Goal: Task Accomplishment & Management: Manage account settings

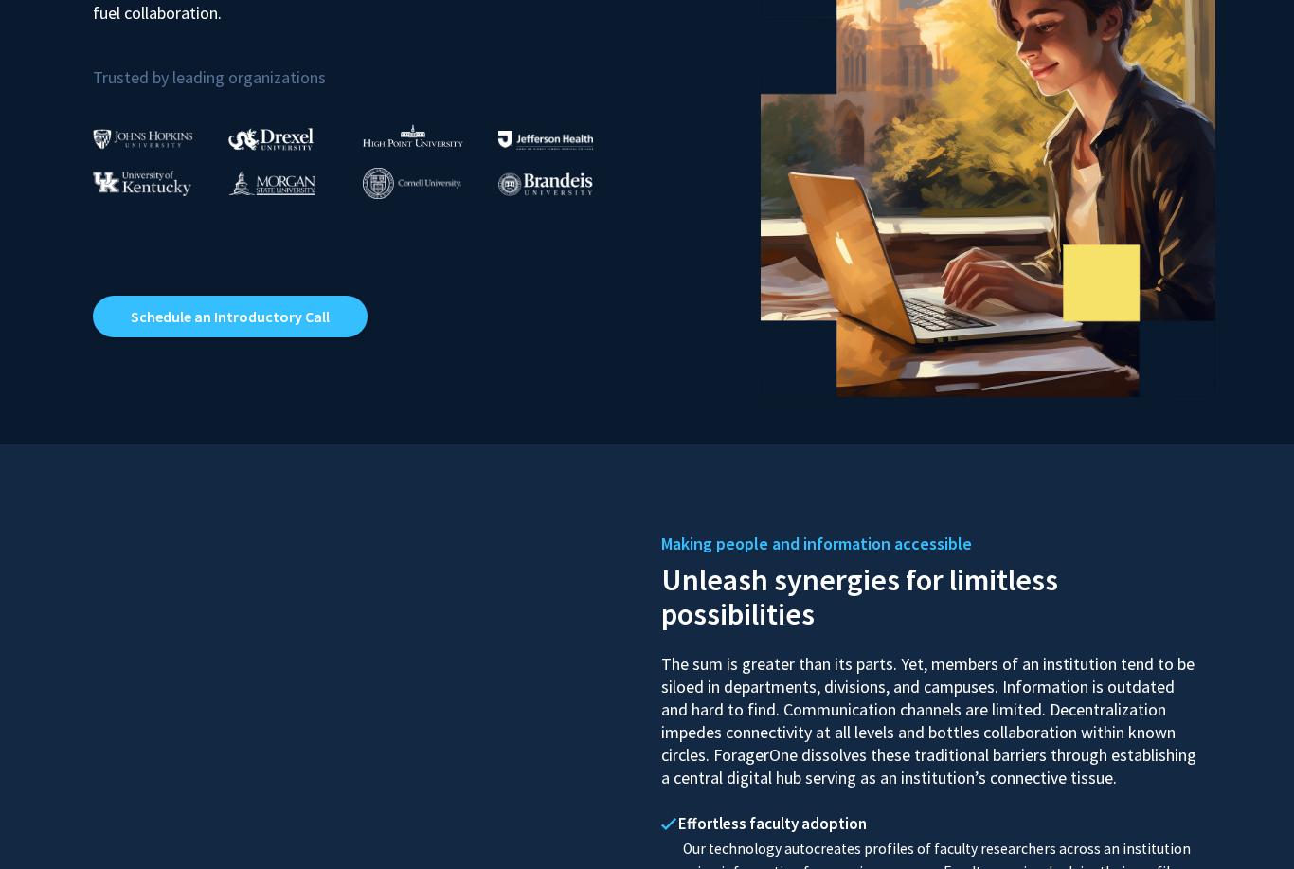
scroll to position [239, 0]
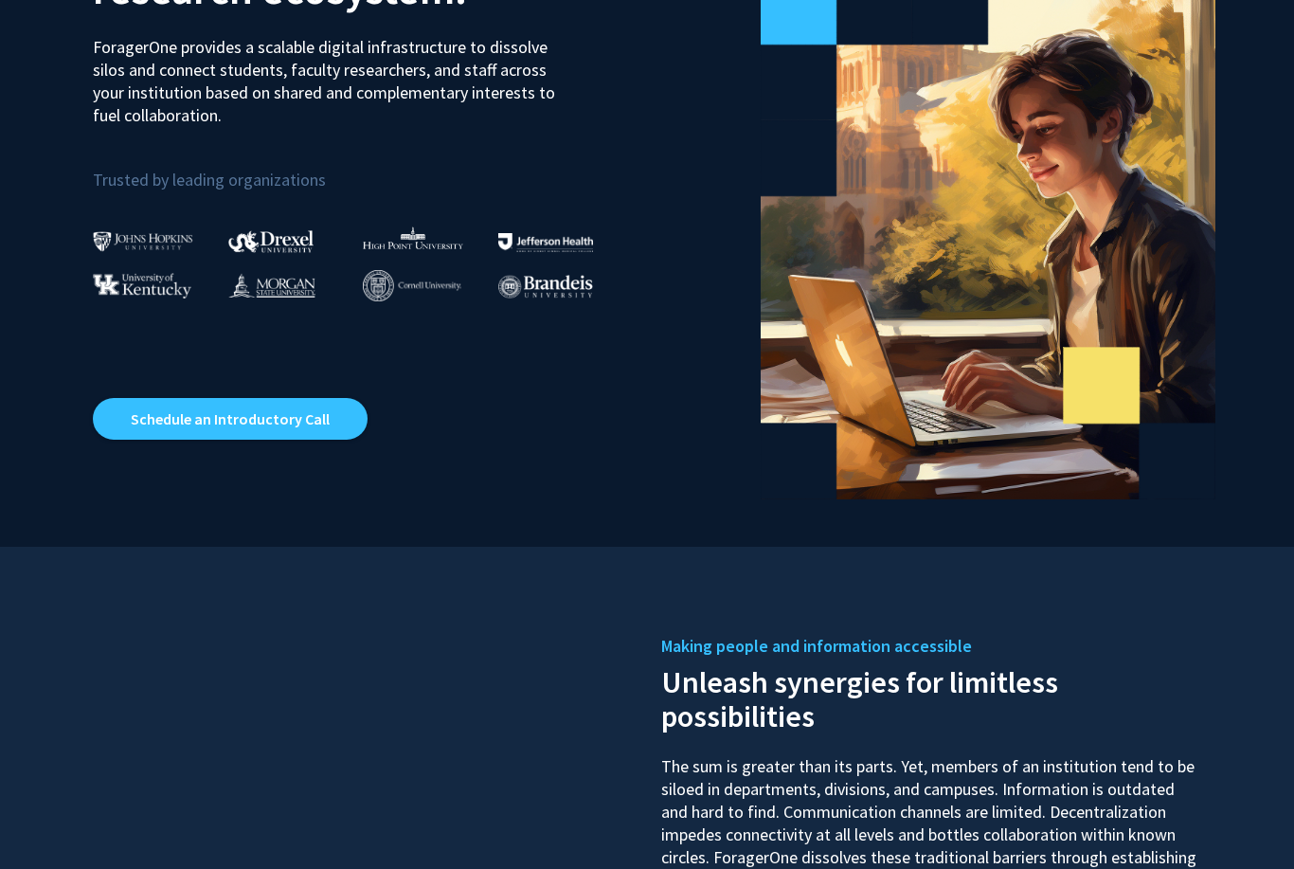
click at [322, 419] on link "Schedule an Introductory Call" at bounding box center [230, 420] width 275 height 42
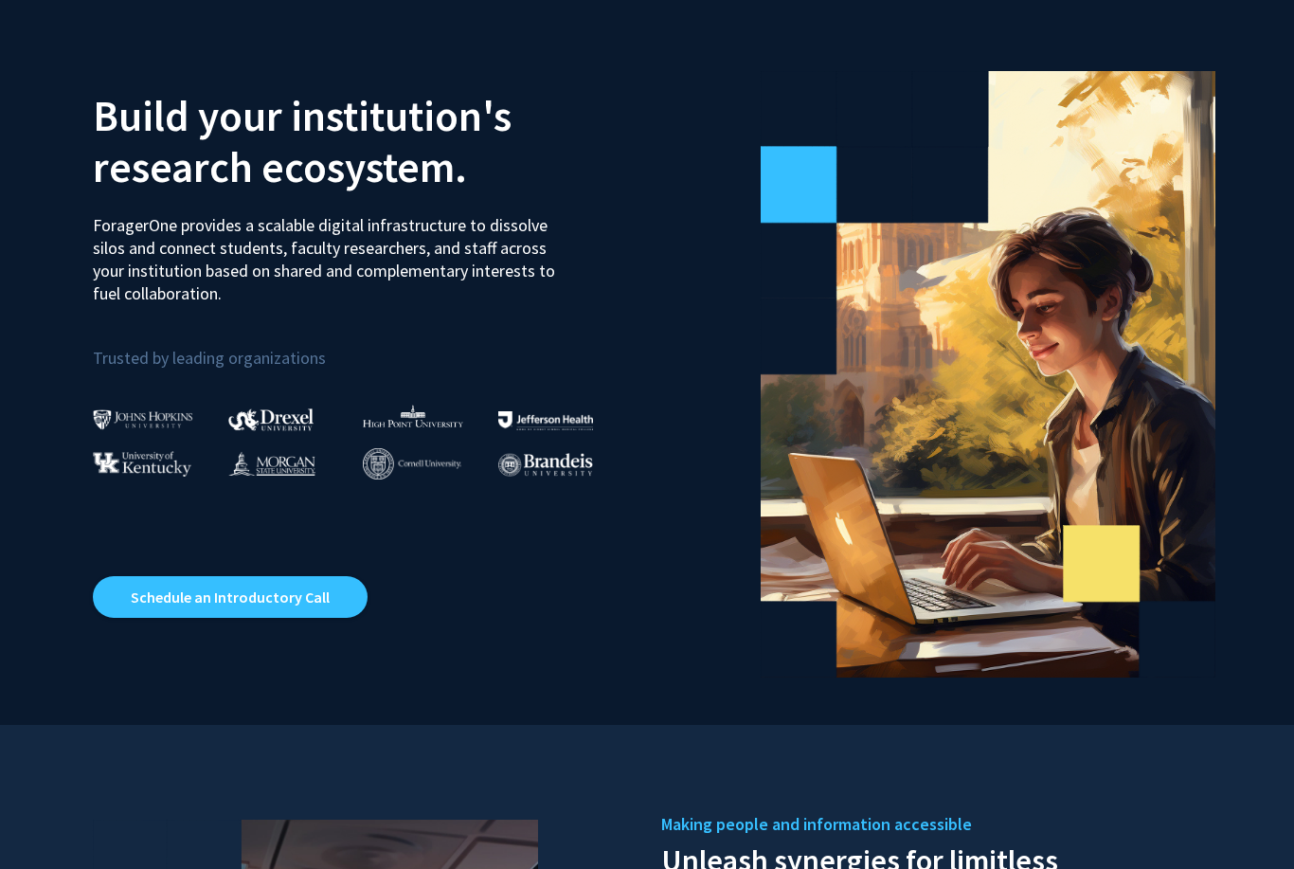
scroll to position [0, 0]
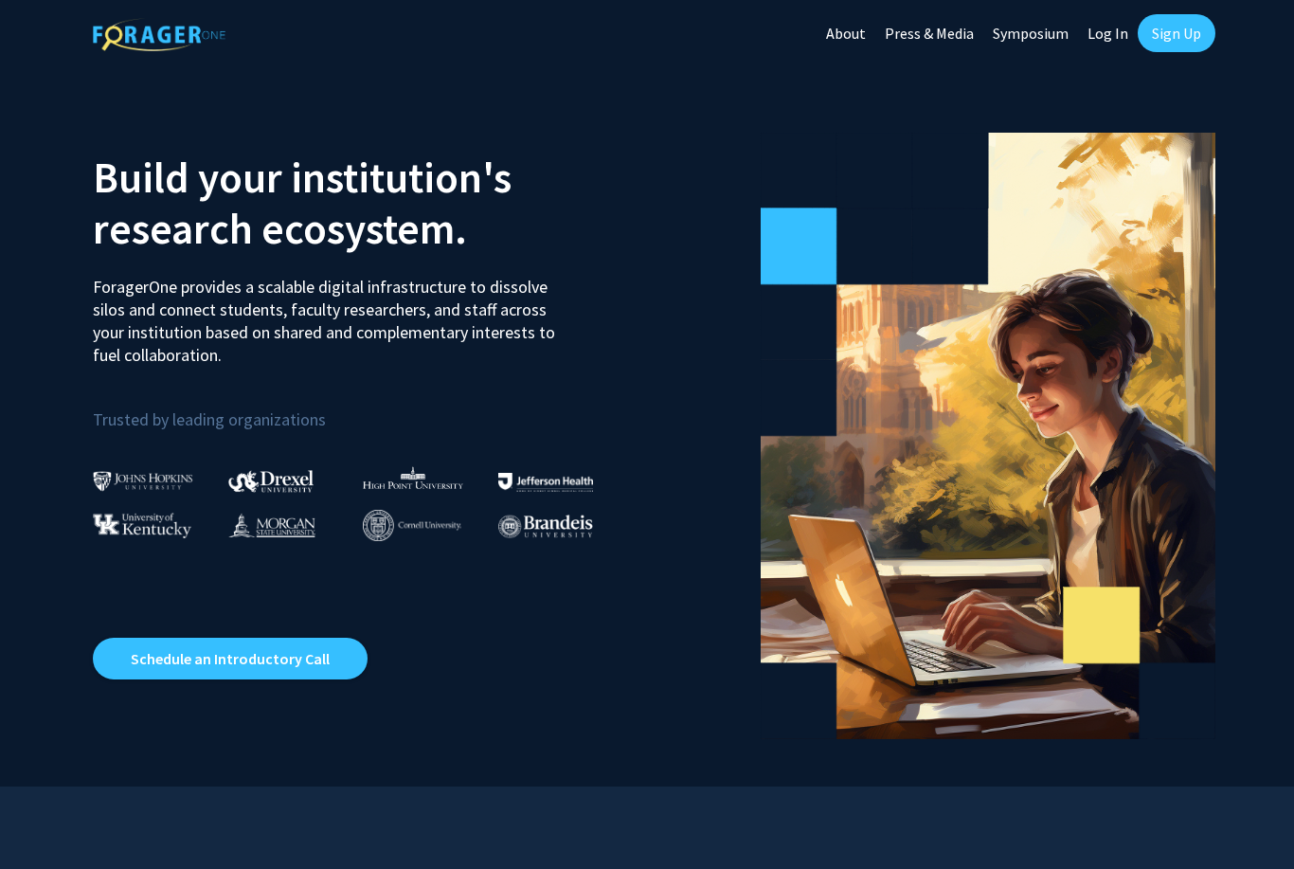
click at [290, 663] on link "Schedule an Introductory Call" at bounding box center [230, 659] width 275 height 42
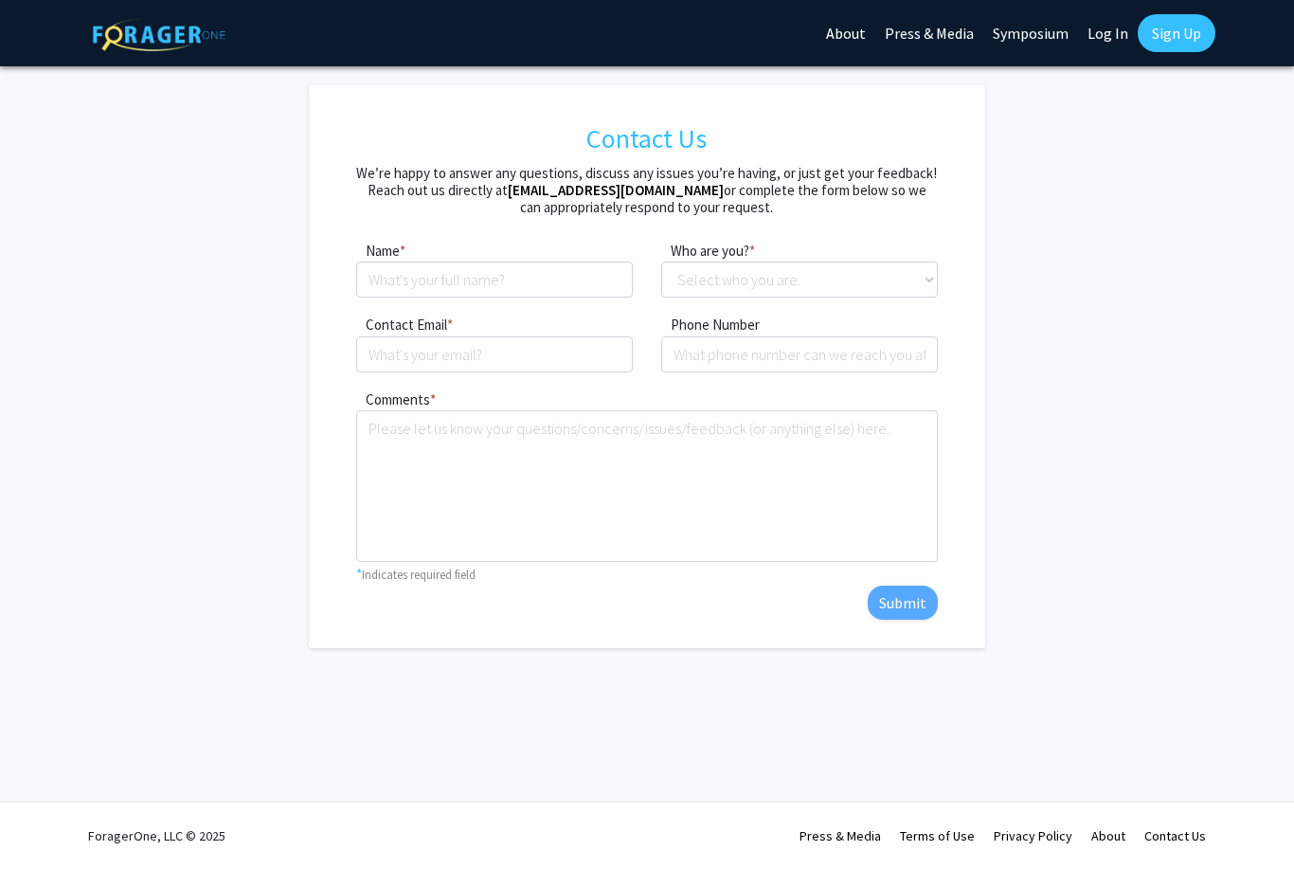
click at [1100, 31] on link "Log In" at bounding box center [1108, 33] width 60 height 66
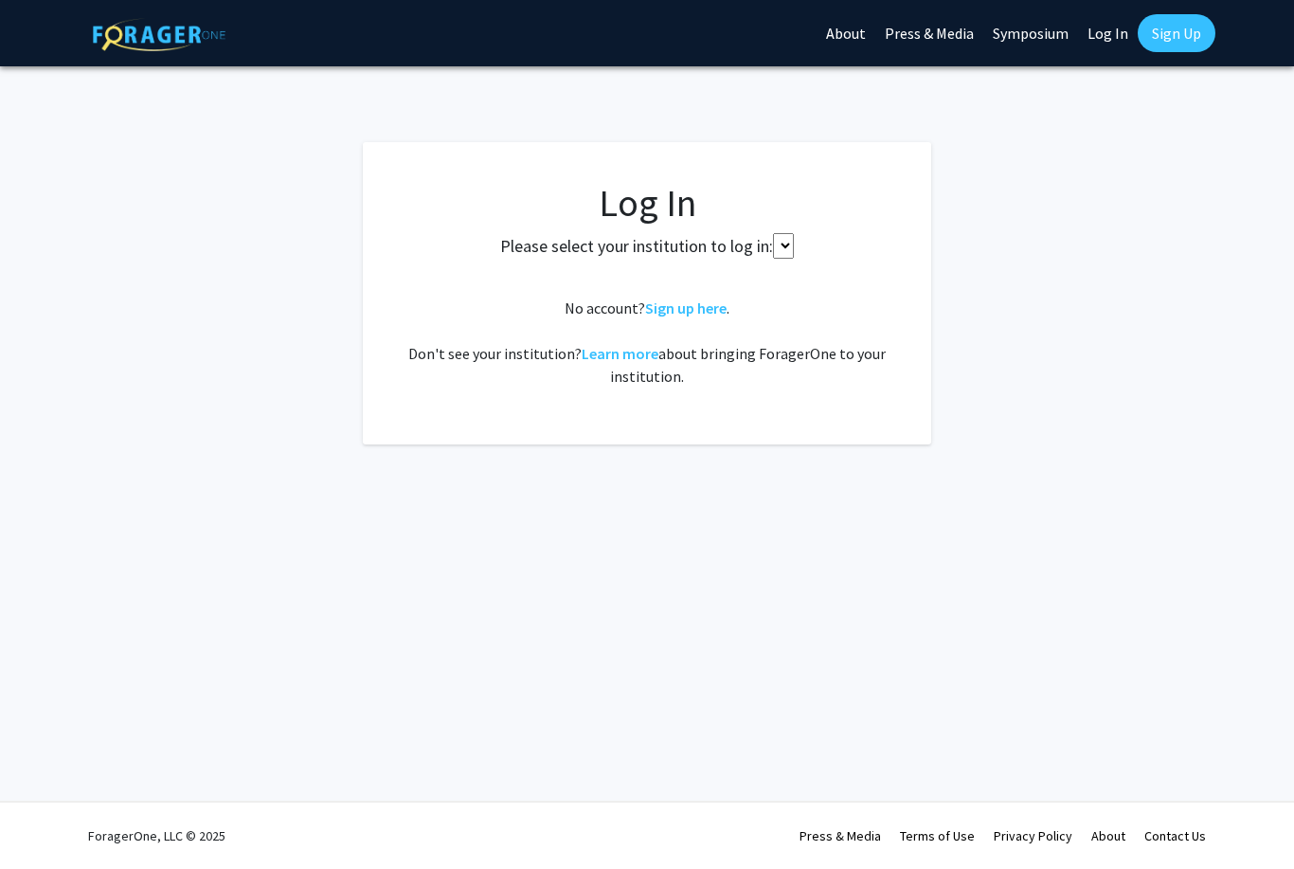
select select
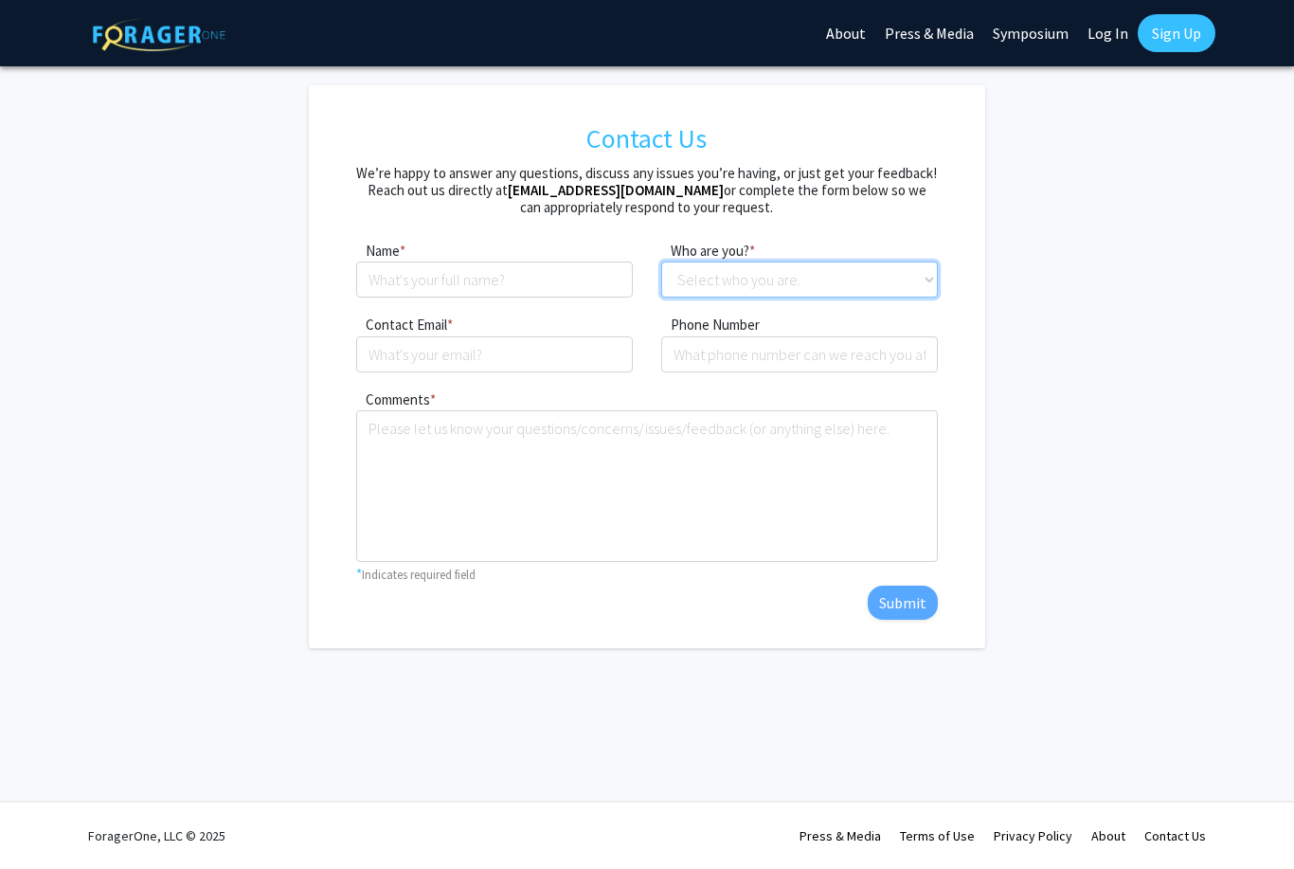
click at [693, 296] on select "Select who you are. Student Faculty Administrator Other" at bounding box center [799, 279] width 277 height 36
click at [1196, 35] on link "Sign Up" at bounding box center [1177, 33] width 78 height 38
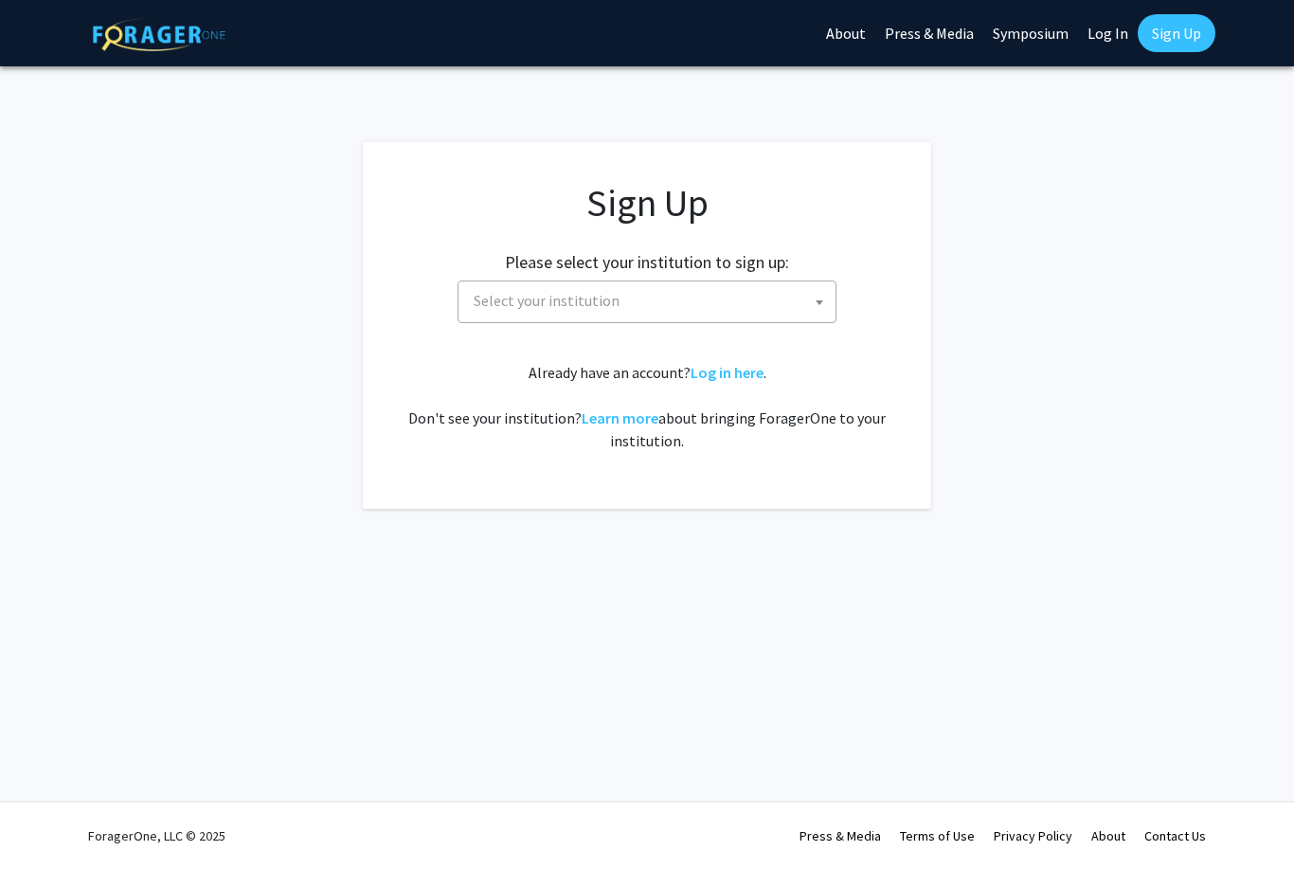
click at [731, 299] on span "Select your institution" at bounding box center [650, 300] width 369 height 39
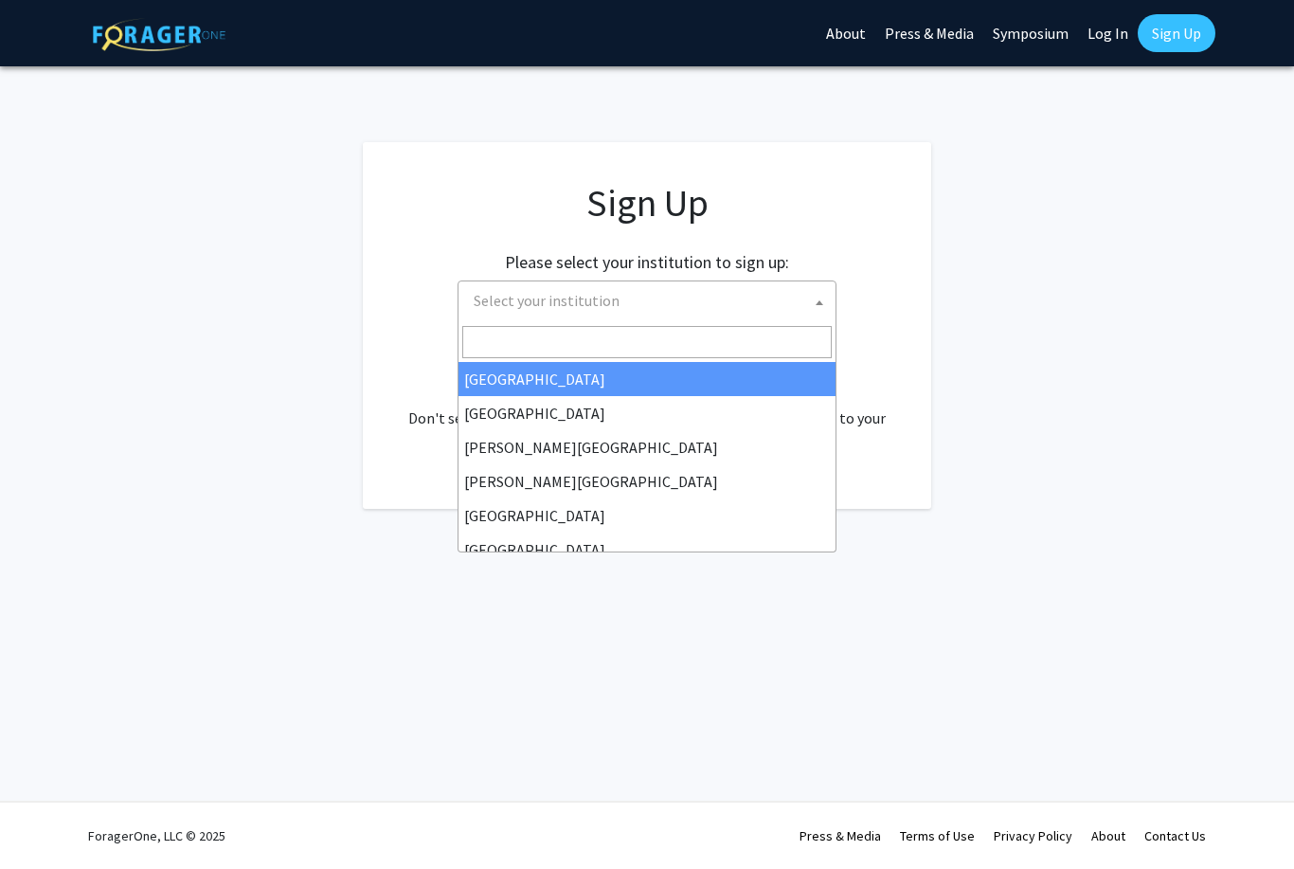
click at [668, 341] on input "Search" at bounding box center [646, 342] width 369 height 32
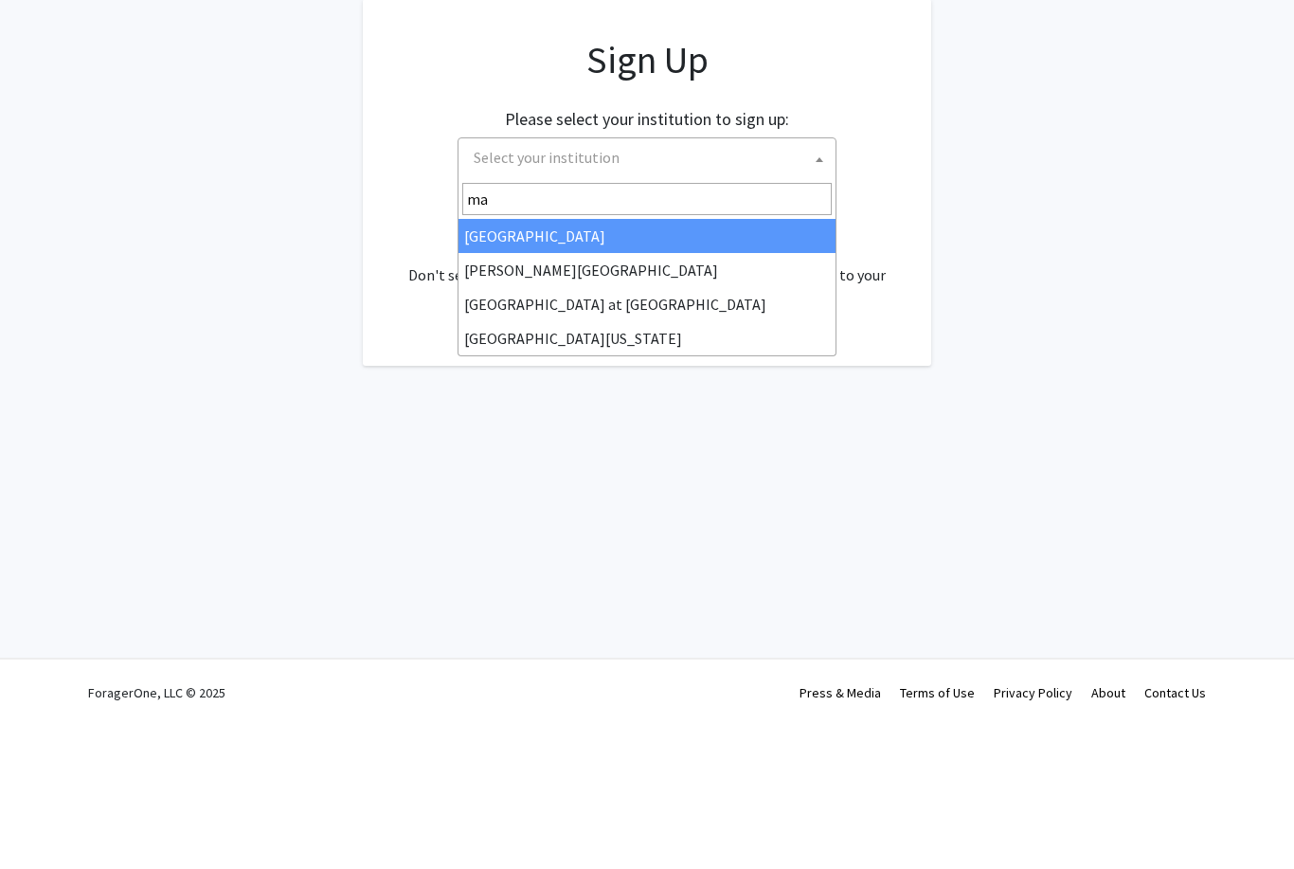
type input "mar"
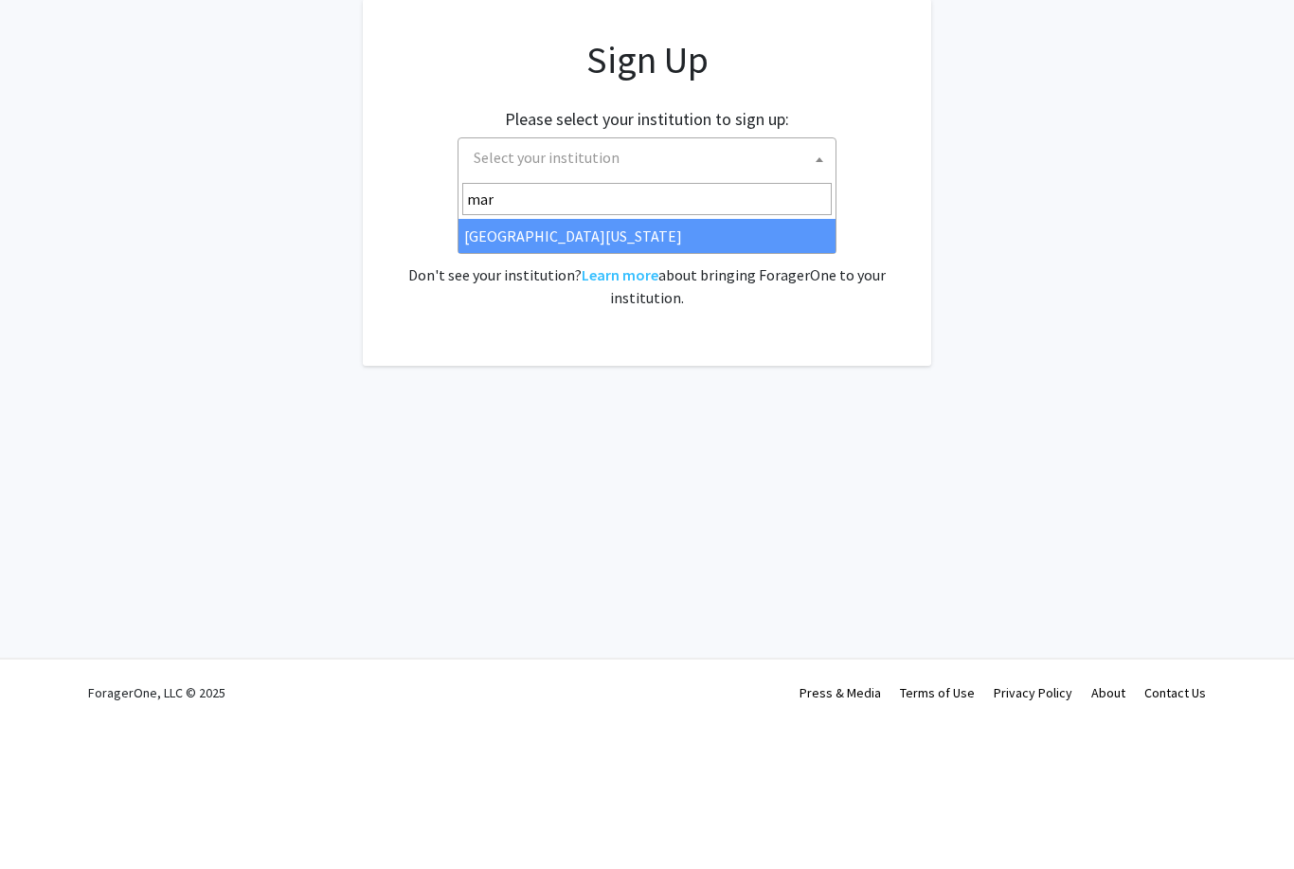
select select "31"
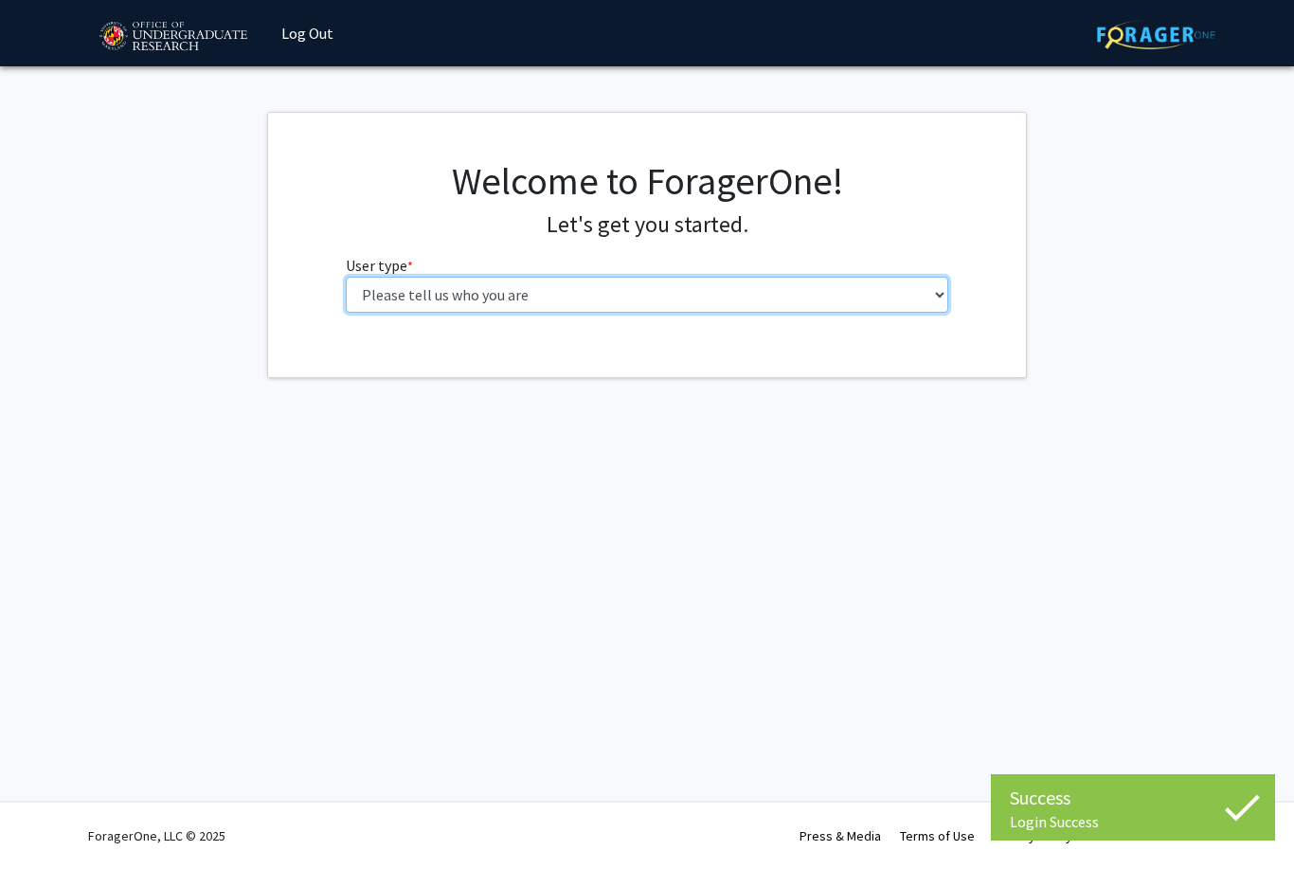
click at [750, 295] on select "Please tell us who you are Undergraduate Student Master's Student Doctoral Cand…" at bounding box center [647, 295] width 603 height 36
select select "1: undergrad"
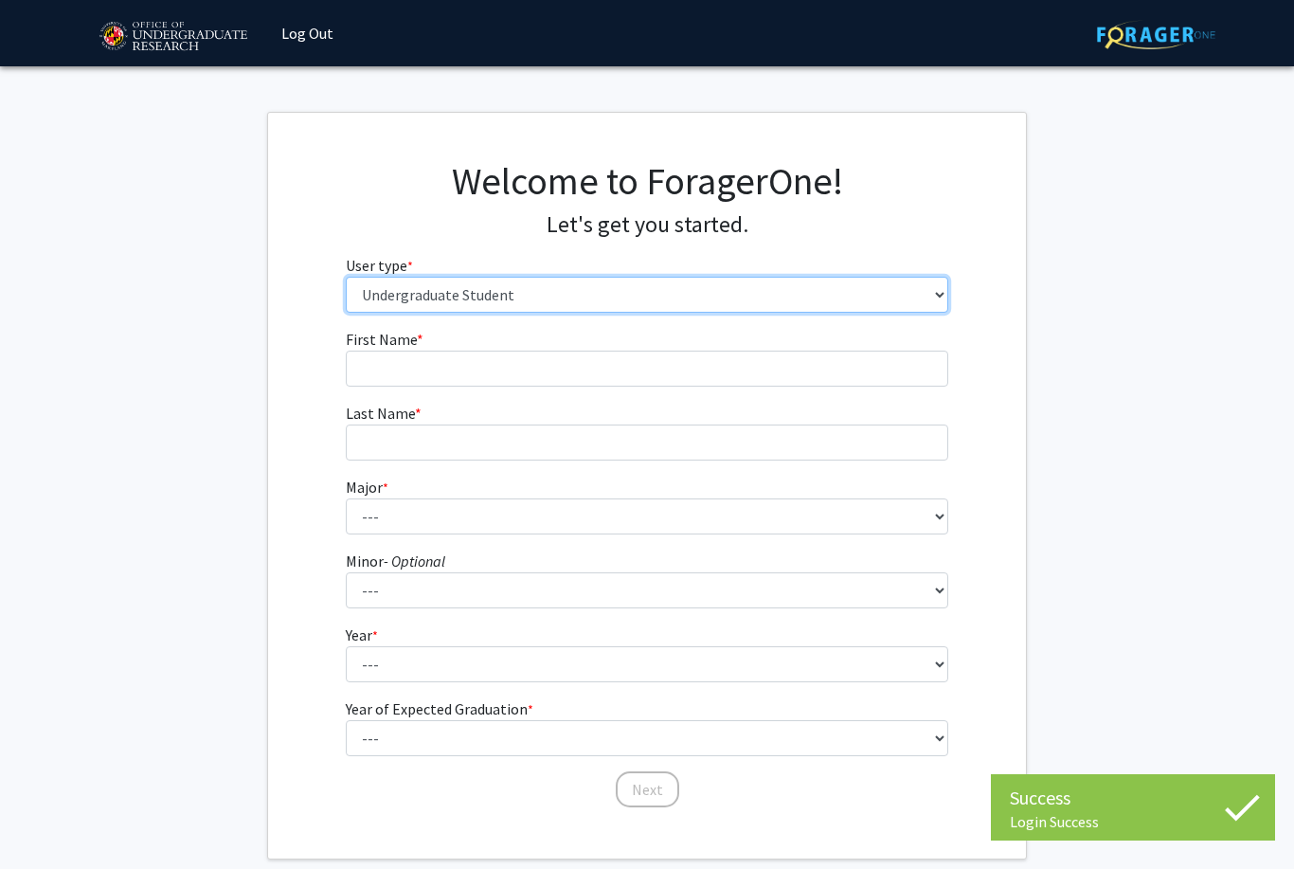
click at [767, 291] on select "Please tell us who you are Undergraduate Student Master's Student Doctoral Cand…" at bounding box center [647, 295] width 603 height 36
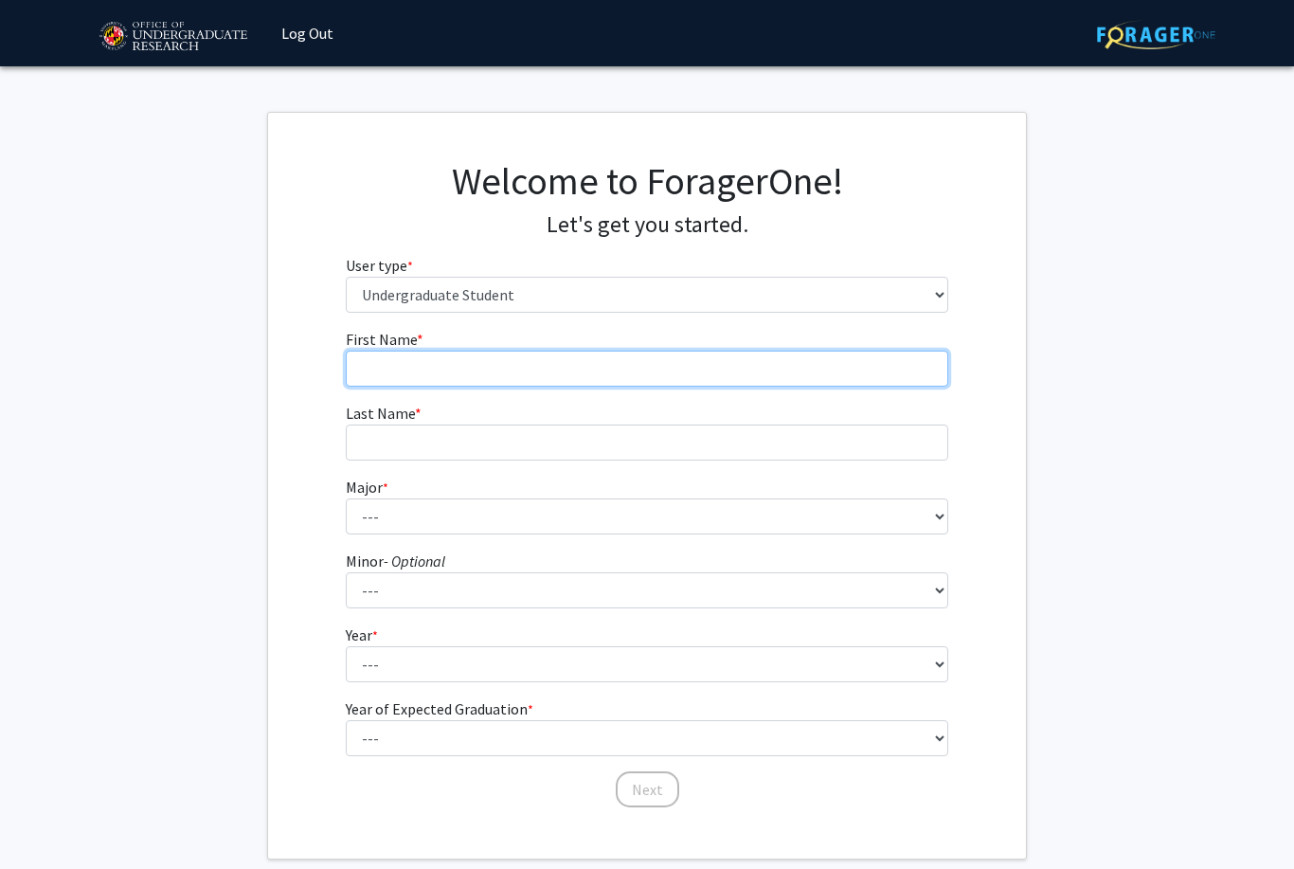
click at [716, 363] on input "First Name * required" at bounding box center [647, 369] width 603 height 36
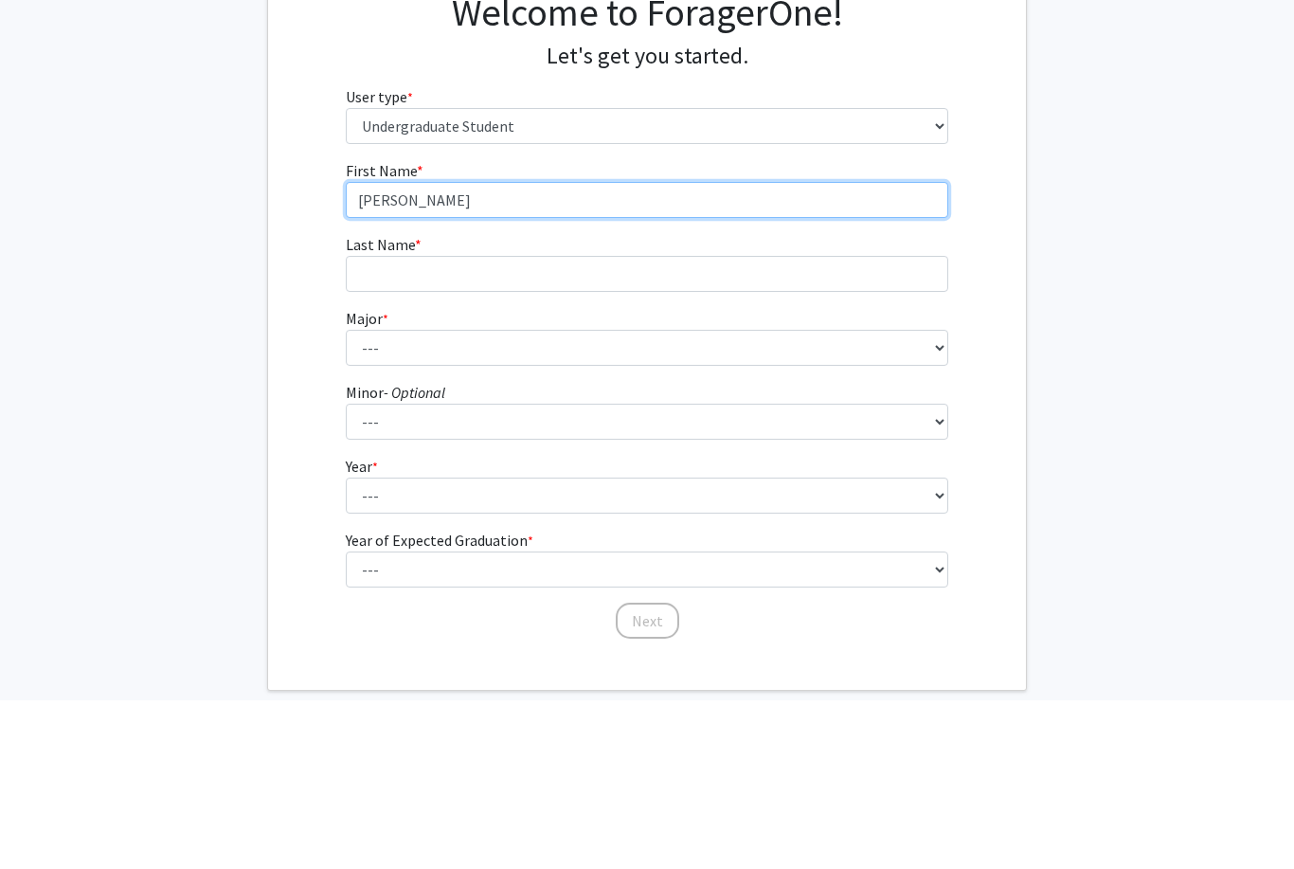
type input "Sophie"
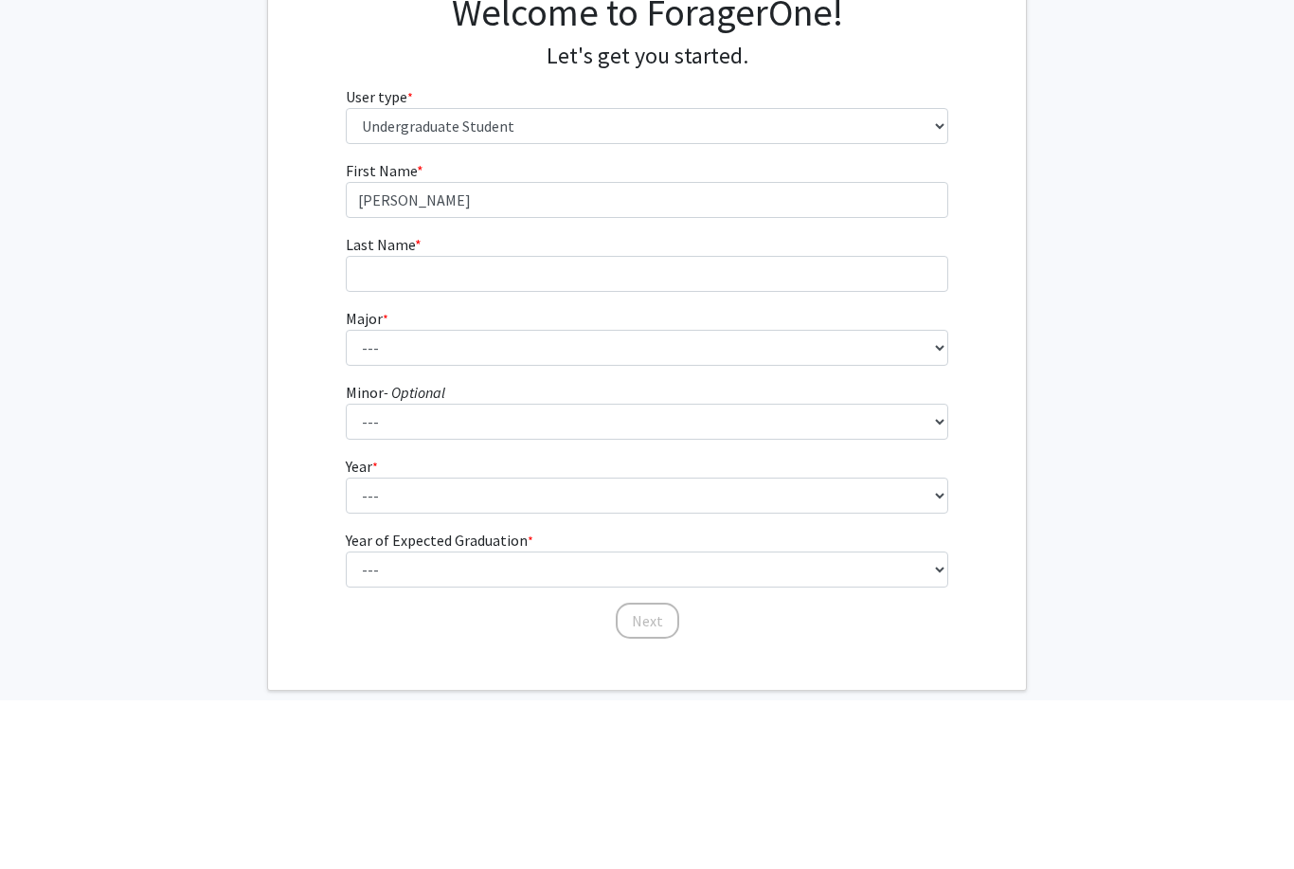
click at [604, 476] on fg-select "Major * required --- Accounting Aerospace Engineering African American and Afri…" at bounding box center [647, 505] width 603 height 59
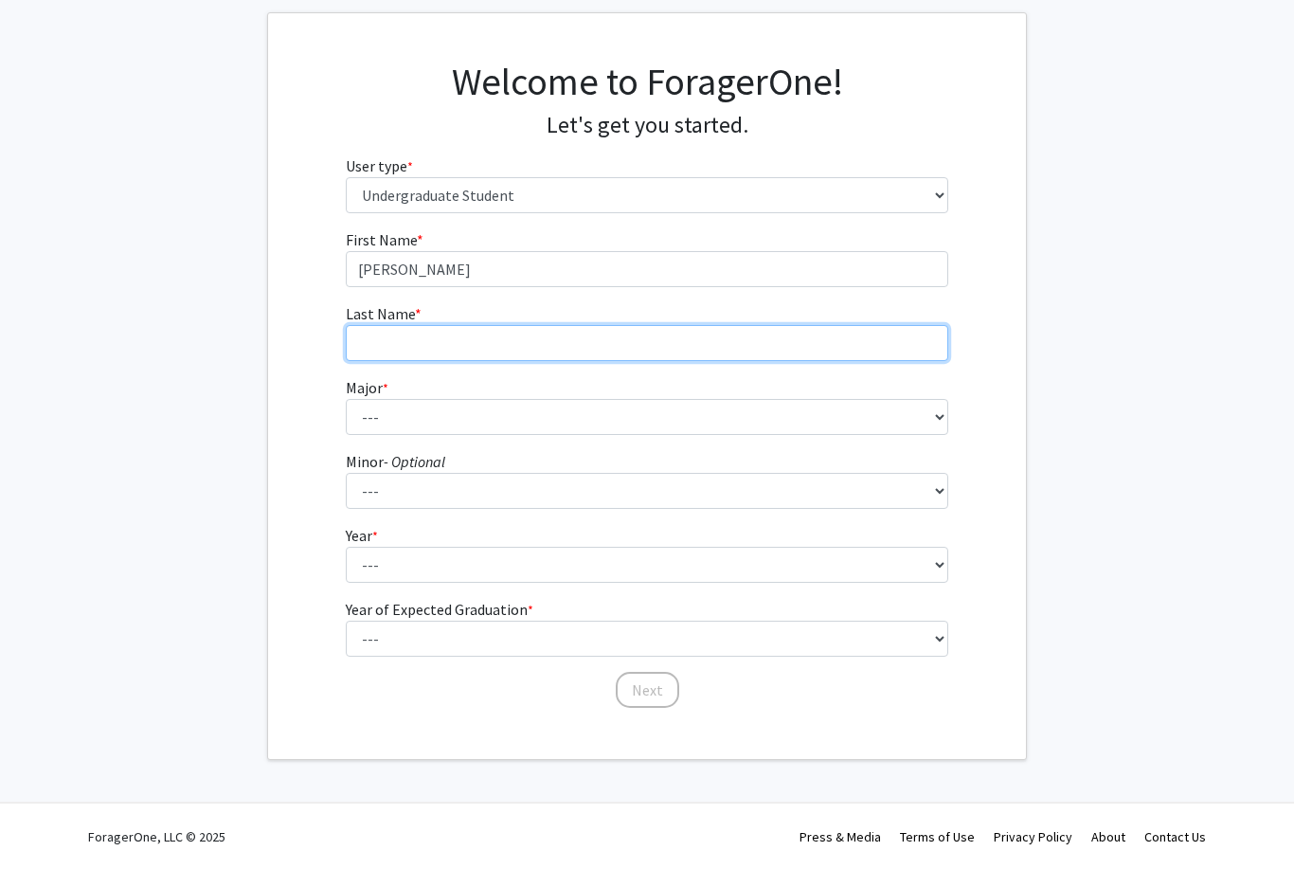
click at [688, 338] on input "Last Name * required" at bounding box center [647, 343] width 603 height 36
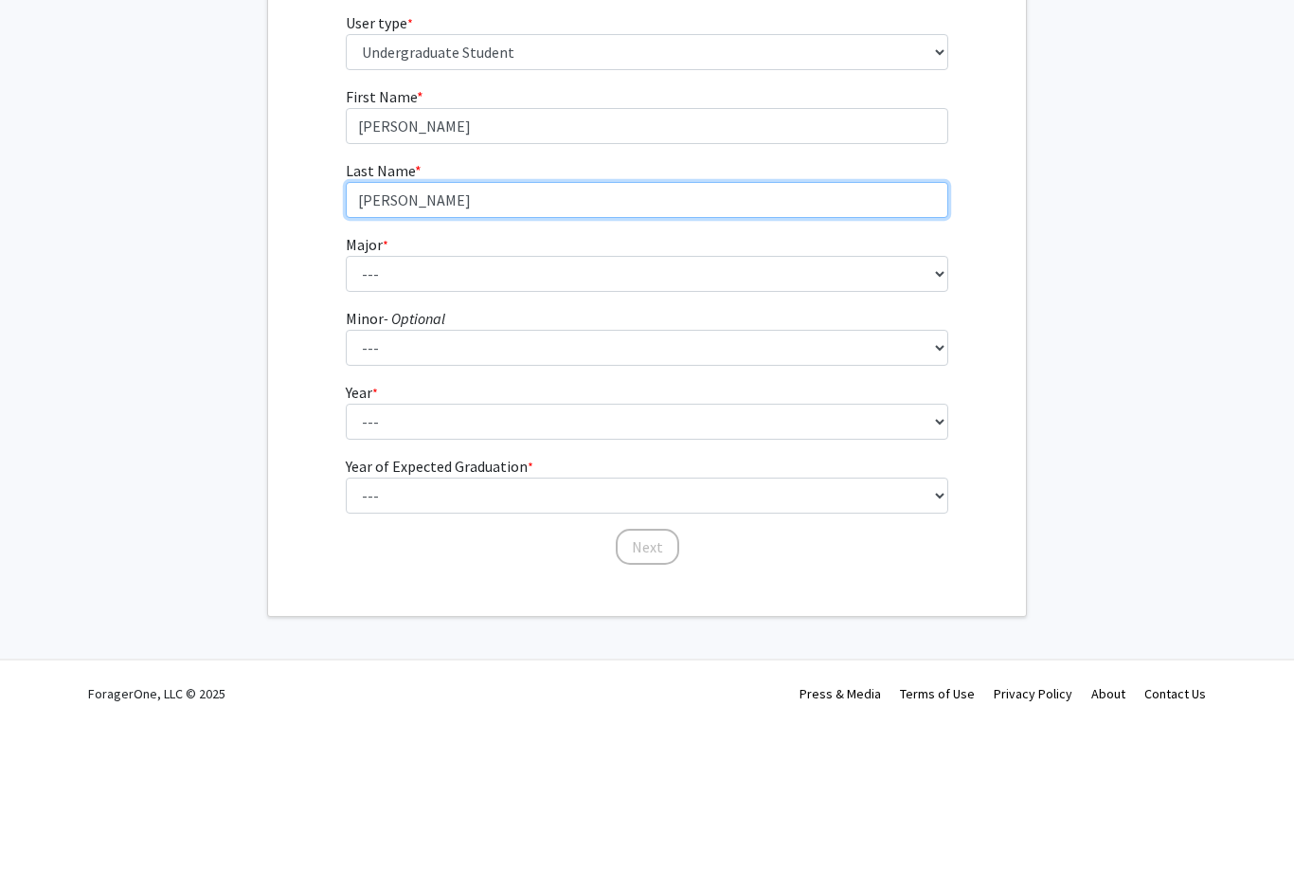
type input "Woodward"
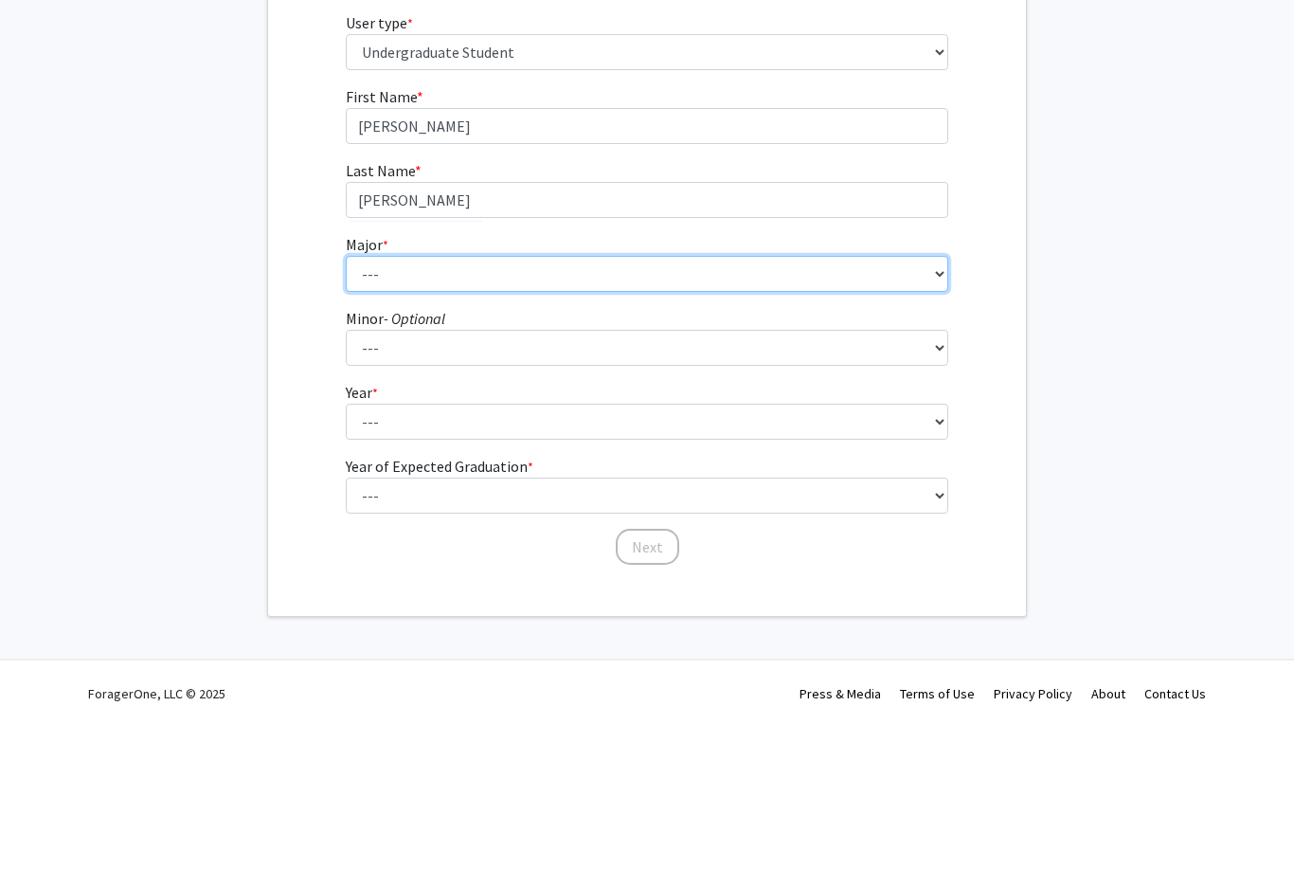
click at [620, 399] on select "--- Accounting Aerospace Engineering African American and Africana Studies Agri…" at bounding box center [647, 417] width 603 height 36
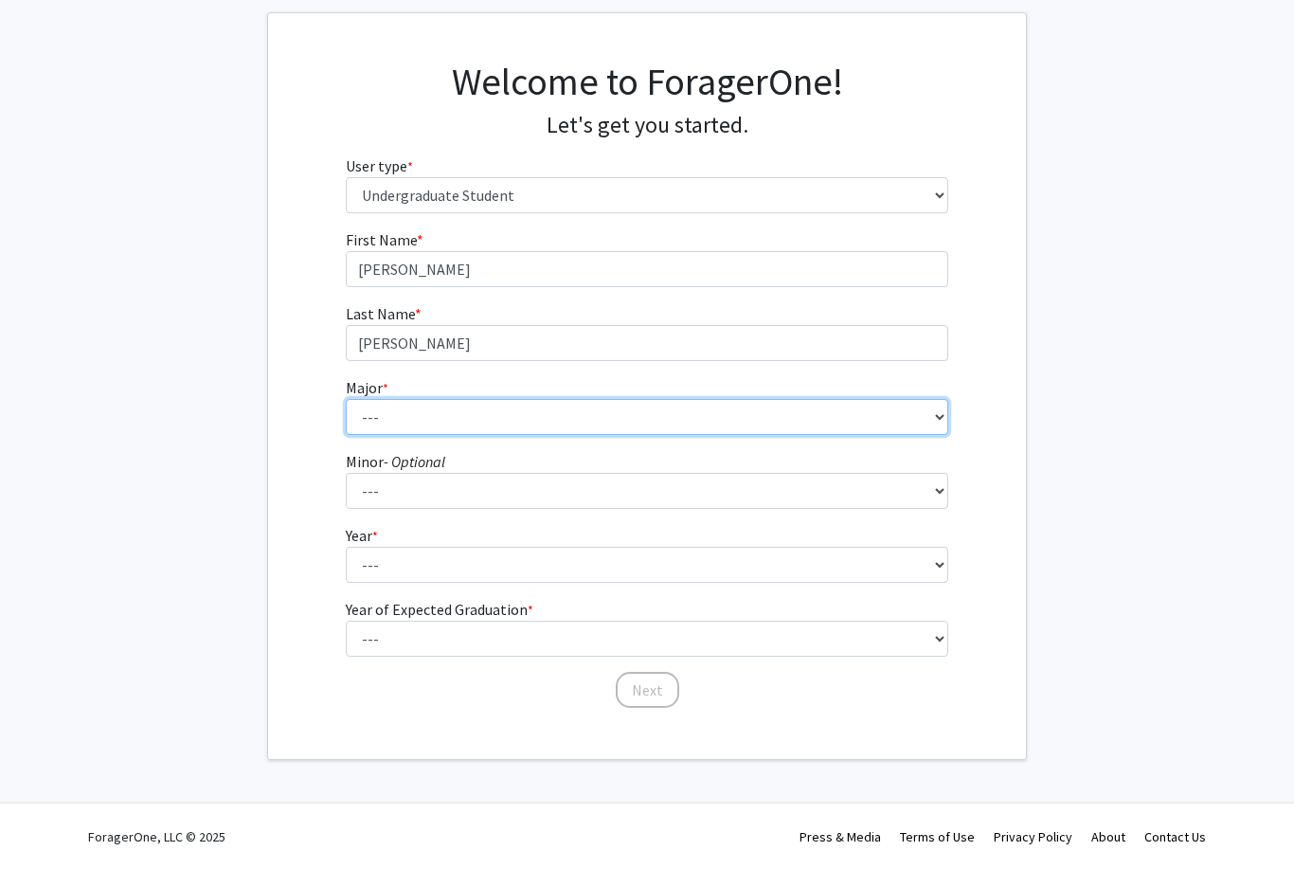
select select "17: 2318"
click at [592, 418] on select "--- Accounting Aerospace Engineering African American and Africana Studies Agri…" at bounding box center [647, 417] width 603 height 36
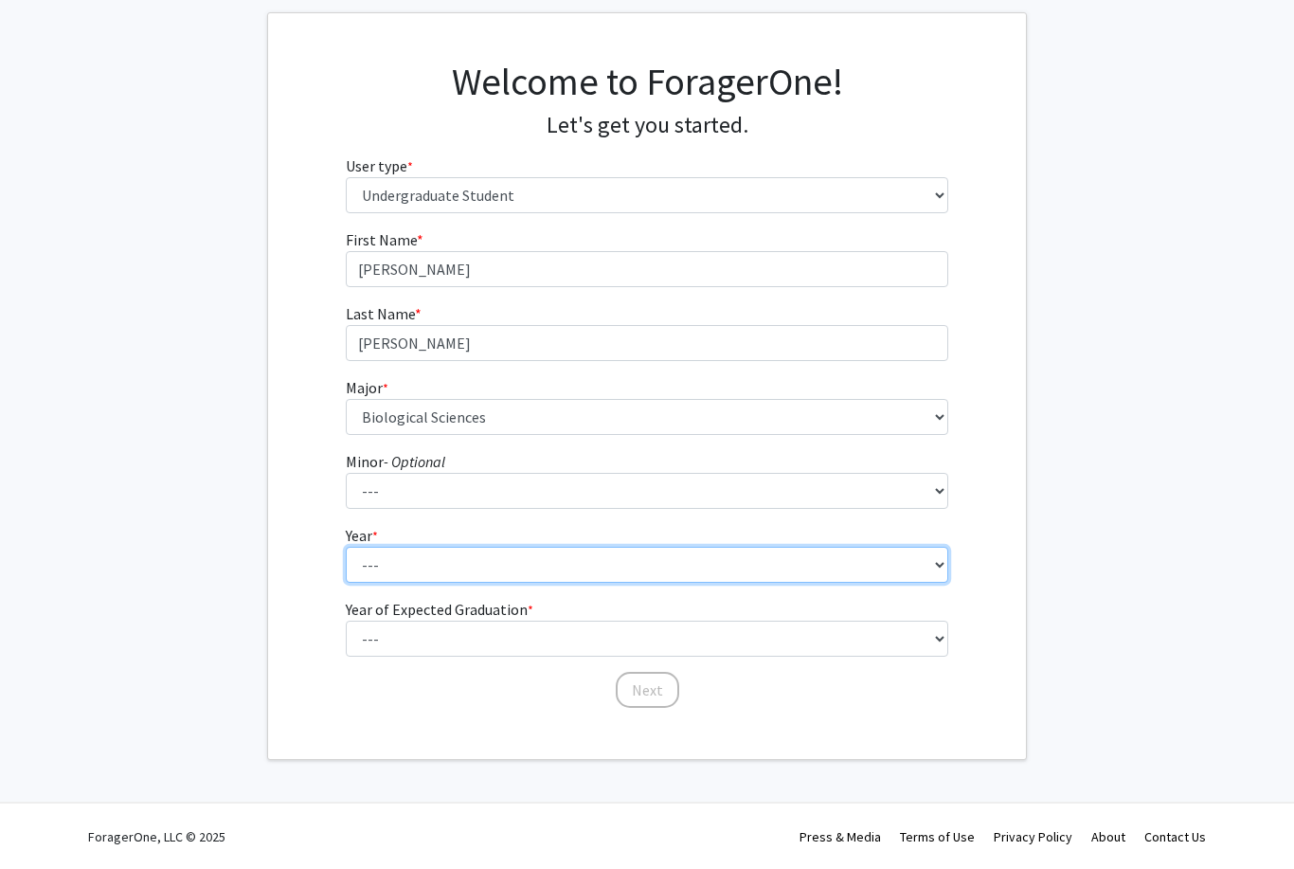
click at [618, 561] on select "--- First-year Sophomore Junior Senior Postbaccalaureate Certificate" at bounding box center [647, 565] width 603 height 36
select select "2: sophomore"
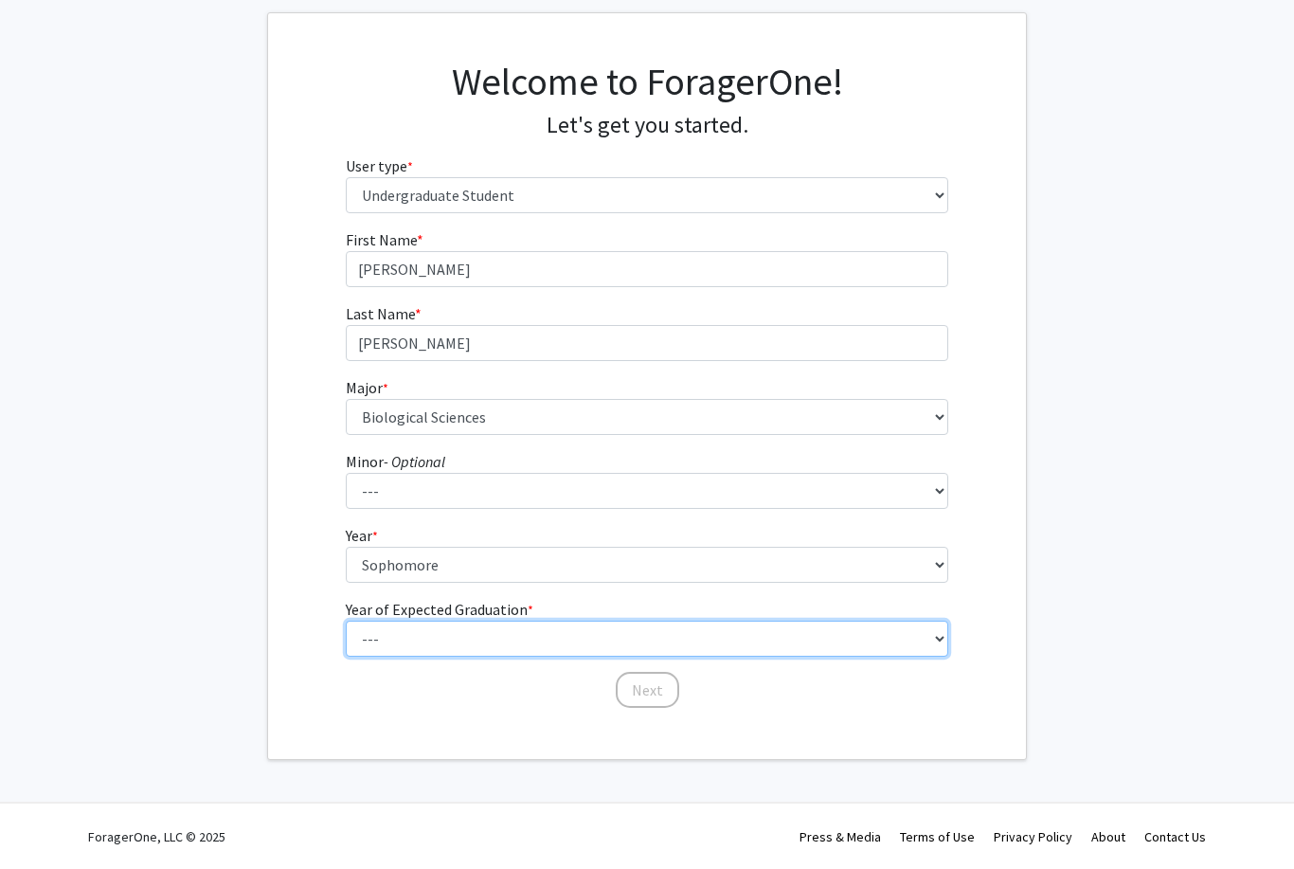
click at [476, 634] on select "--- 2025 2026 2027 2028 2029 2030 2031 2032 2033 2034" at bounding box center [647, 638] width 603 height 36
select select "4: 2028"
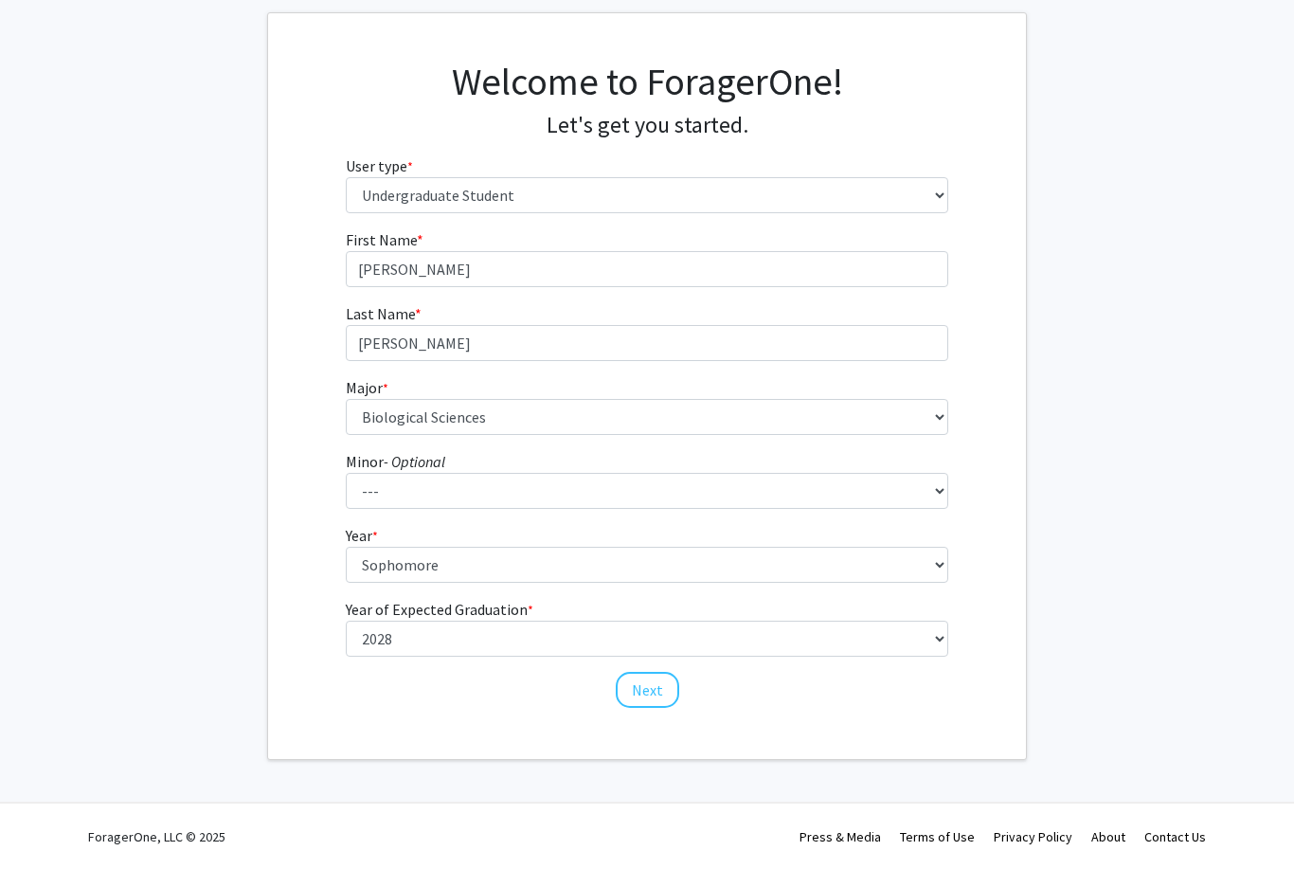
click at [642, 684] on button "Next" at bounding box center [647, 690] width 63 height 36
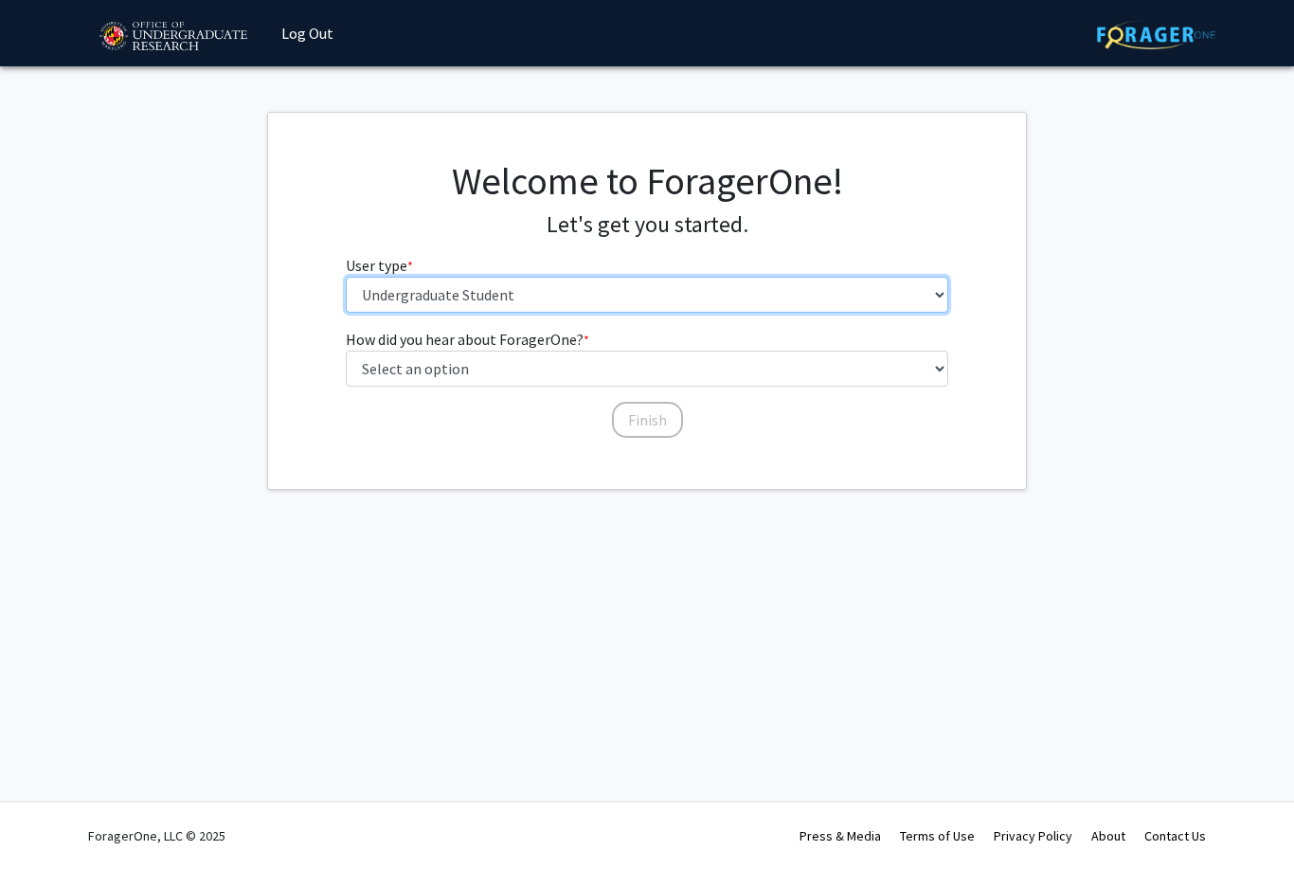
click at [670, 298] on select "Please tell us who you are Undergraduate Student Master's Student Doctoral Cand…" at bounding box center [647, 295] width 603 height 36
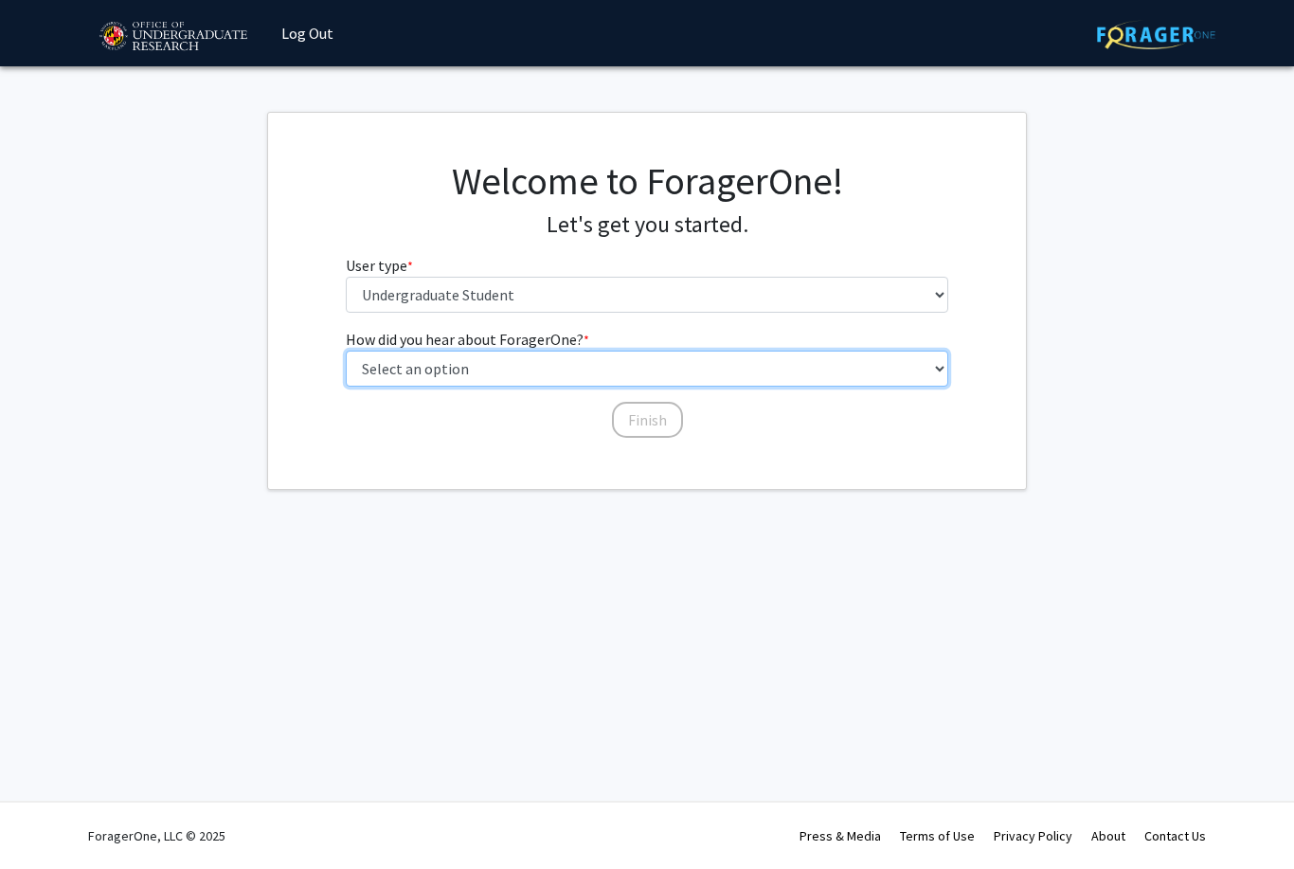
click at [577, 358] on select "Select an option Peer/student recommendation Faculty/staff recommendation Unive…" at bounding box center [647, 369] width 603 height 36
click at [741, 364] on select "Select an option Peer/student recommendation Faculty/staff recommendation Unive…" at bounding box center [647, 369] width 603 height 36
select select "3: university_website"
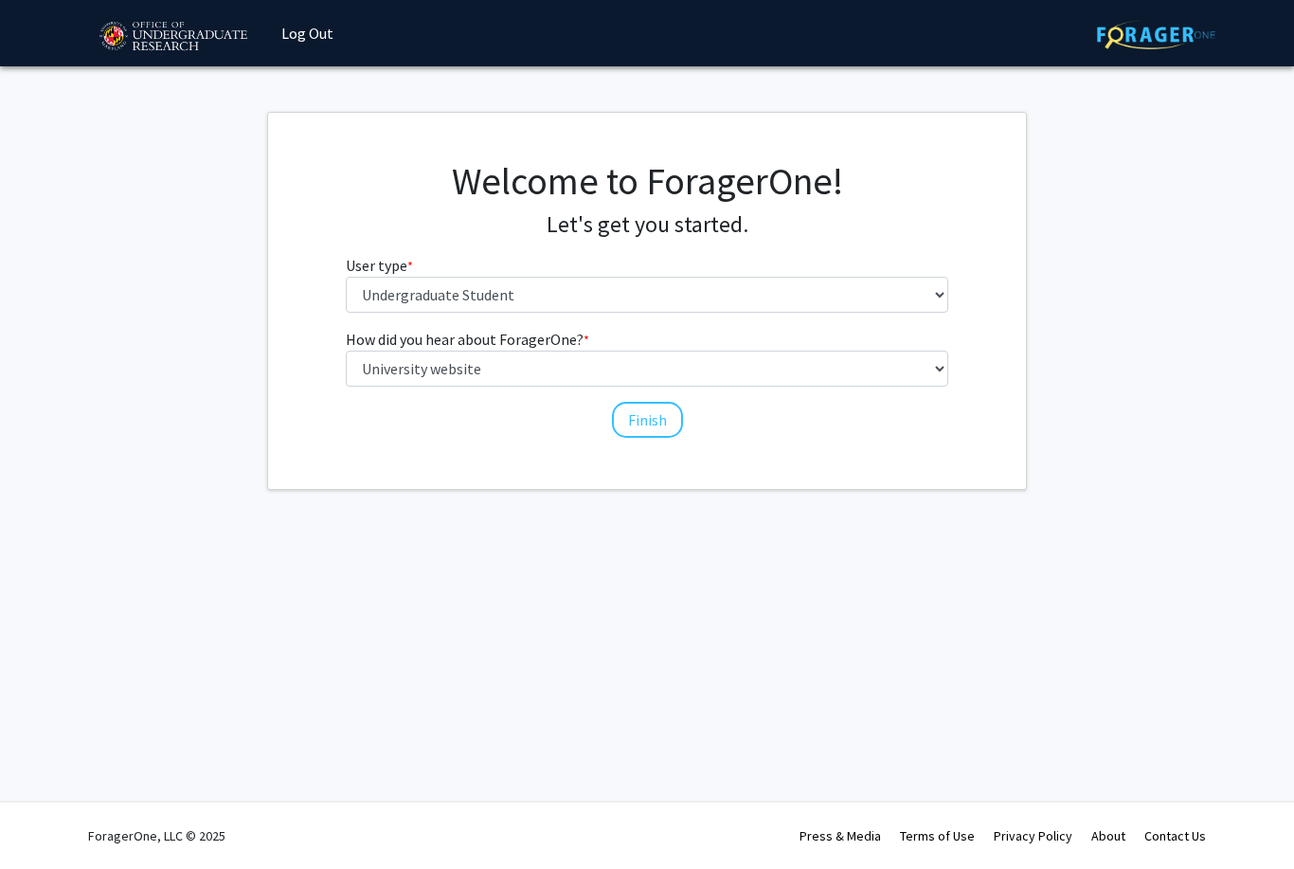
click at [663, 415] on button "Finish" at bounding box center [647, 420] width 71 height 36
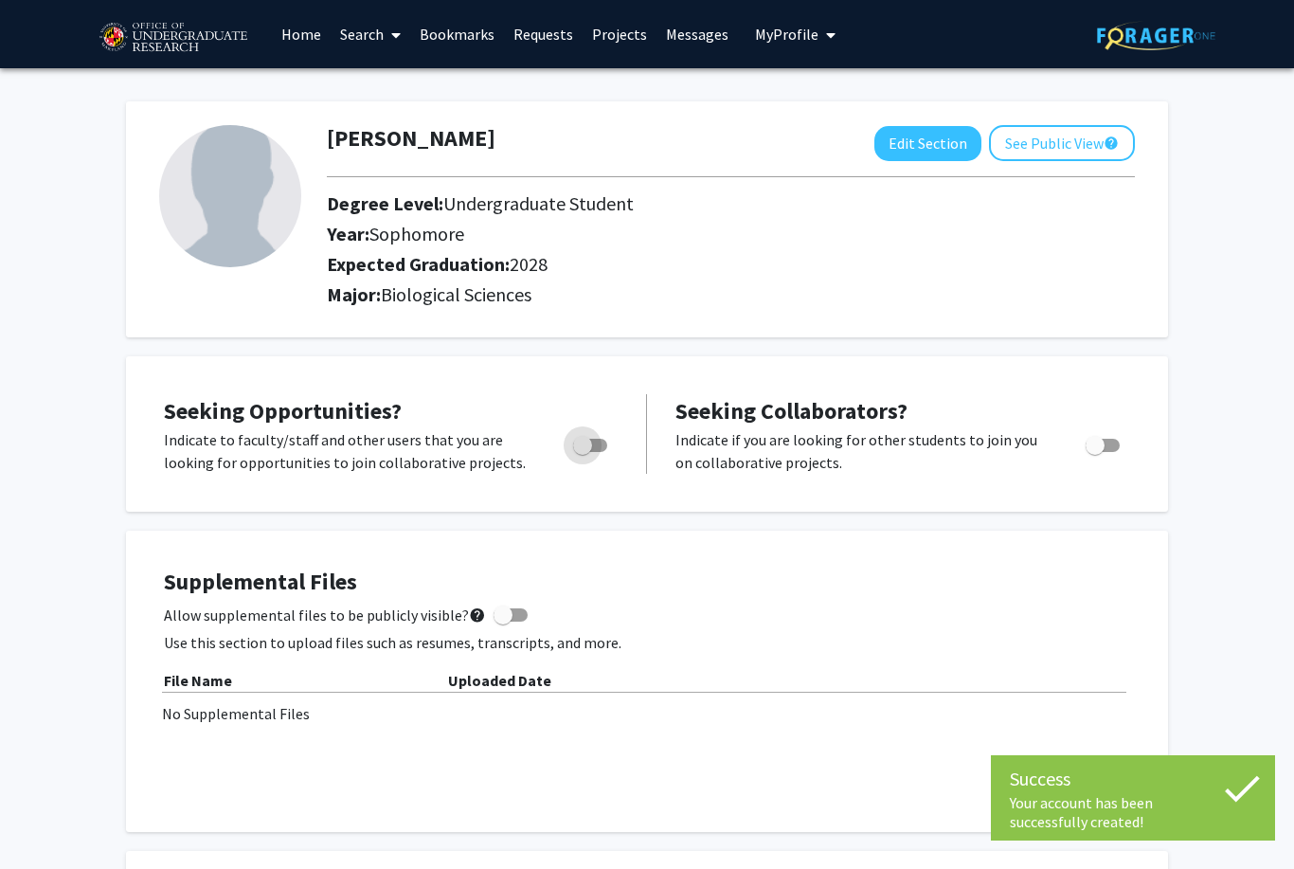
click at [588, 441] on span "Toggle" at bounding box center [582, 445] width 19 height 19
click at [583, 452] on input "Are you actively seeking opportunities?" at bounding box center [582, 452] width 1 height 1
checkbox input "true"
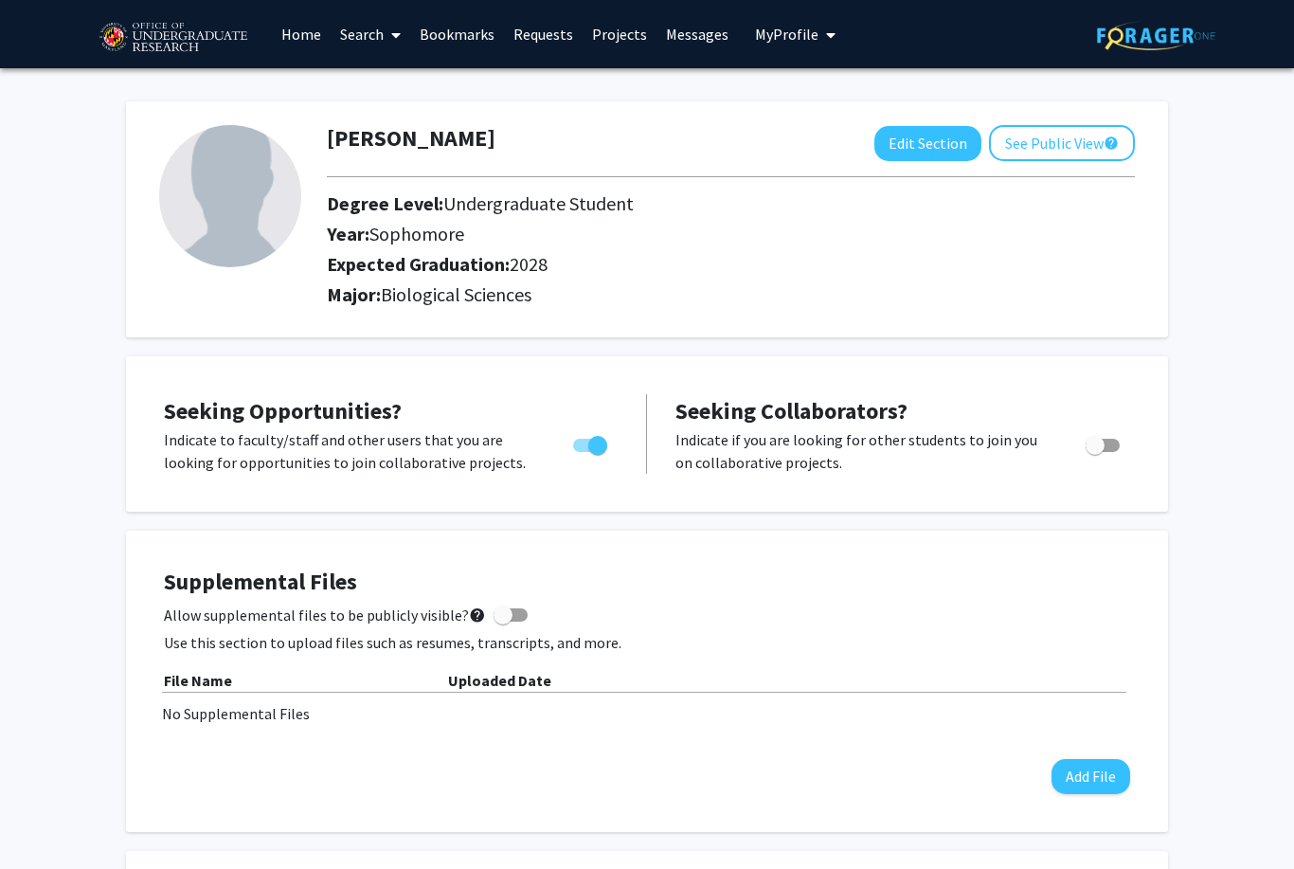
click at [378, 33] on link "Search" at bounding box center [371, 34] width 80 height 66
click at [538, 35] on link "Requests" at bounding box center [543, 34] width 79 height 66
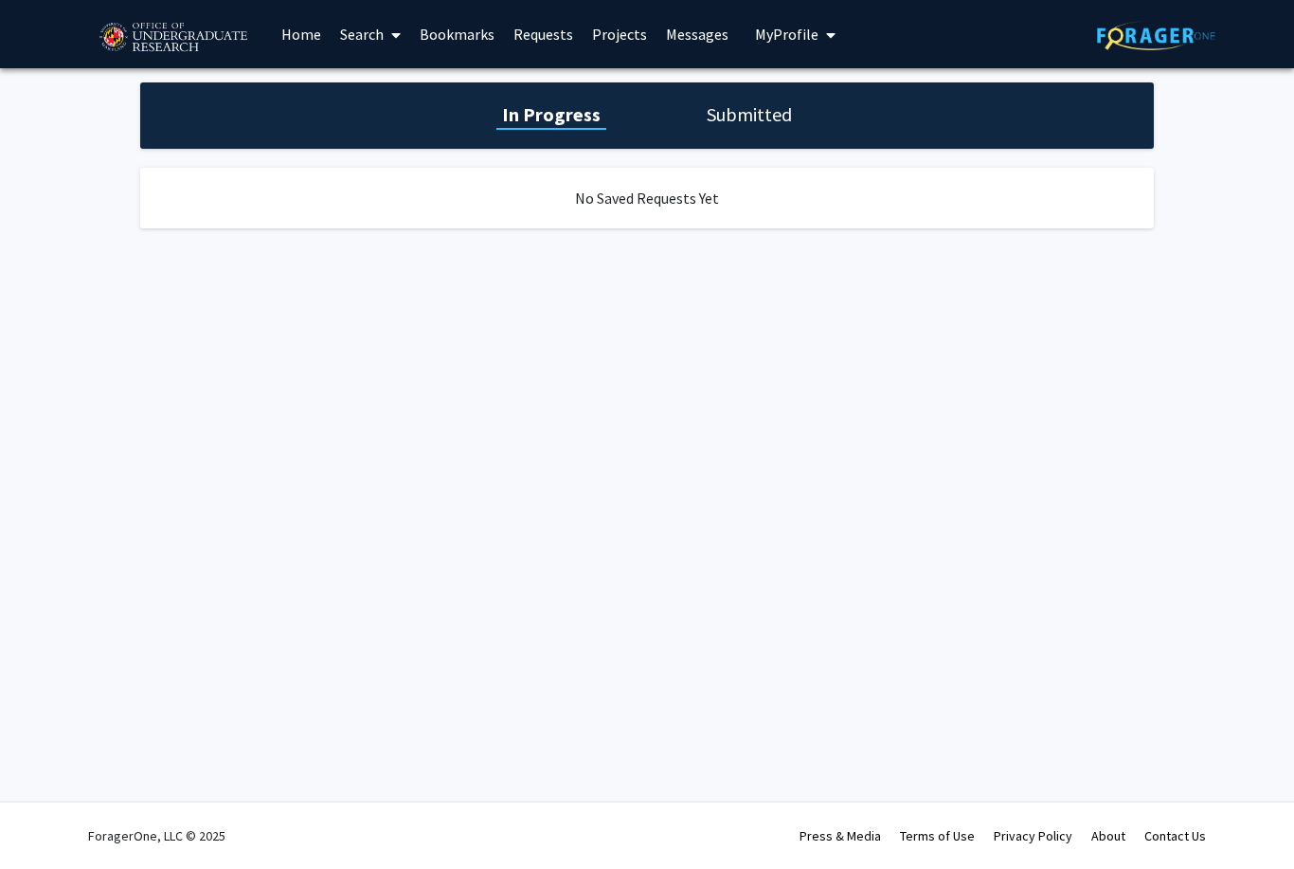
click at [620, 37] on link "Projects" at bounding box center [620, 34] width 74 height 66
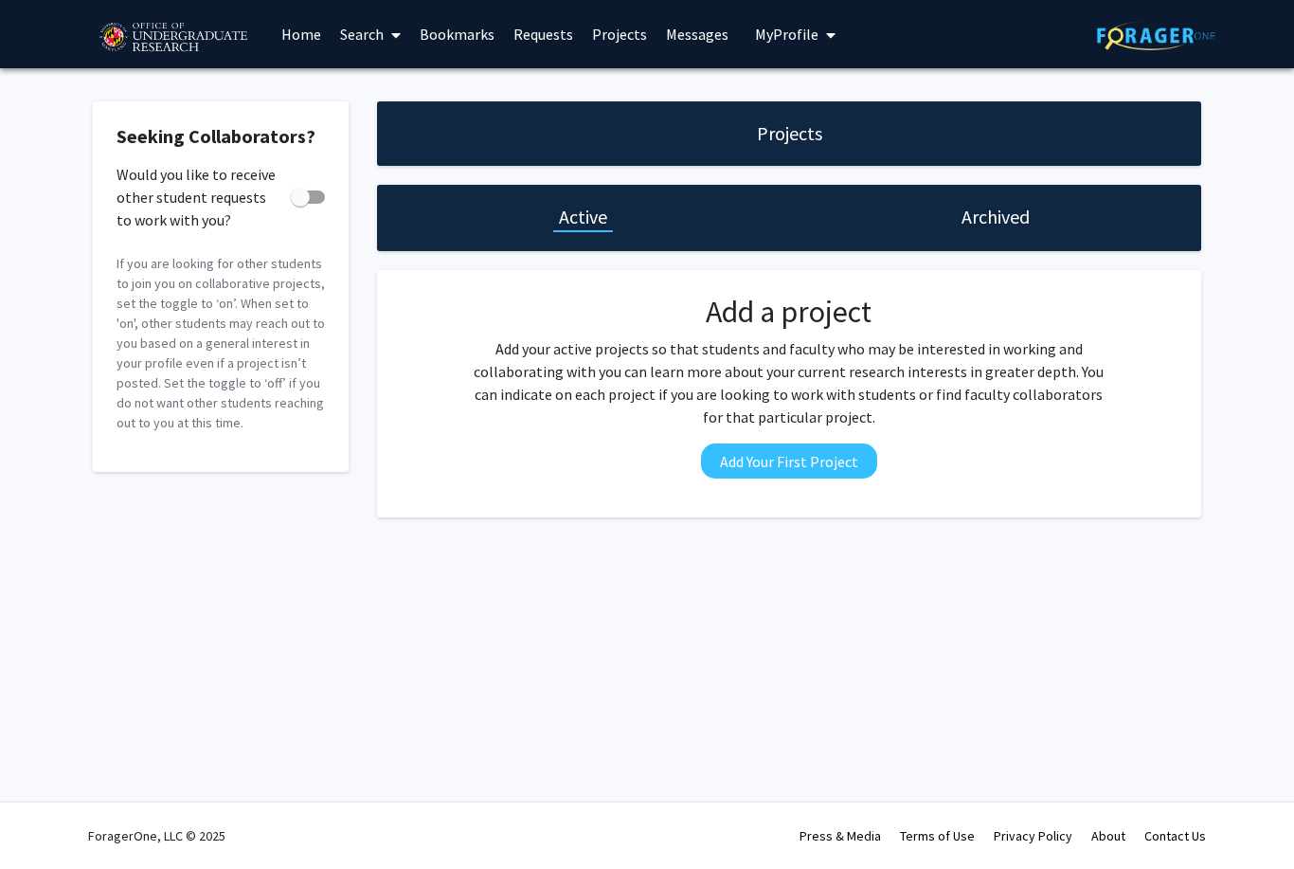
click at [764, 27] on span "My Profile" at bounding box center [786, 34] width 63 height 19
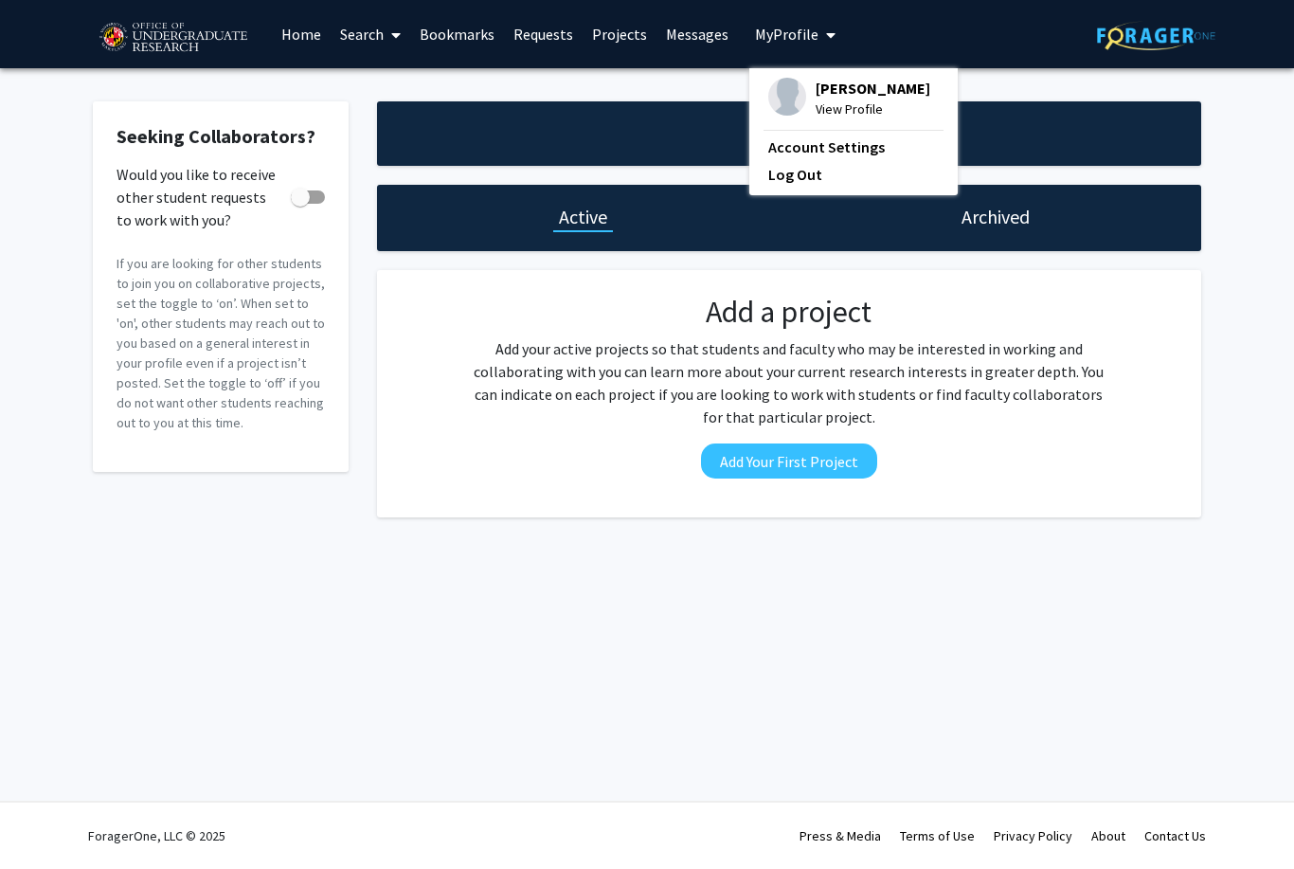
click at [305, 35] on link "Home" at bounding box center [301, 34] width 59 height 66
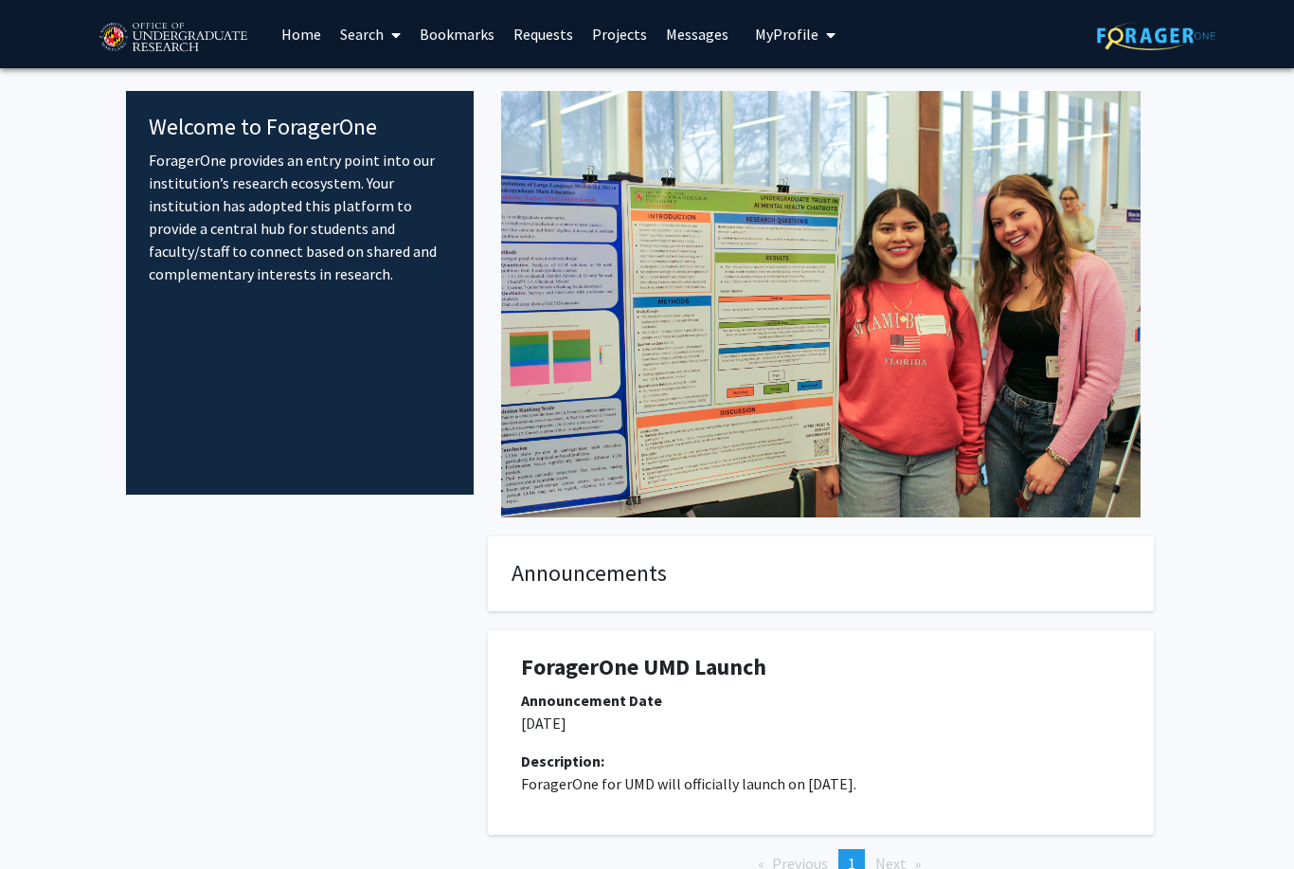
click at [377, 27] on link "Search" at bounding box center [371, 34] width 80 height 66
click at [443, 83] on span "Faculty/Staff" at bounding box center [400, 87] width 139 height 38
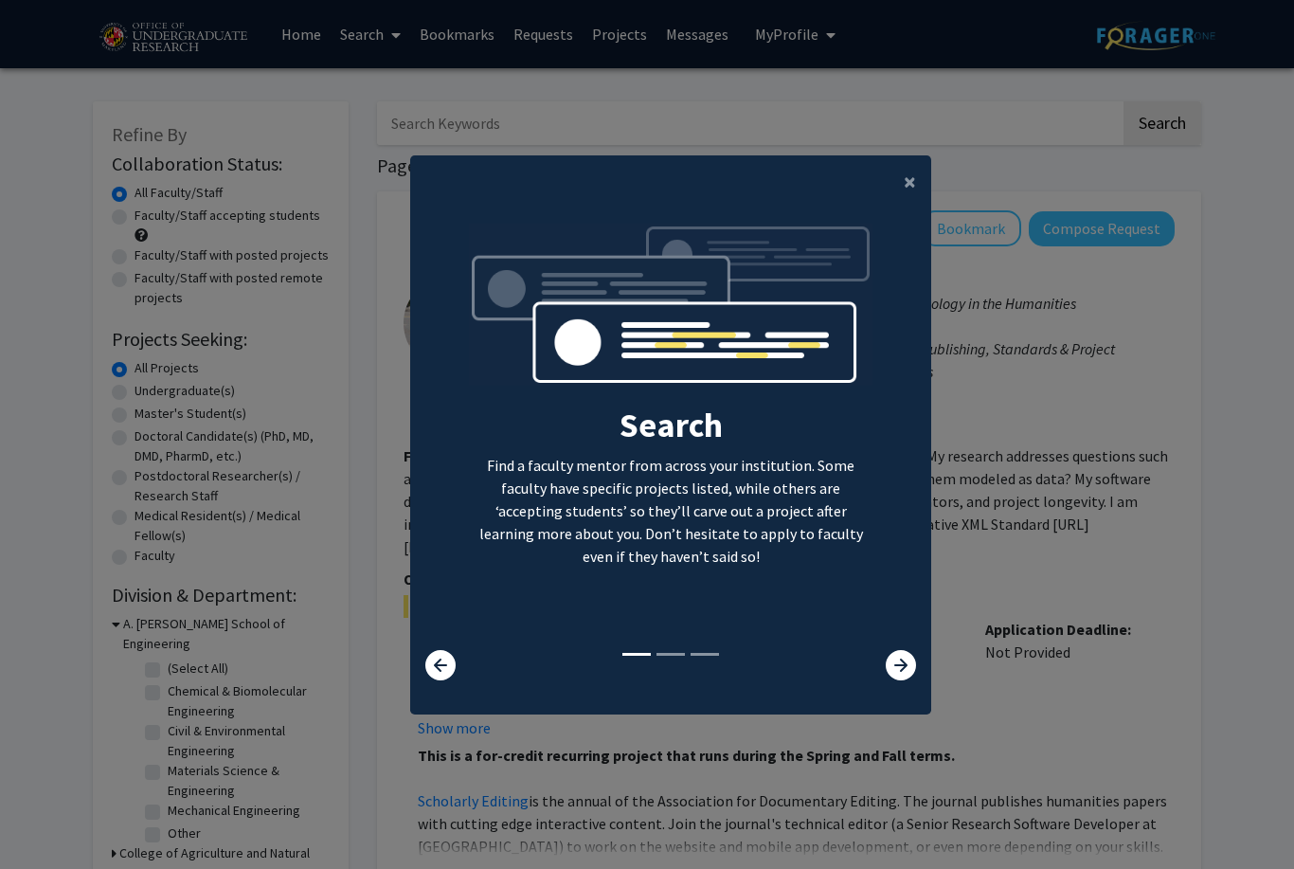
click at [904, 195] on span "×" at bounding box center [910, 181] width 12 height 29
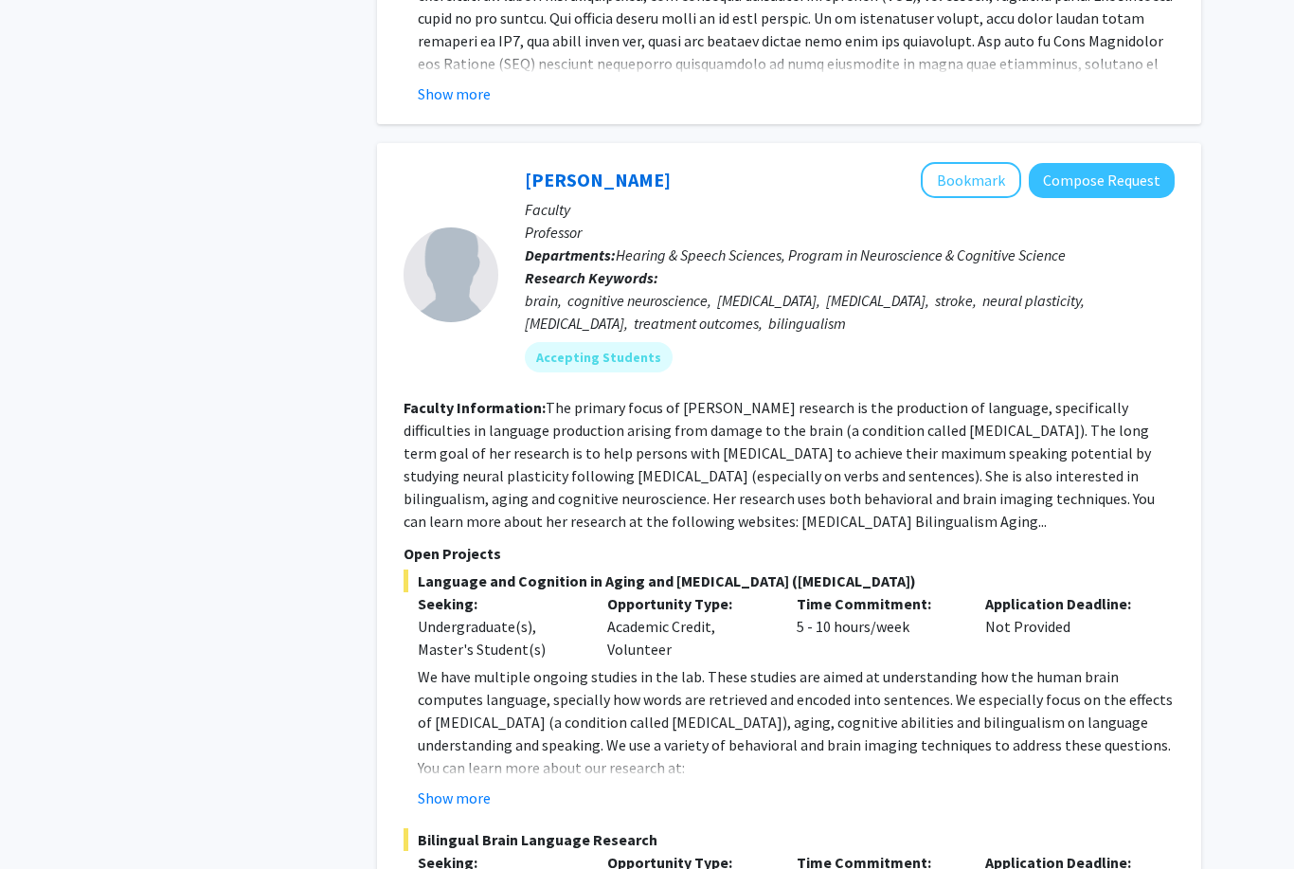
scroll to position [2992, 0]
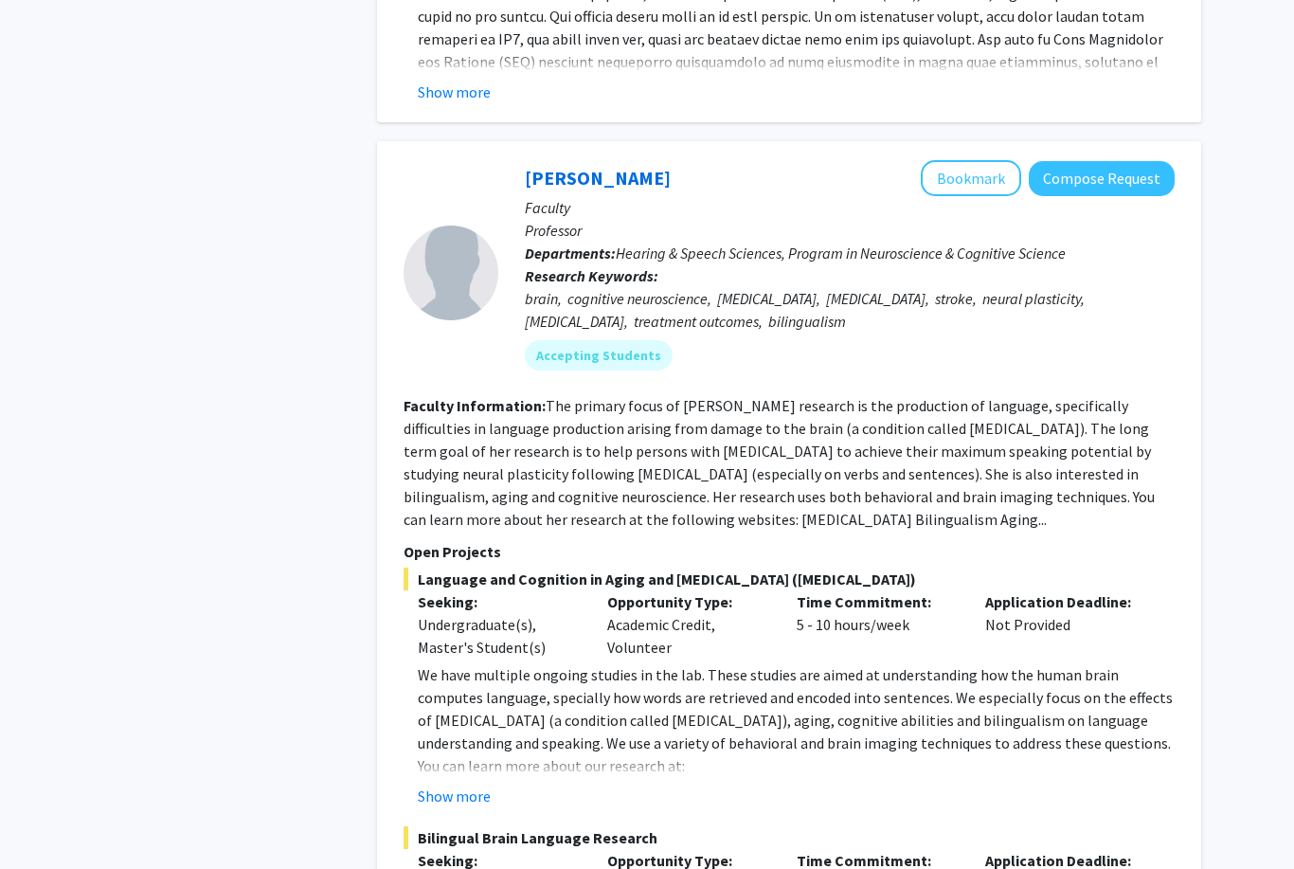
click at [988, 160] on button "Bookmark" at bounding box center [971, 178] width 100 height 36
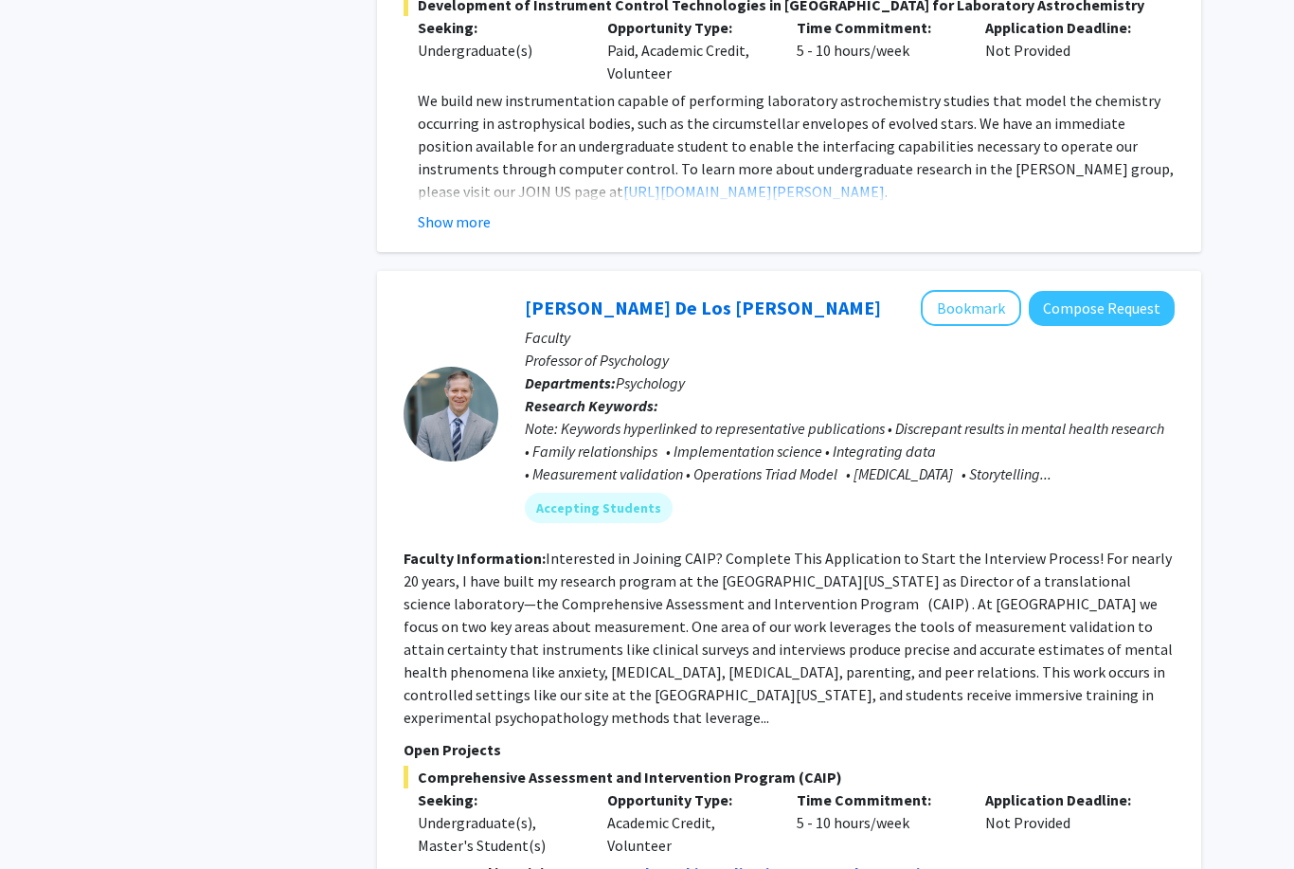
scroll to position [7616, 0]
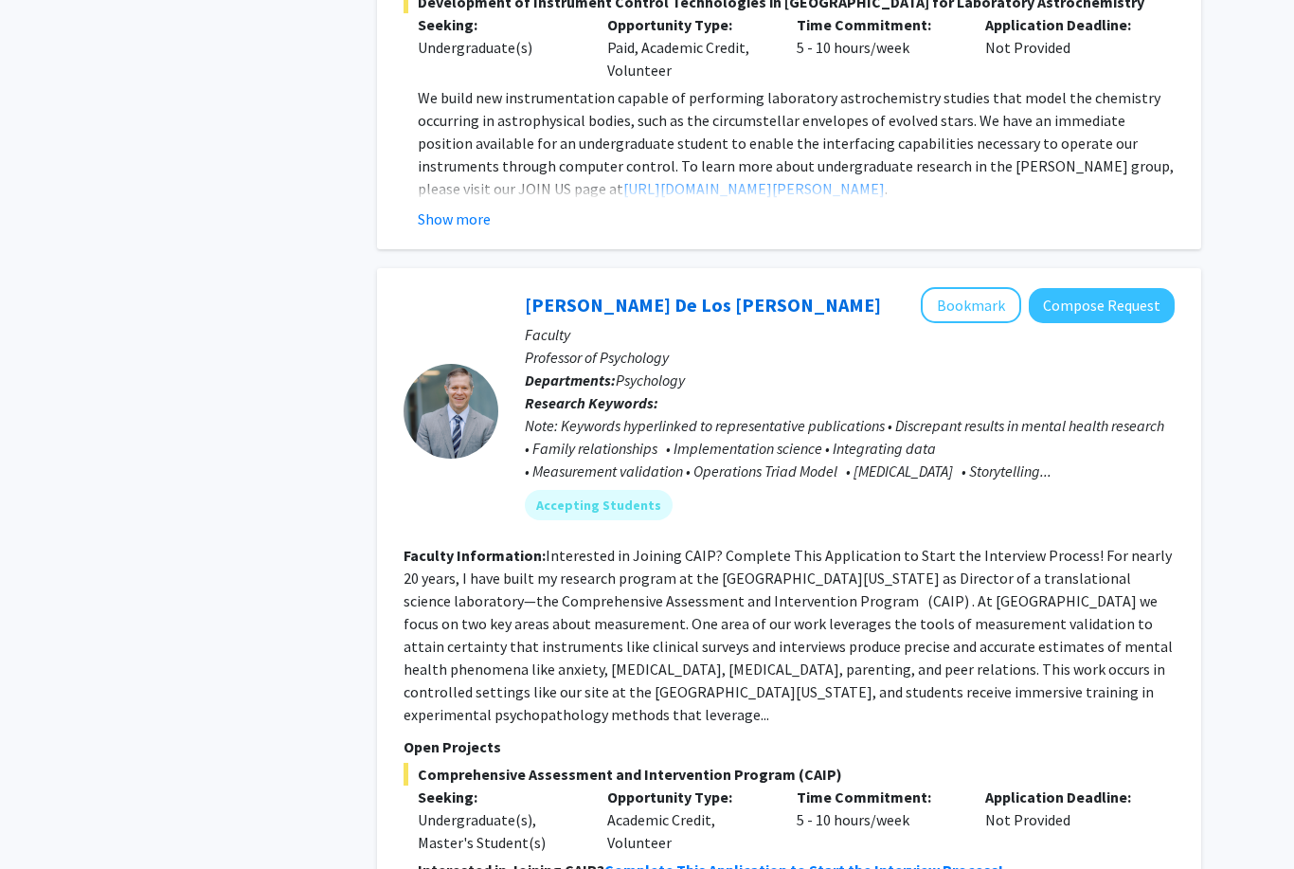
click at [993, 288] on button "Bookmark" at bounding box center [971, 306] width 100 height 36
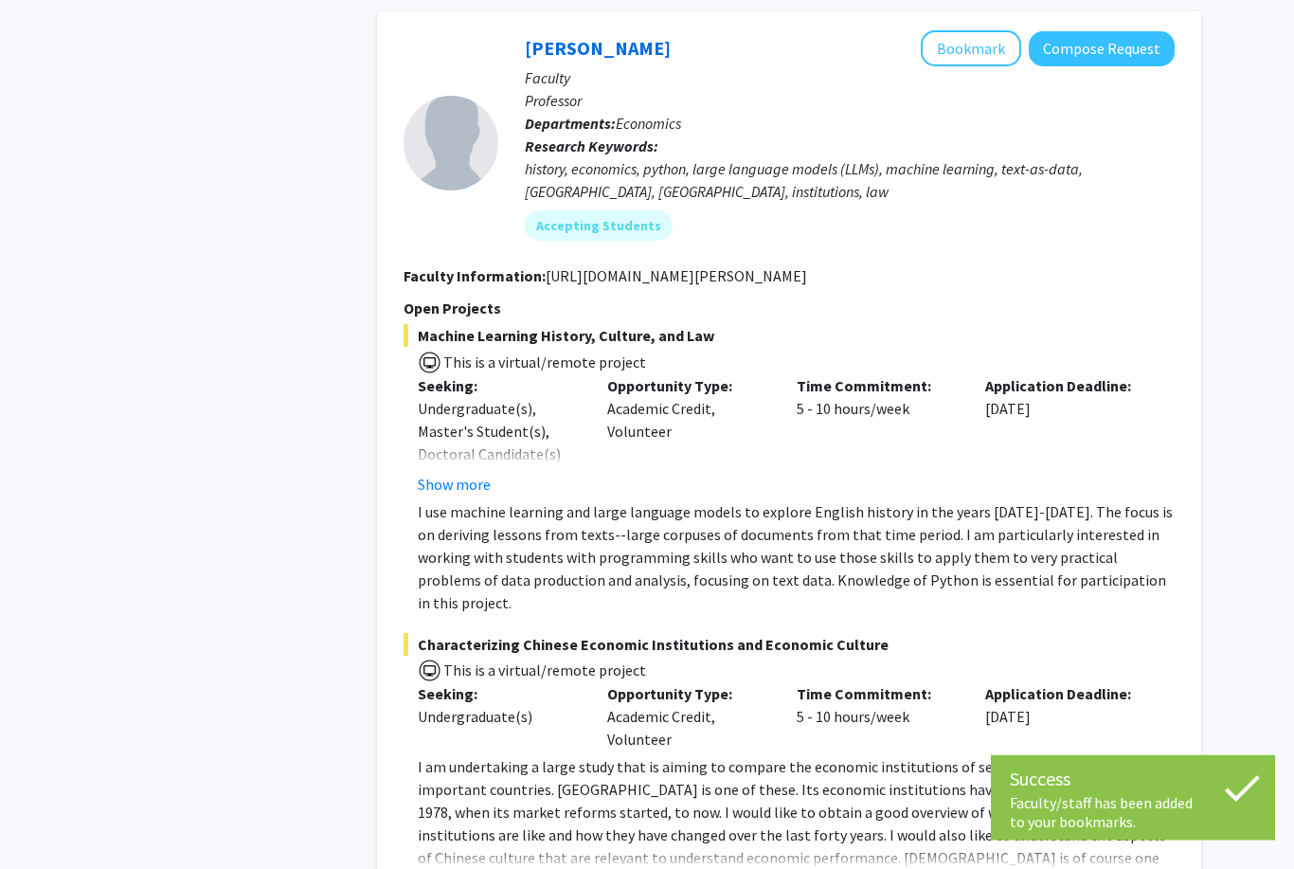
scroll to position [8705, 0]
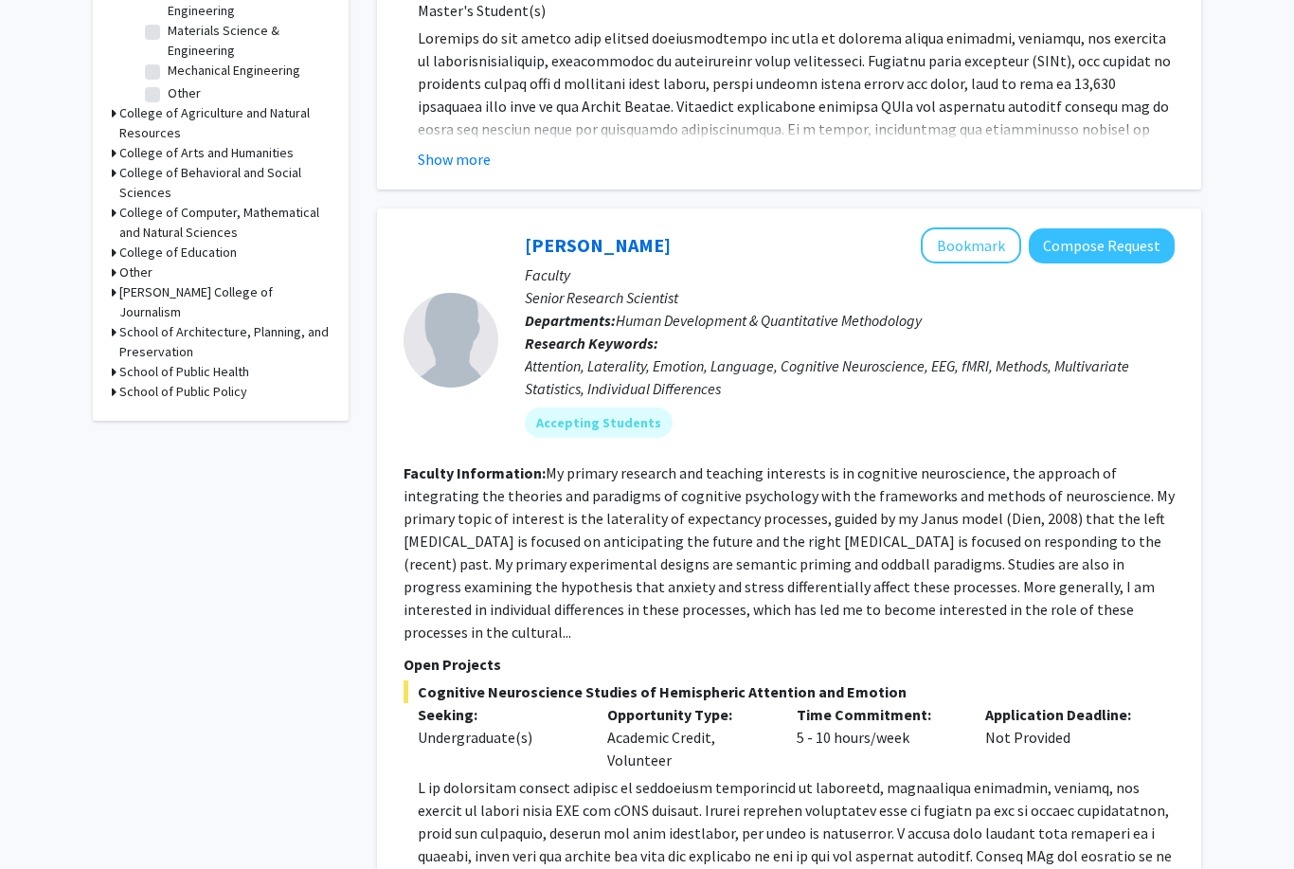
scroll to position [743, 0]
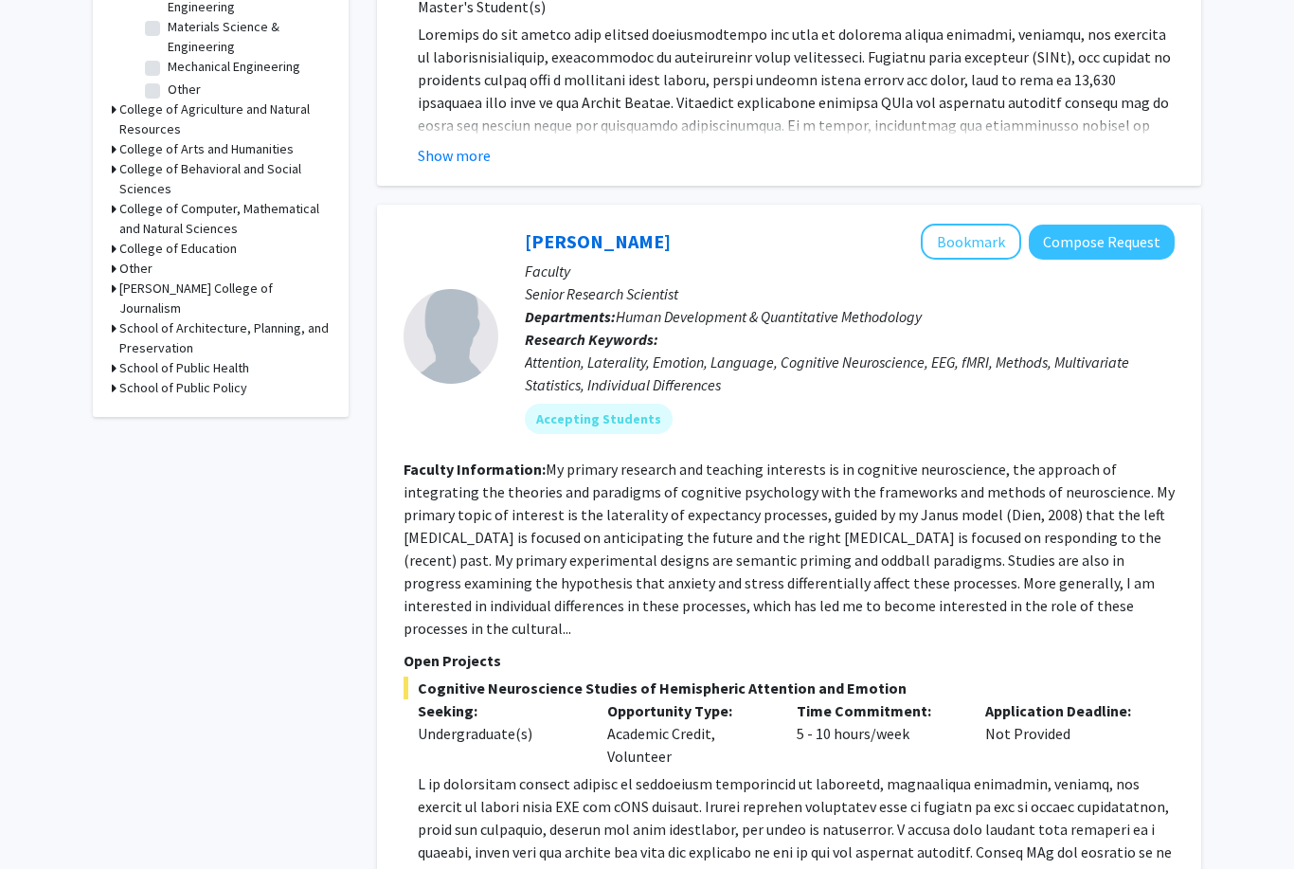
click at [1005, 237] on button "Bookmark" at bounding box center [971, 243] width 100 height 36
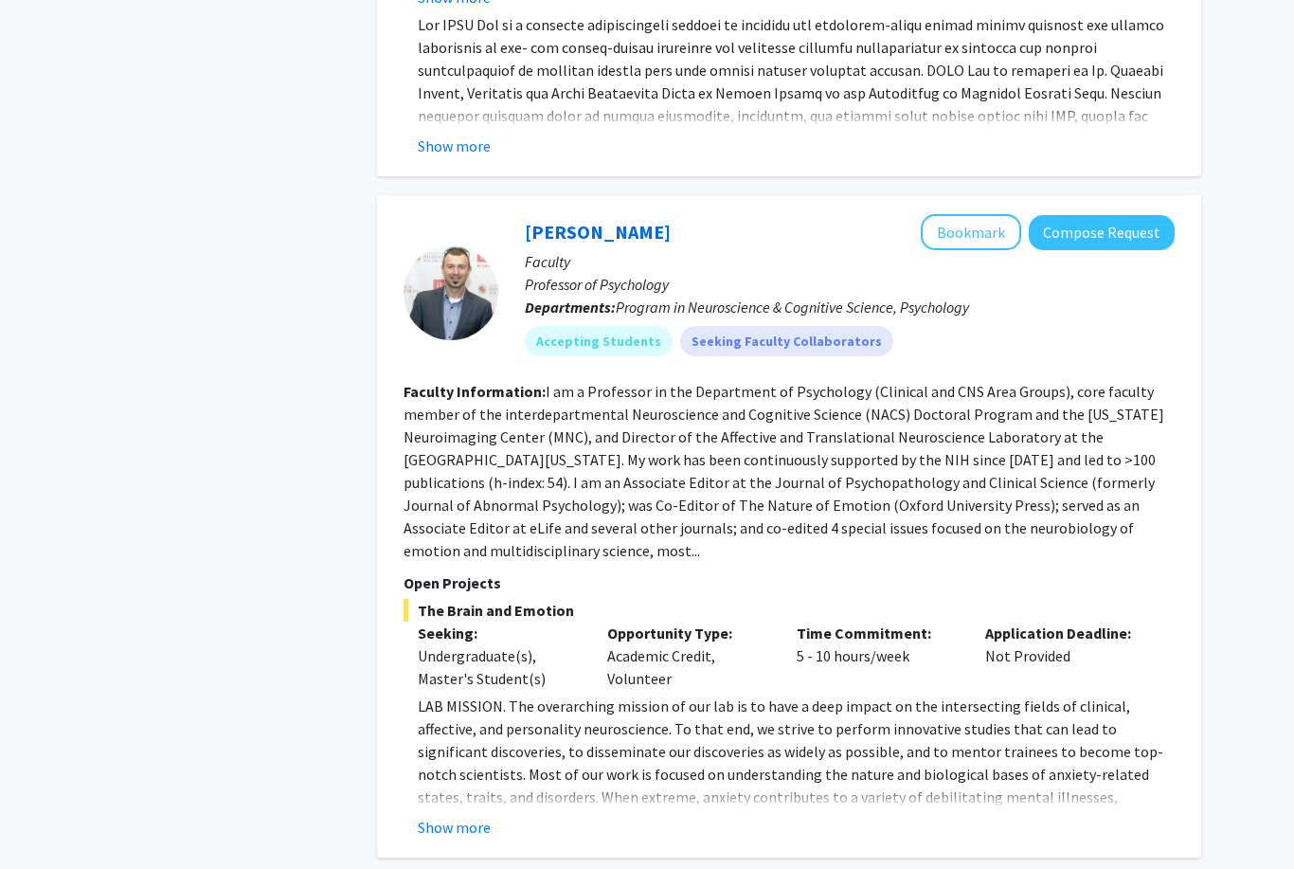
scroll to position [3835, 0]
click at [968, 214] on button "Bookmark" at bounding box center [971, 232] width 100 height 36
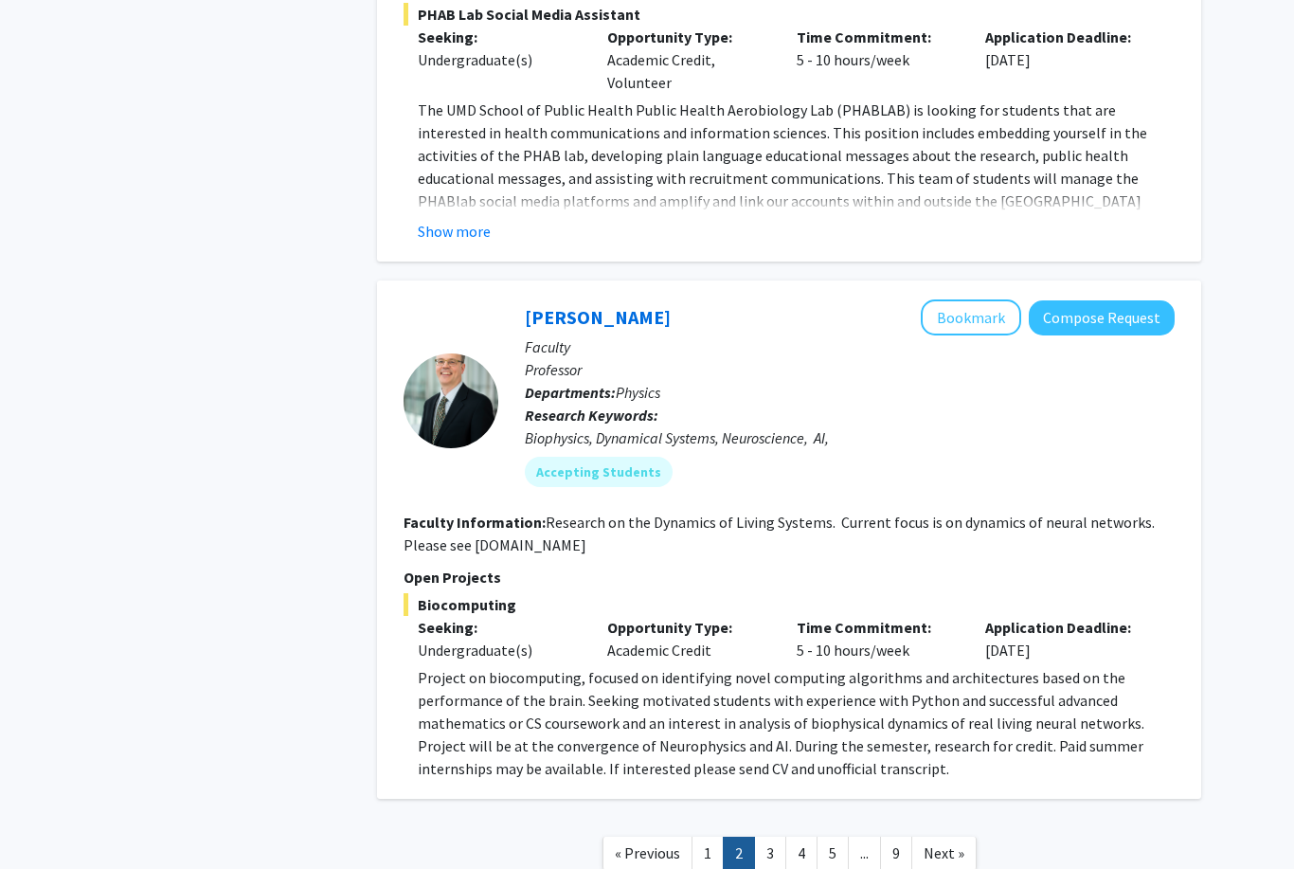
scroll to position [6186, 0]
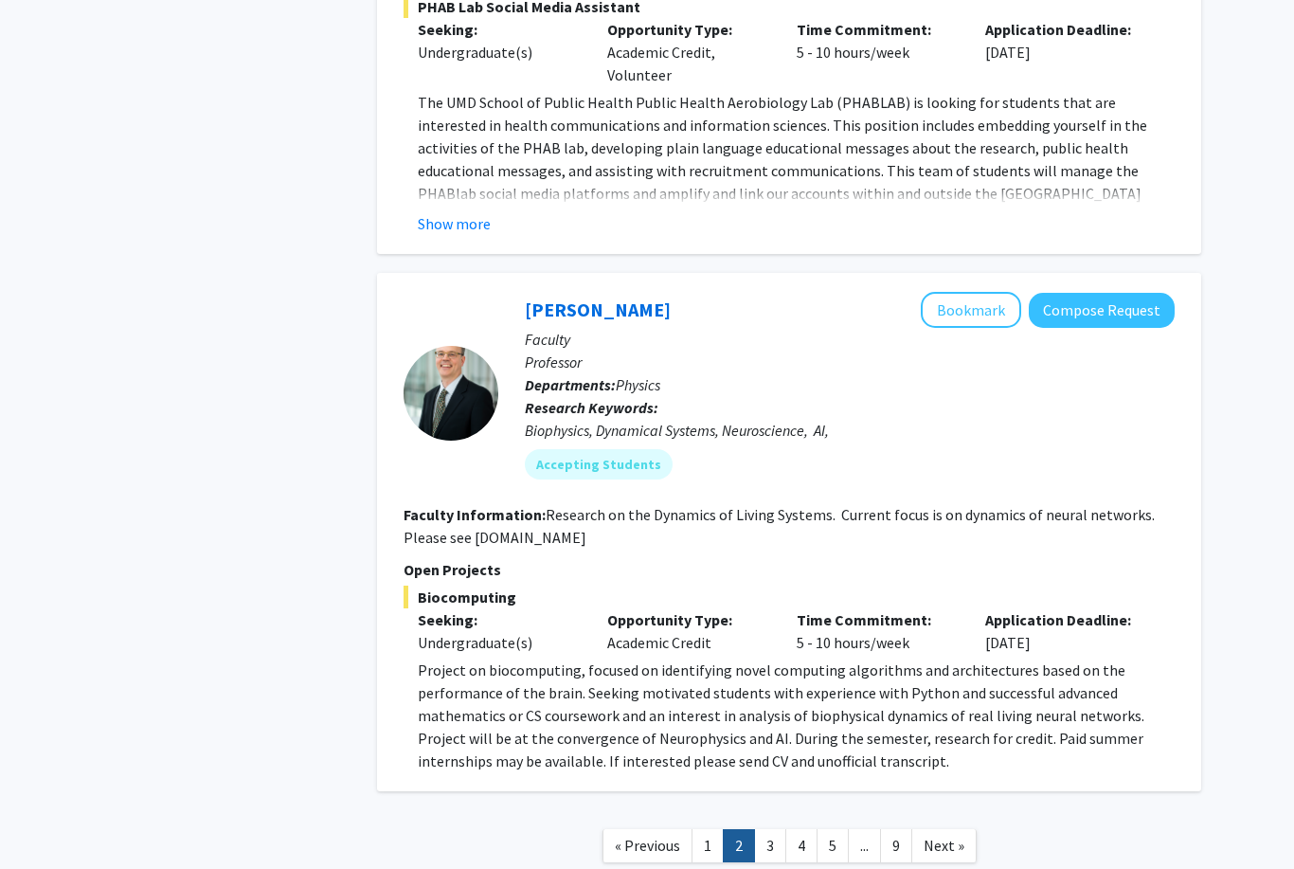
click at [802, 829] on link "4" at bounding box center [801, 845] width 32 height 33
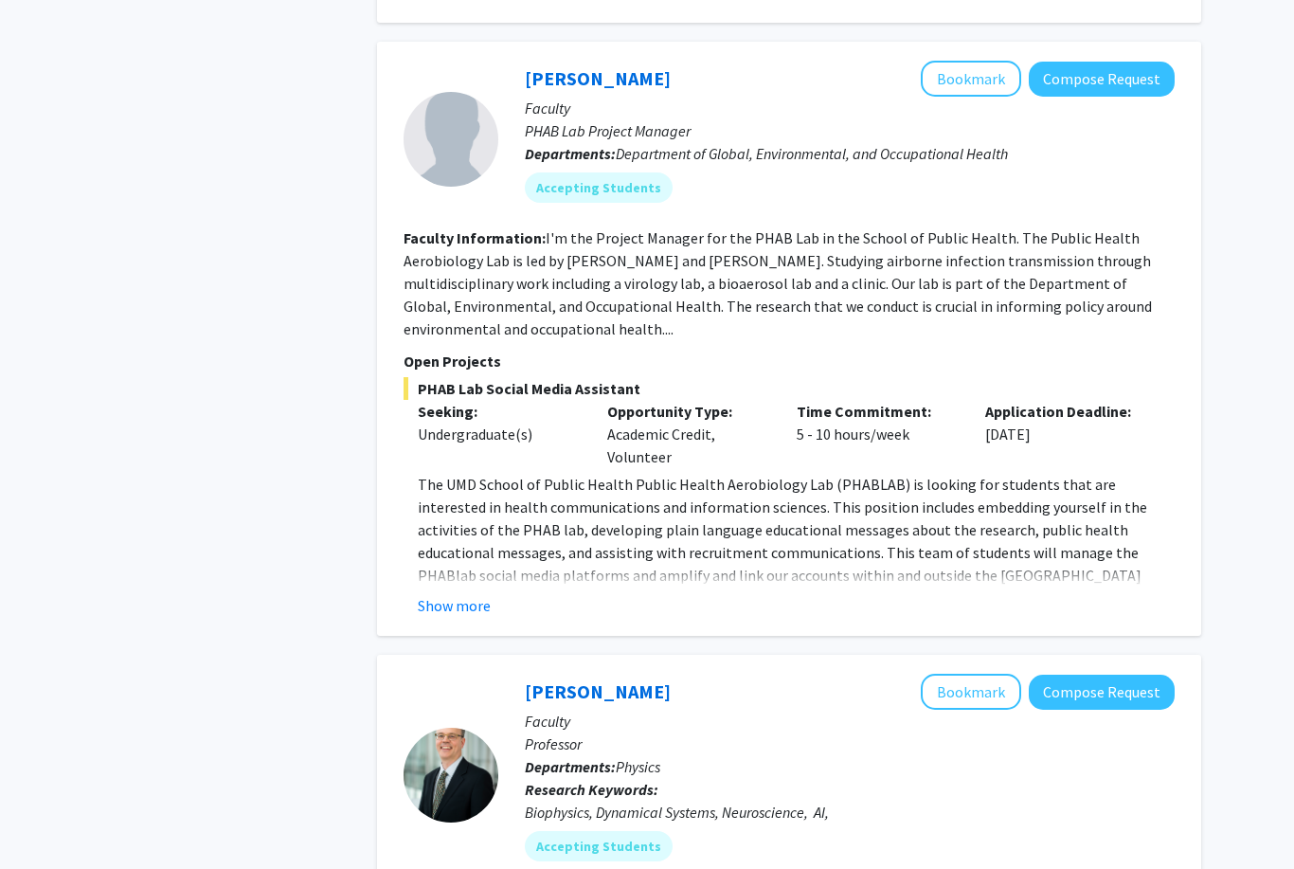
scroll to position [6186, 0]
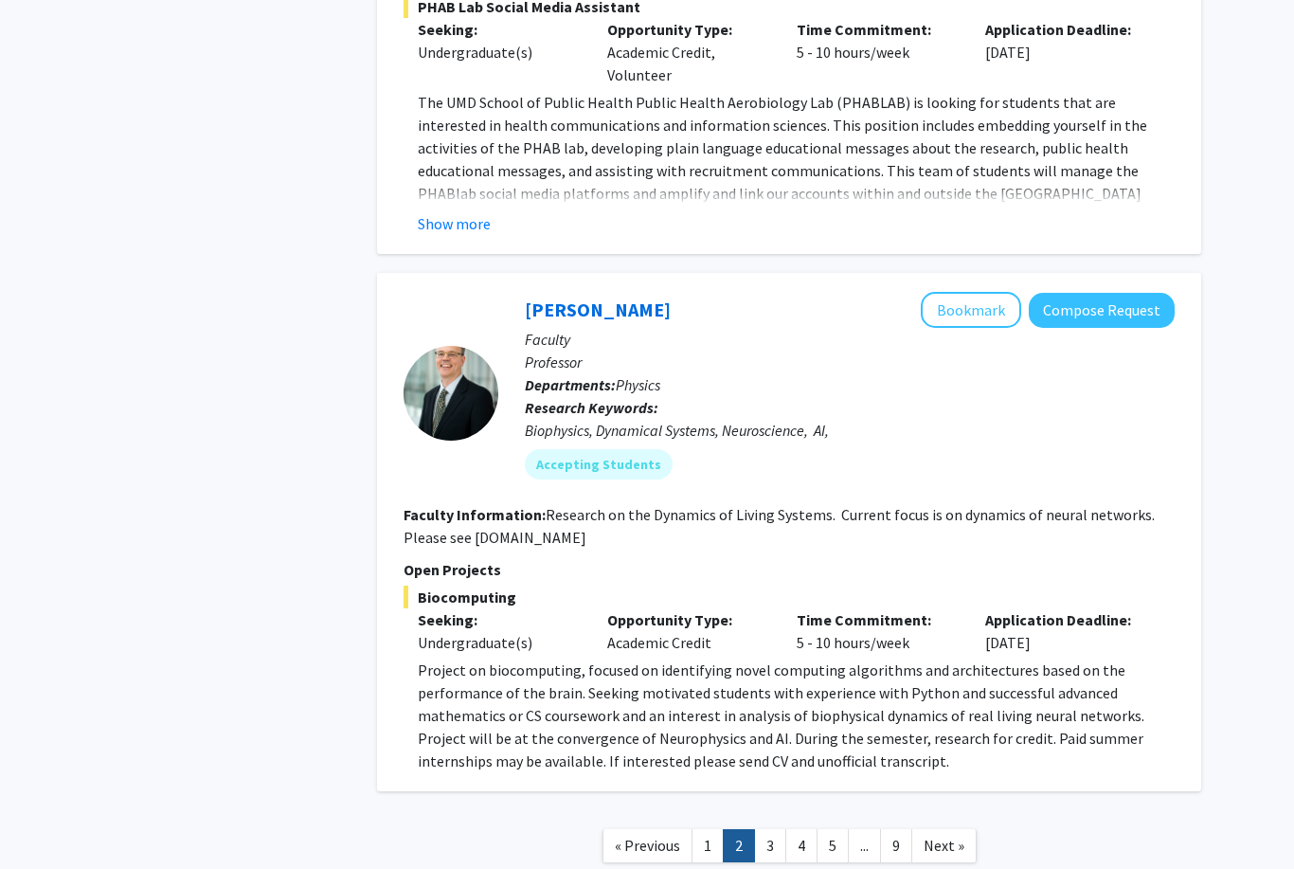
click at [773, 829] on link "3" at bounding box center [770, 845] width 32 height 33
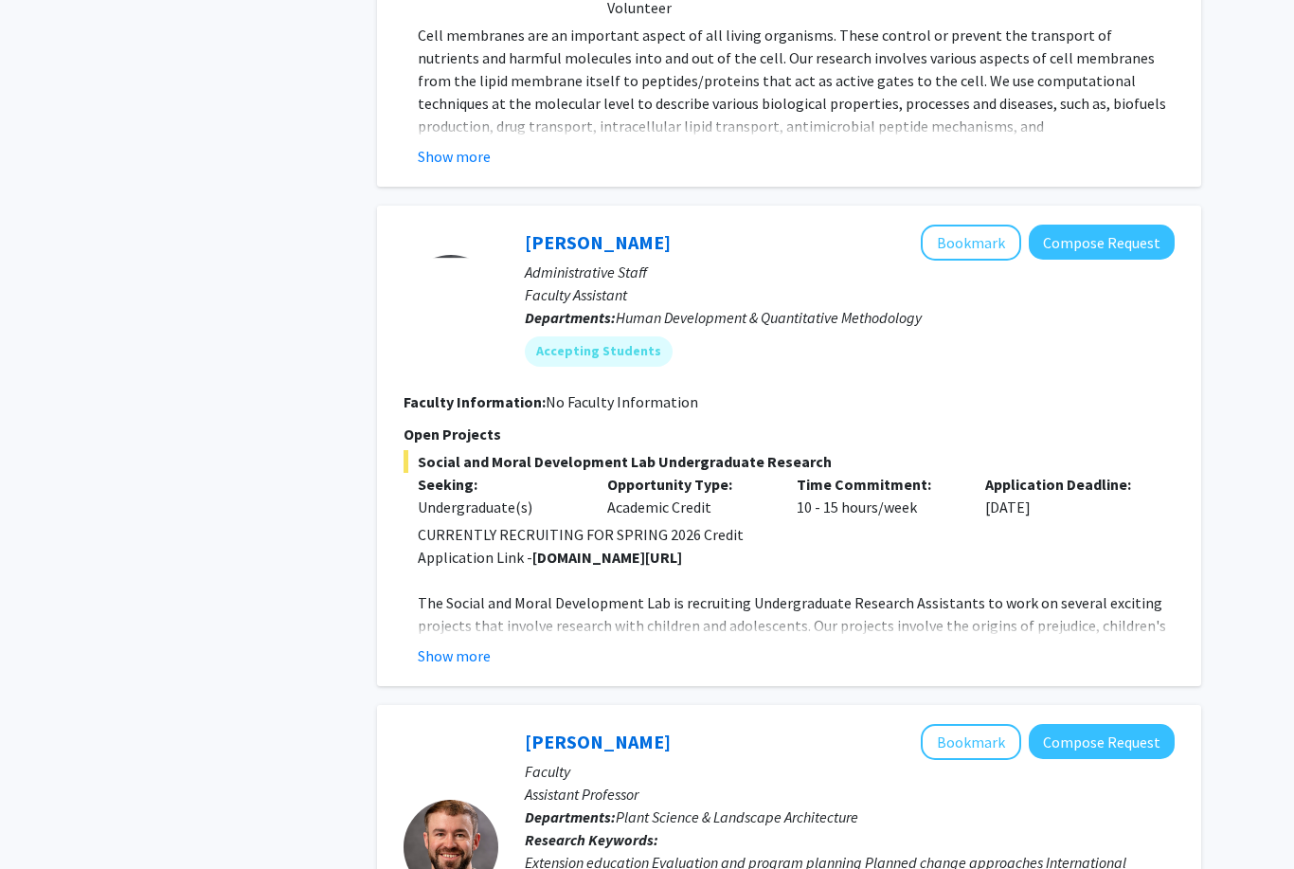
scroll to position [1632, 0]
click at [453, 656] on button "Show more" at bounding box center [454, 655] width 73 height 23
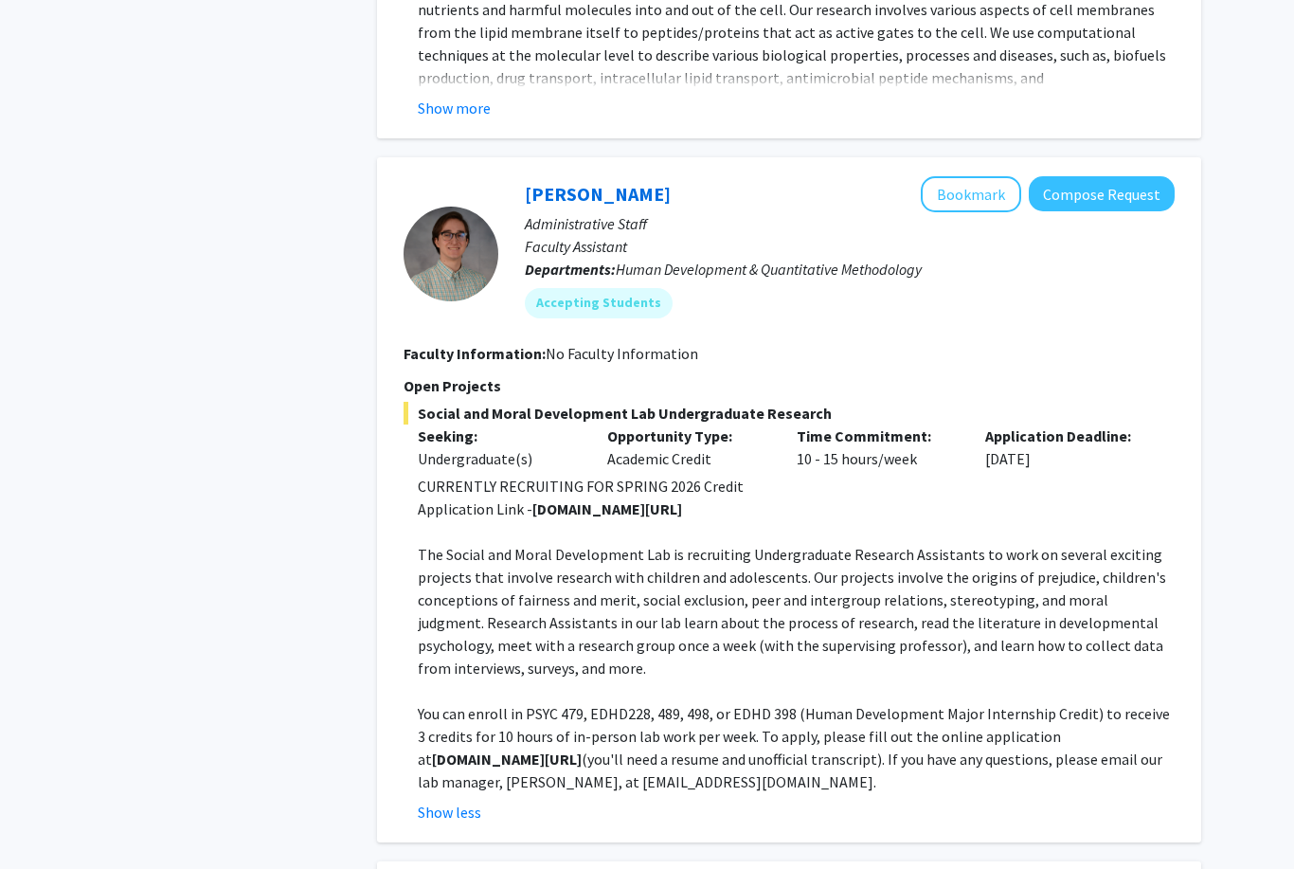
scroll to position [1681, 0]
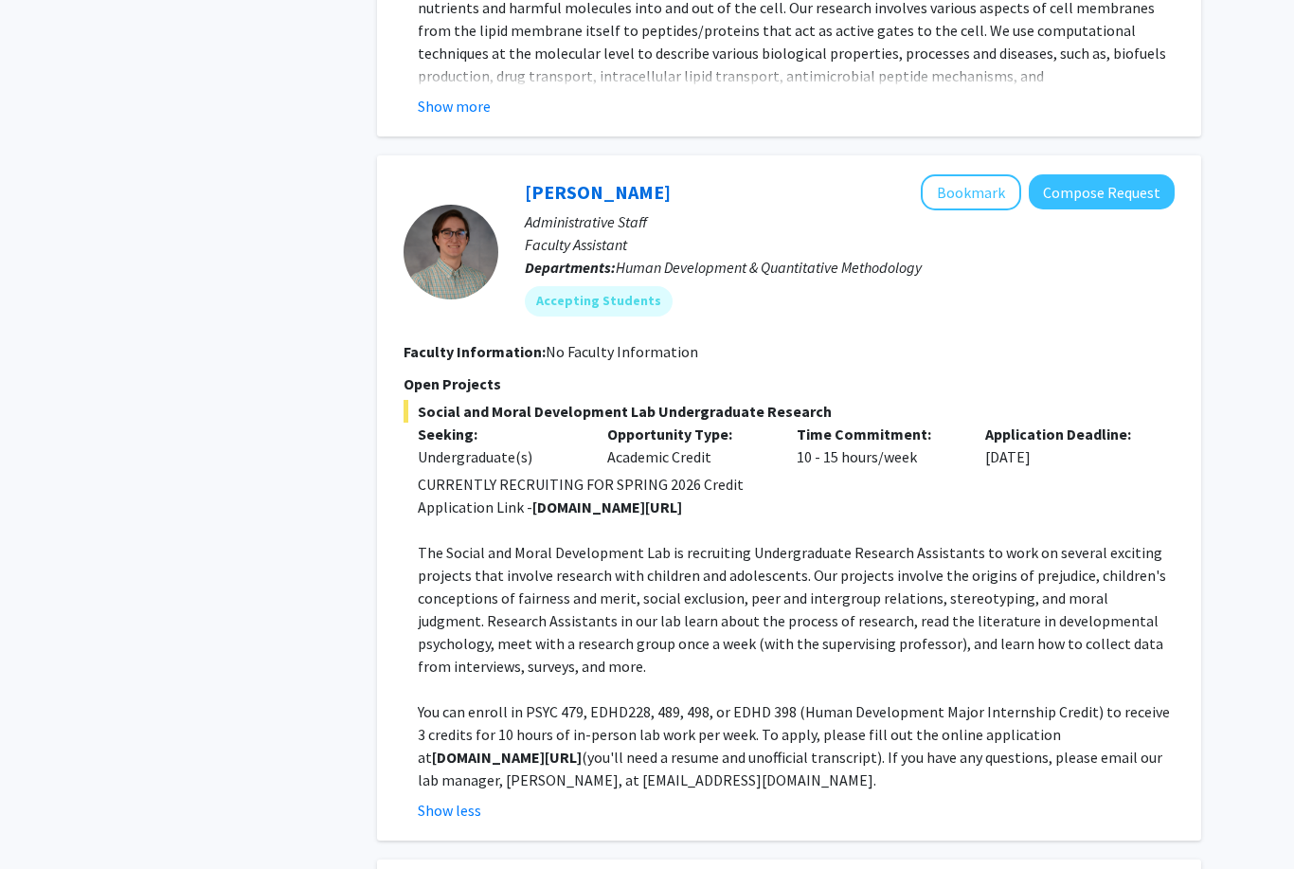
click at [955, 190] on button "Bookmark" at bounding box center [971, 193] width 100 height 36
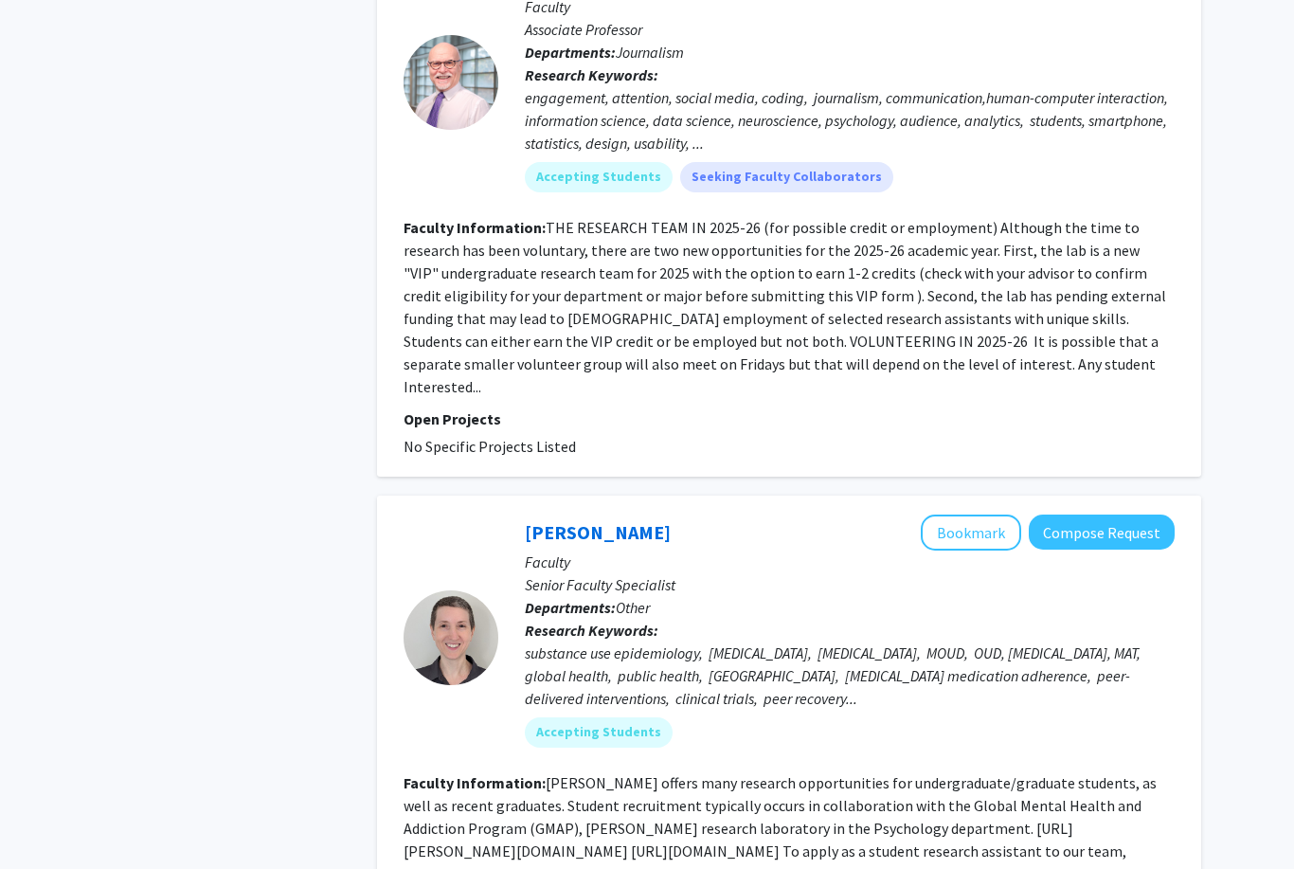
scroll to position [3166, 0]
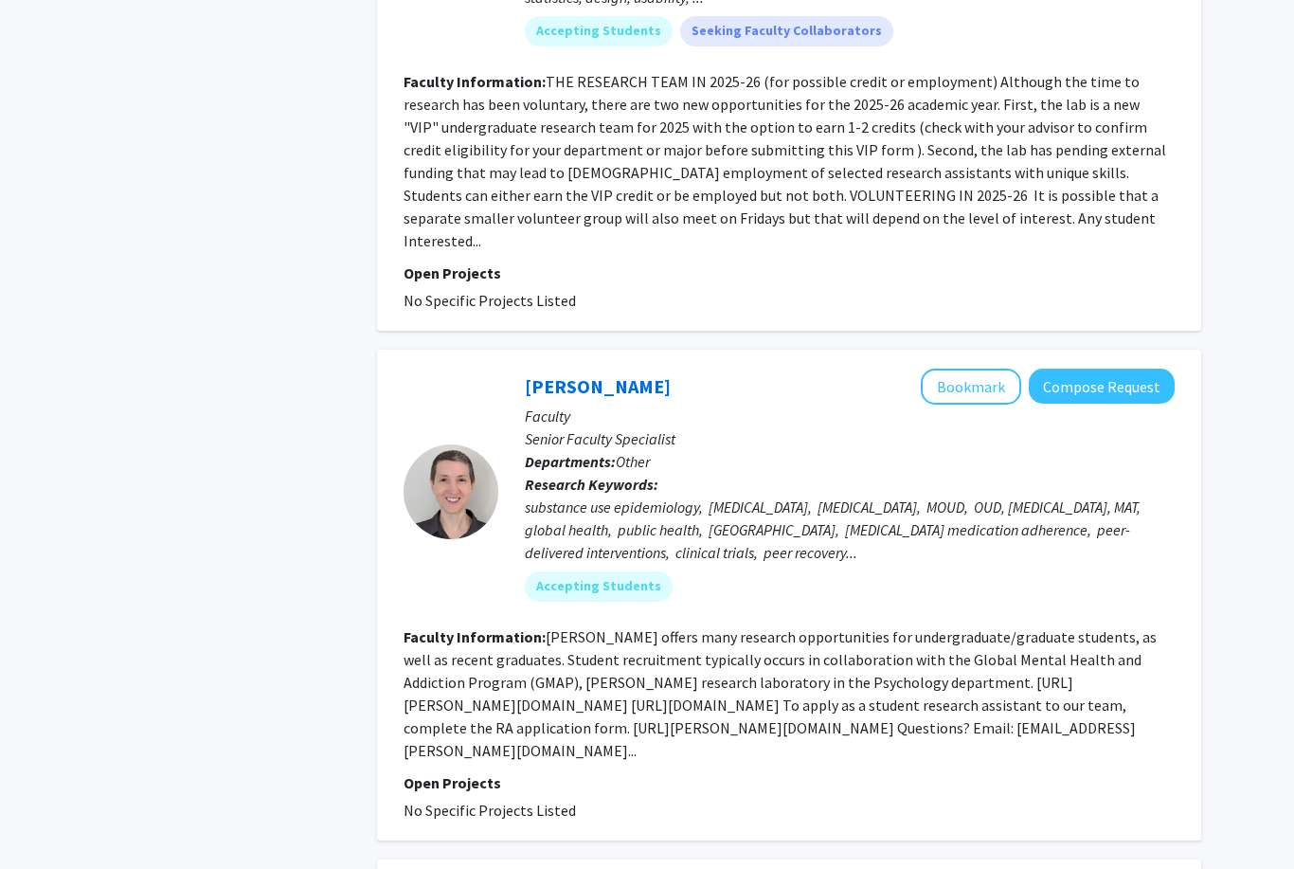
click at [986, 369] on button "Bookmark" at bounding box center [971, 387] width 100 height 36
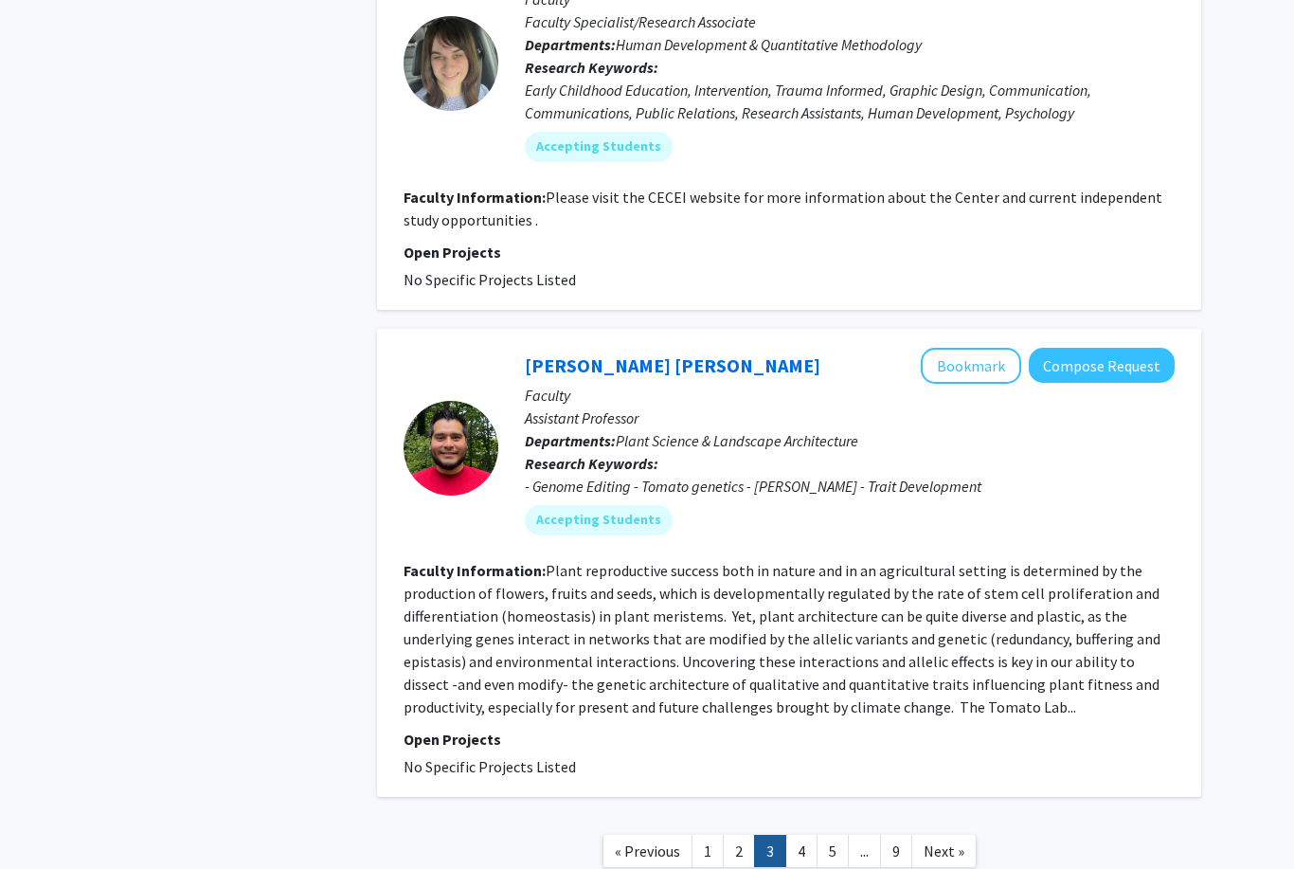
scroll to position [4602, 0]
click at [798, 835] on link "4" at bounding box center [801, 851] width 32 height 33
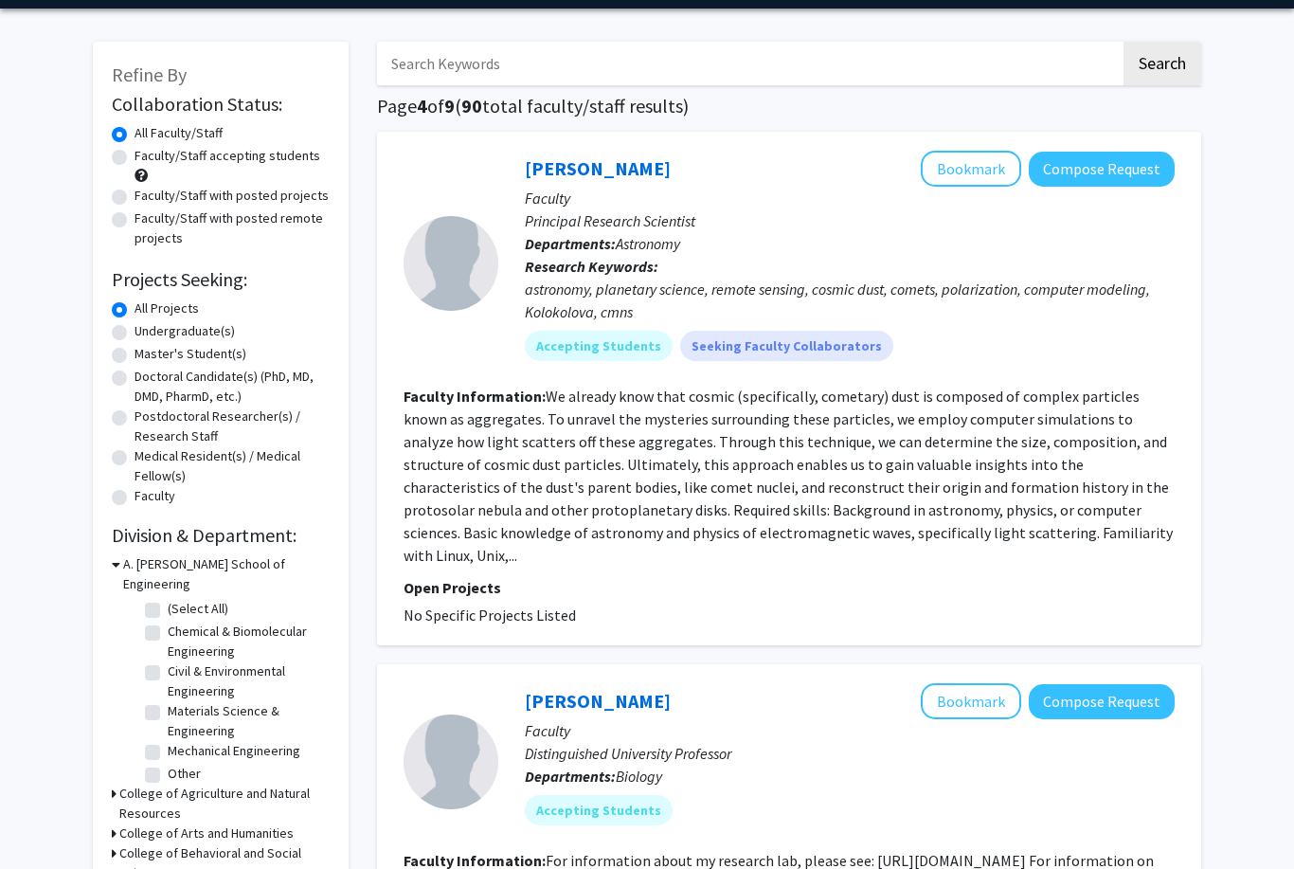
scroll to position [433, 0]
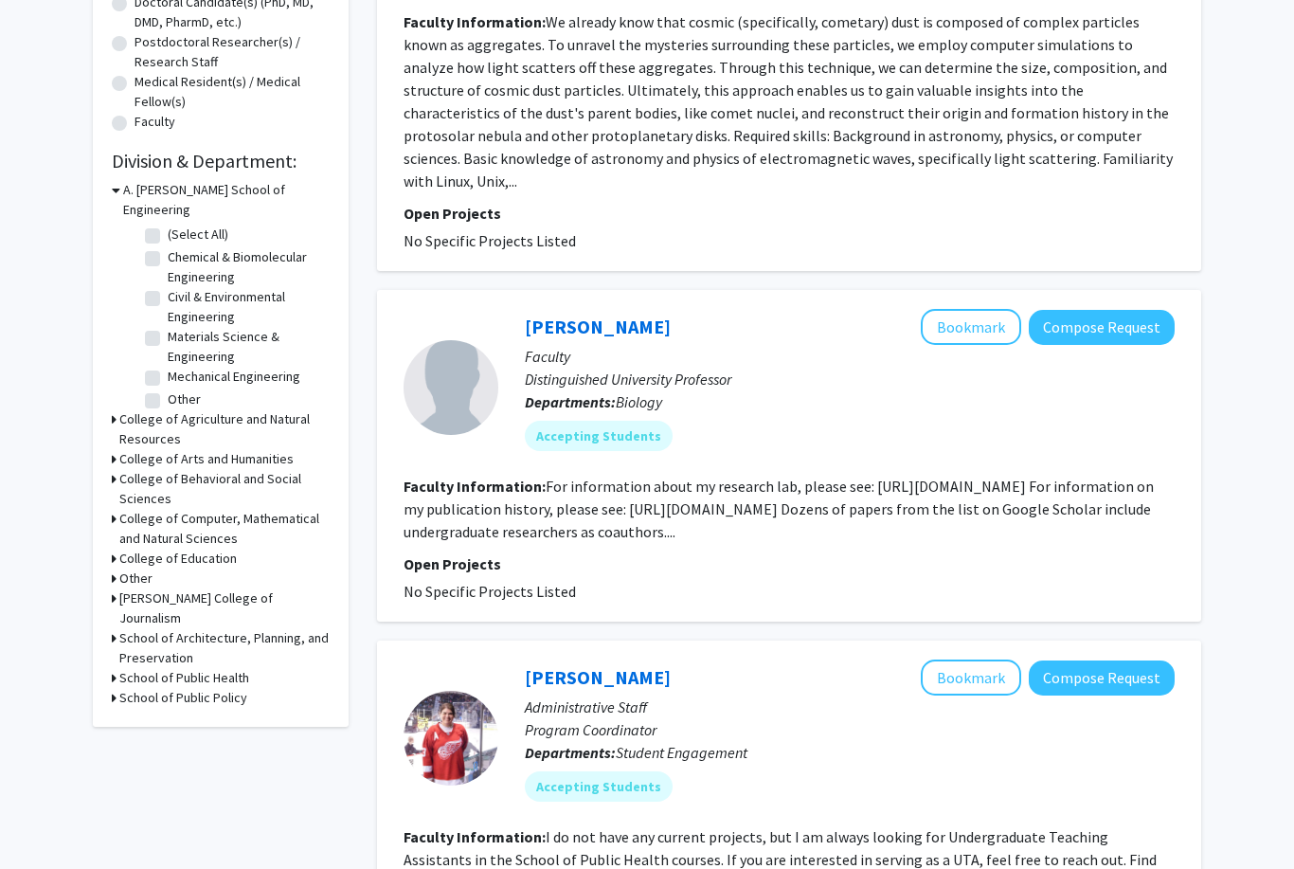
click at [970, 310] on button "Bookmark" at bounding box center [971, 328] width 100 height 36
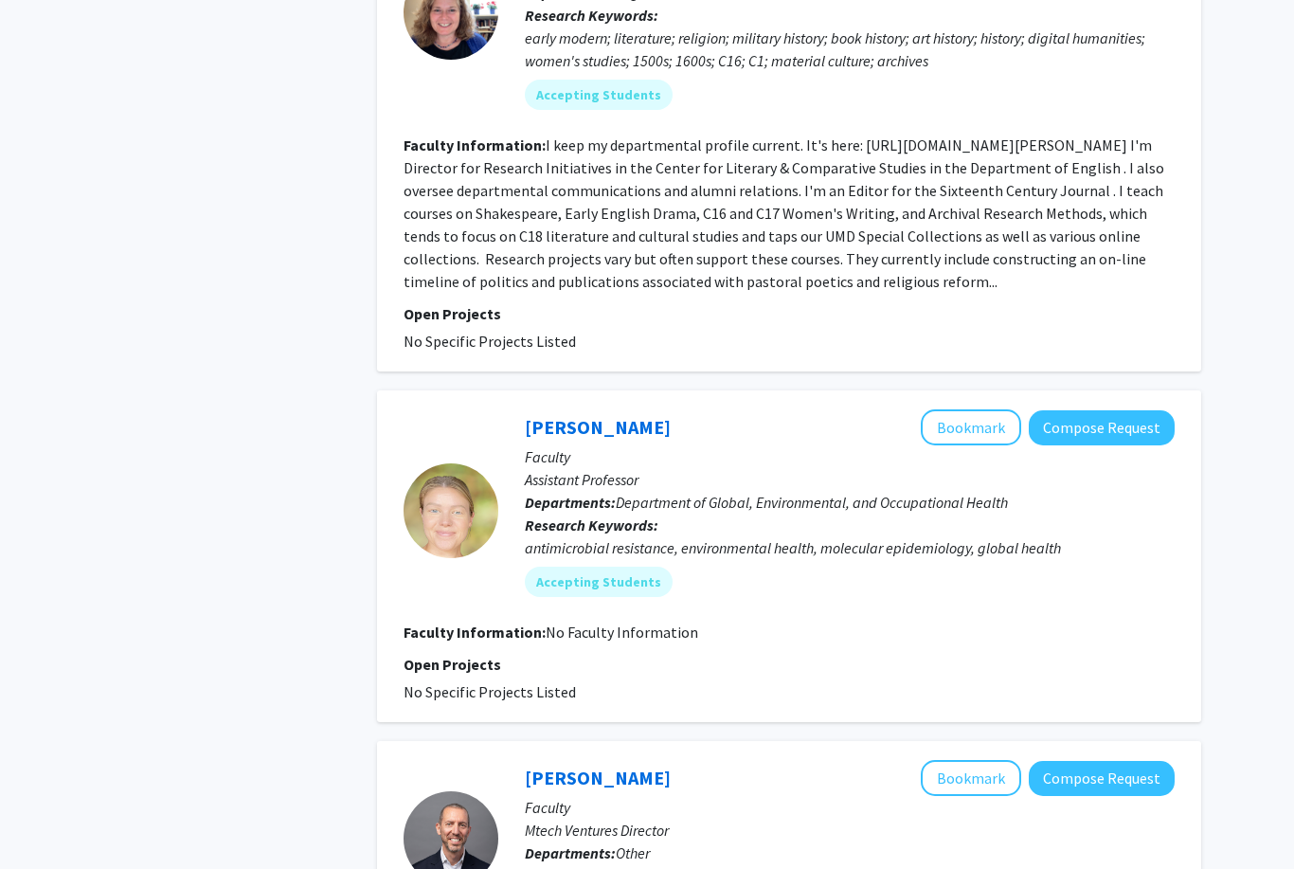
scroll to position [1931, 0]
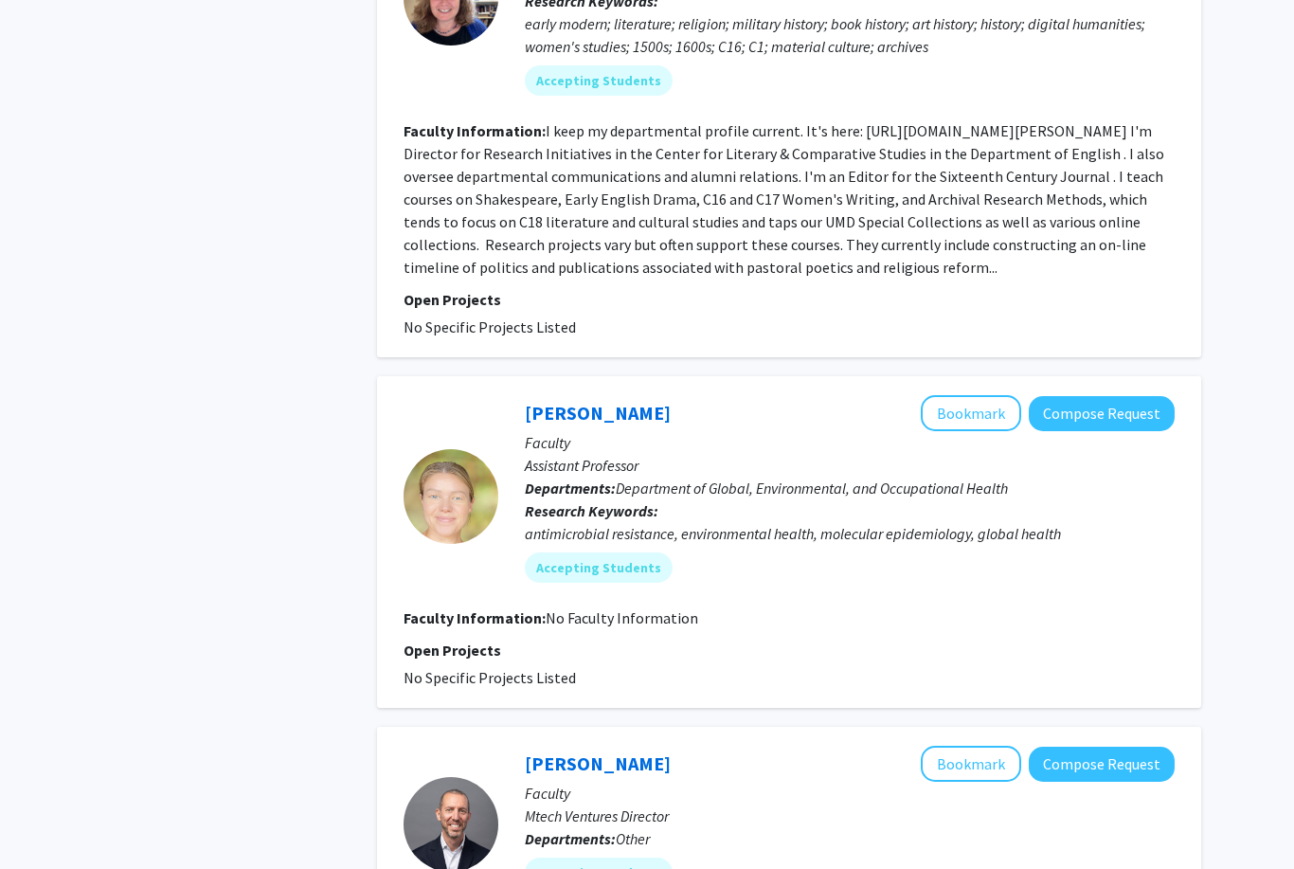
click at [995, 413] on button "Bookmark" at bounding box center [971, 414] width 100 height 36
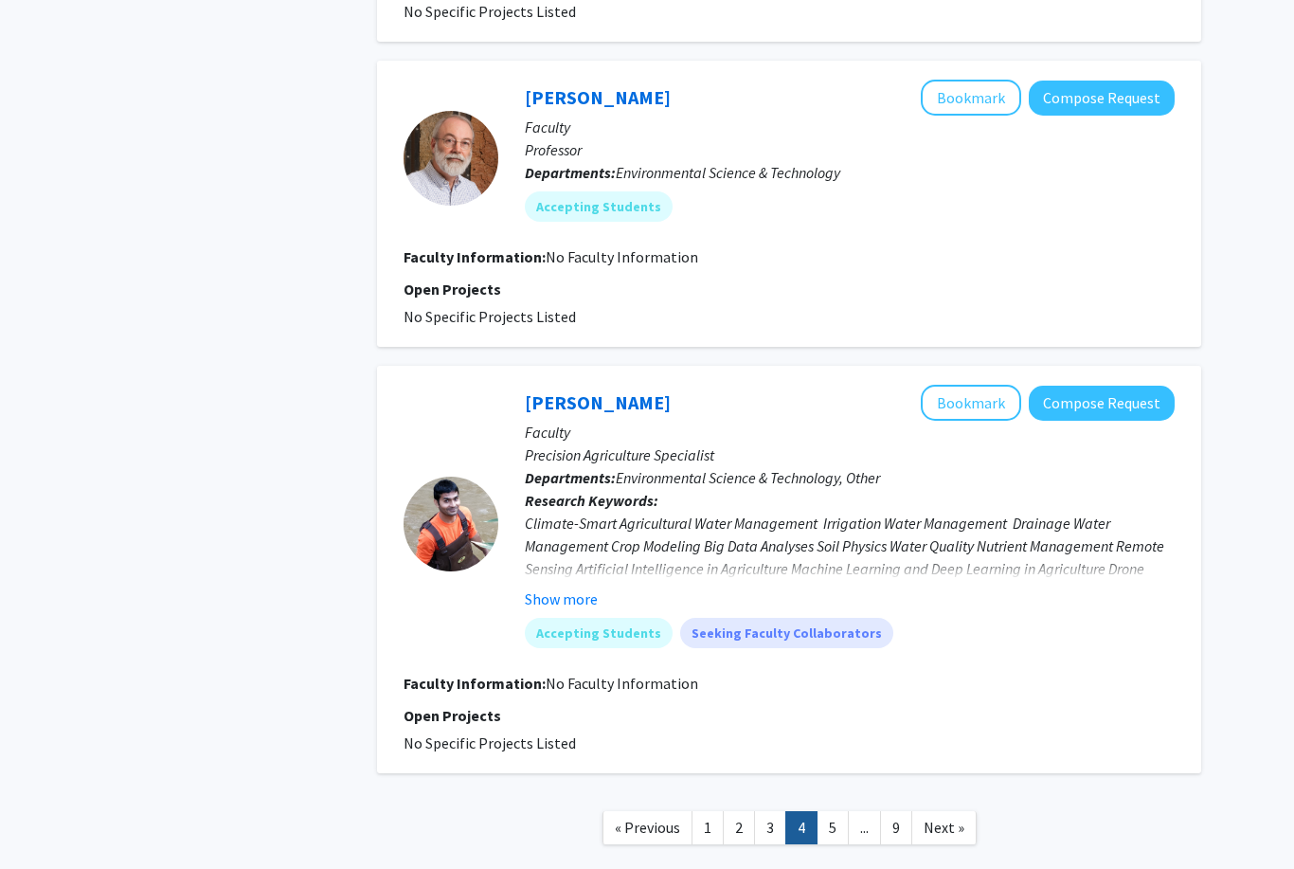
scroll to position [3303, 0]
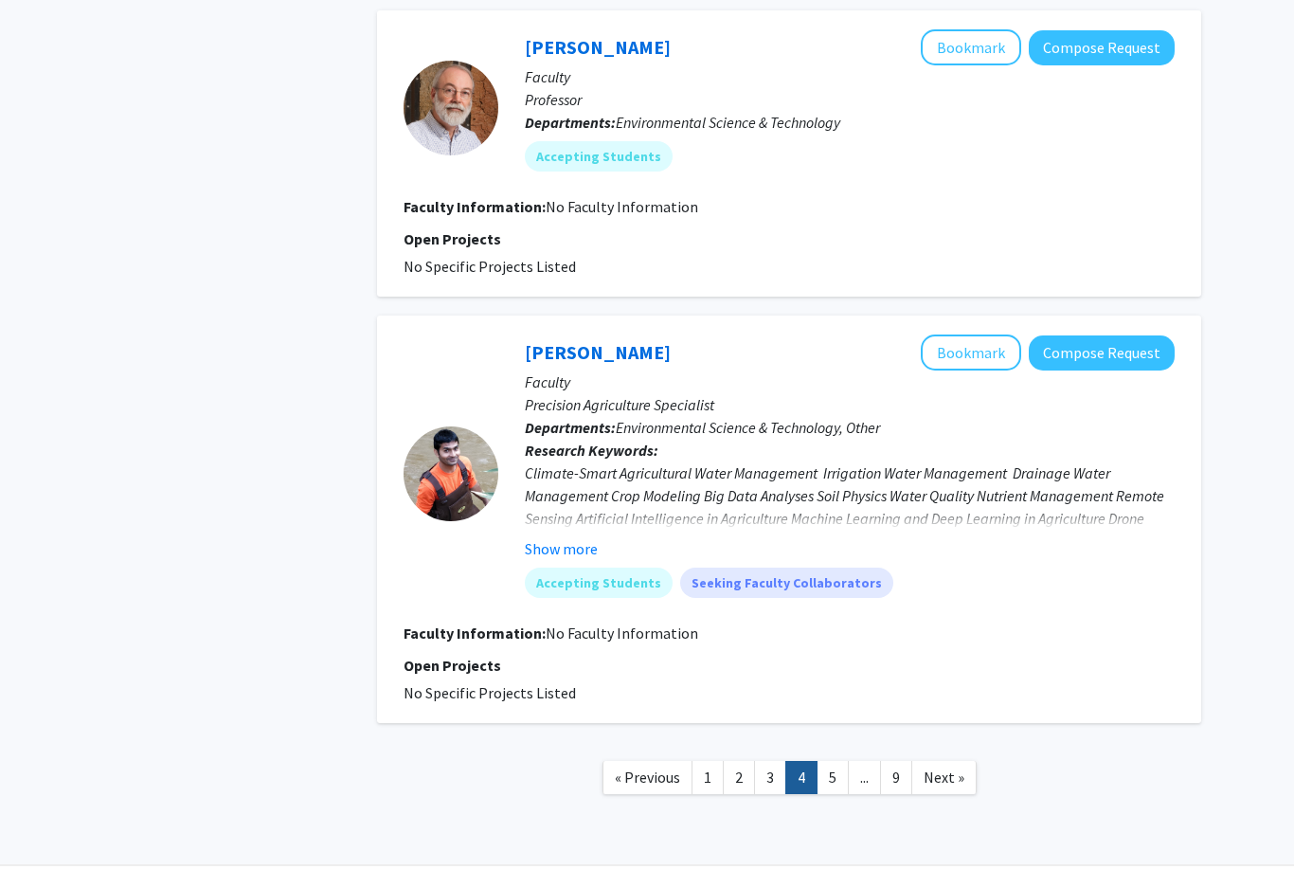
click at [830, 770] on link "5" at bounding box center [833, 777] width 32 height 33
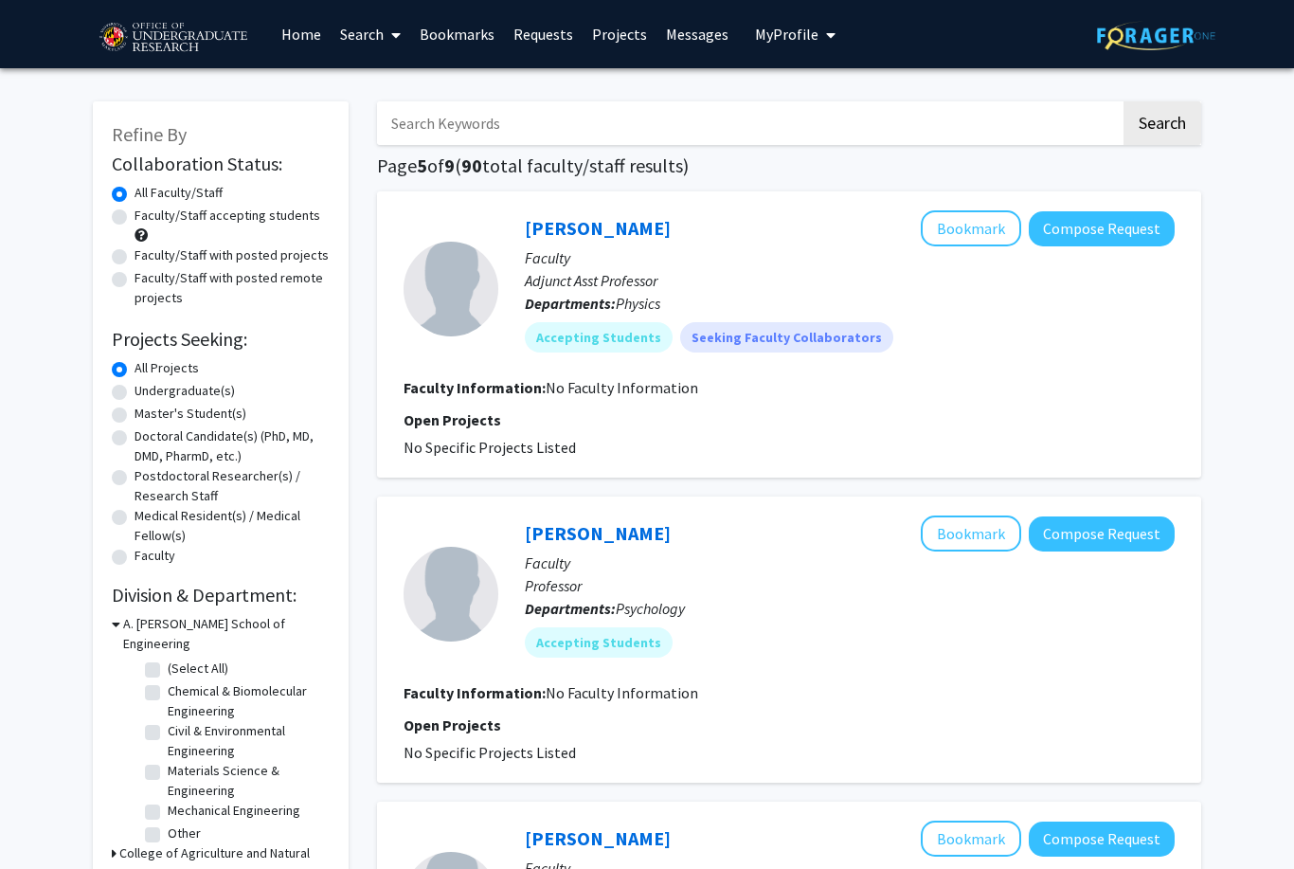
click at [452, 35] on link "Bookmarks" at bounding box center [457, 34] width 94 height 66
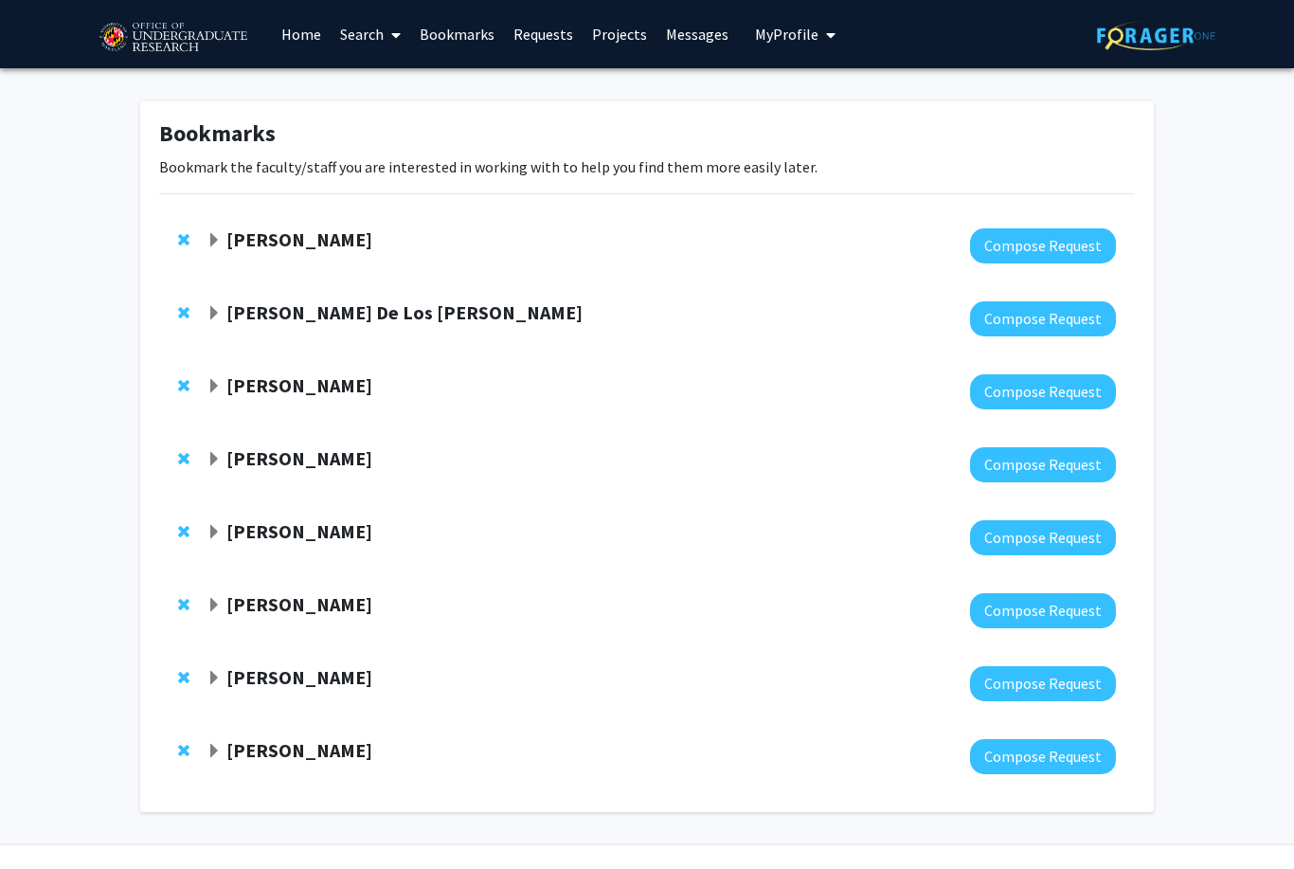
click at [317, 741] on strong "Heather Amato" at bounding box center [299, 750] width 146 height 24
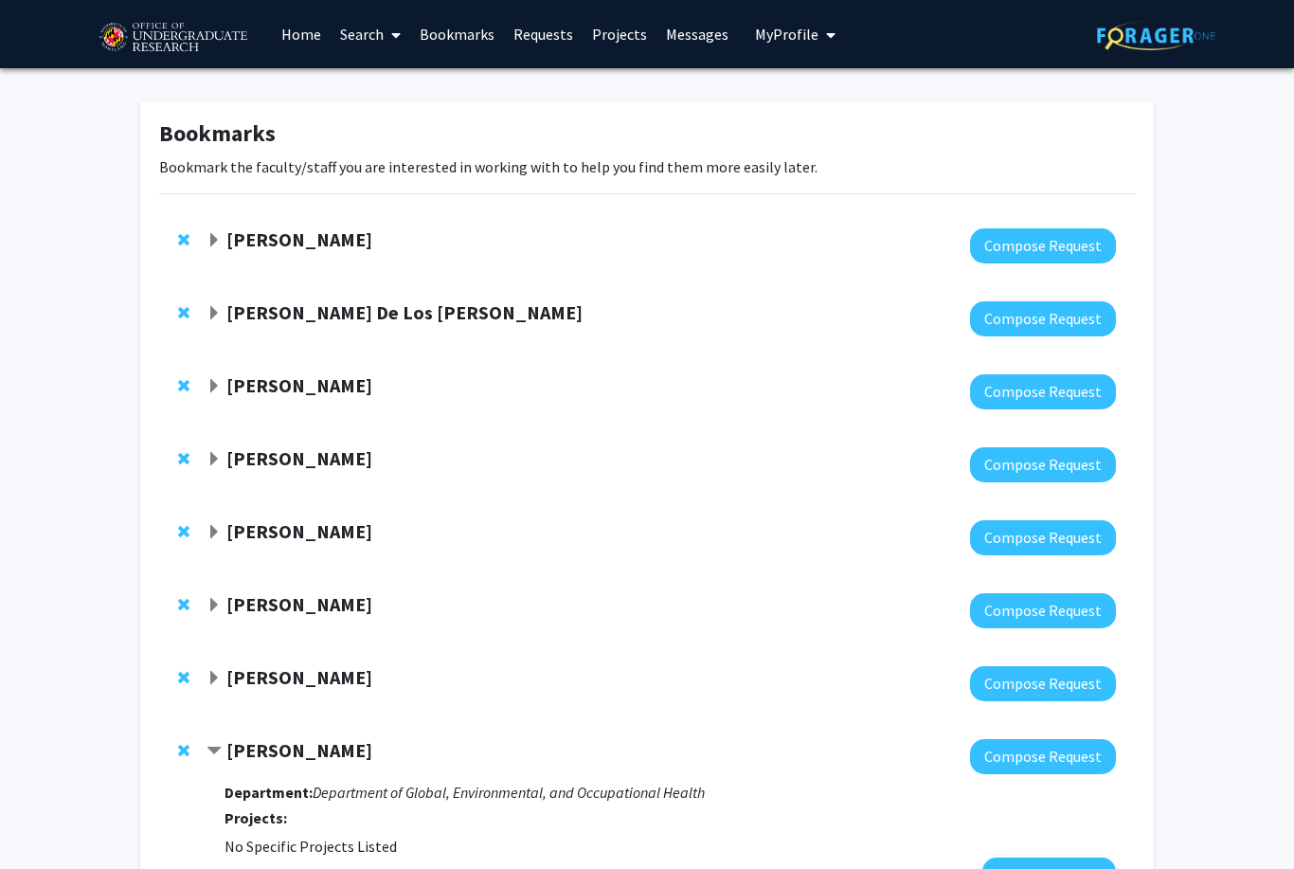
click at [328, 680] on strong "William Fagan" at bounding box center [299, 677] width 146 height 24
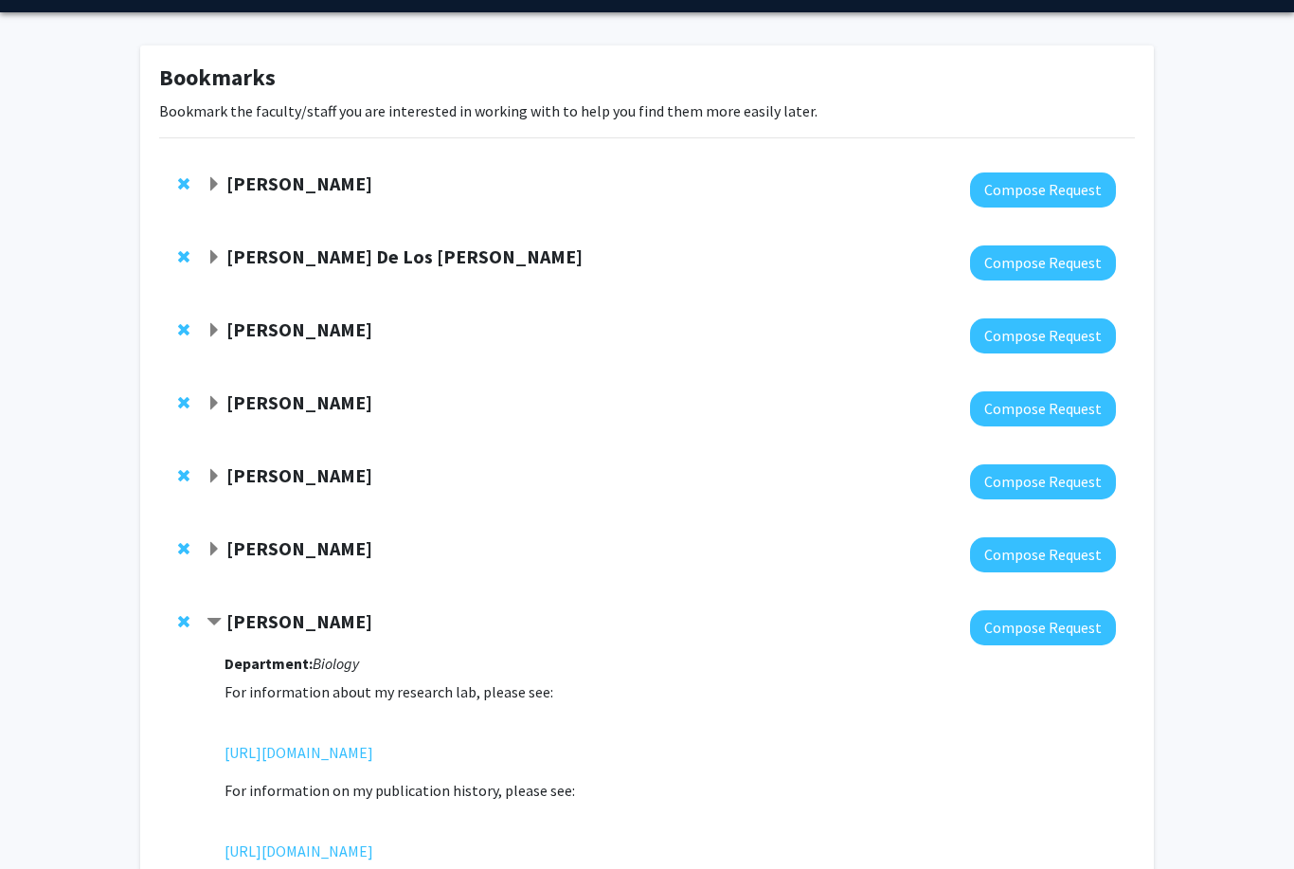
scroll to position [56, 0]
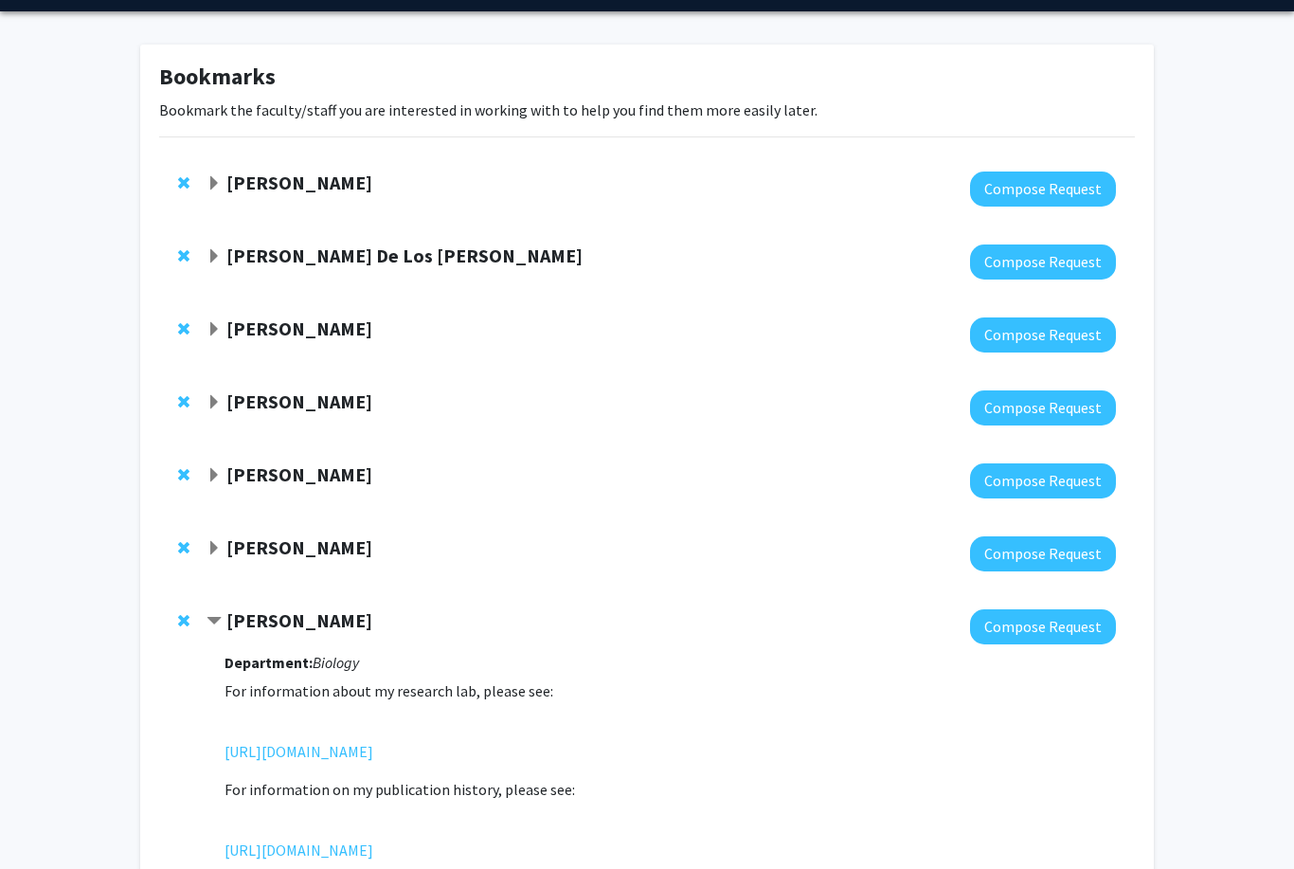
click at [443, 543] on div "Amy Billing" at bounding box center [411, 549] width 409 height 24
click at [308, 545] on strong "Amy Billing" at bounding box center [299, 548] width 146 height 24
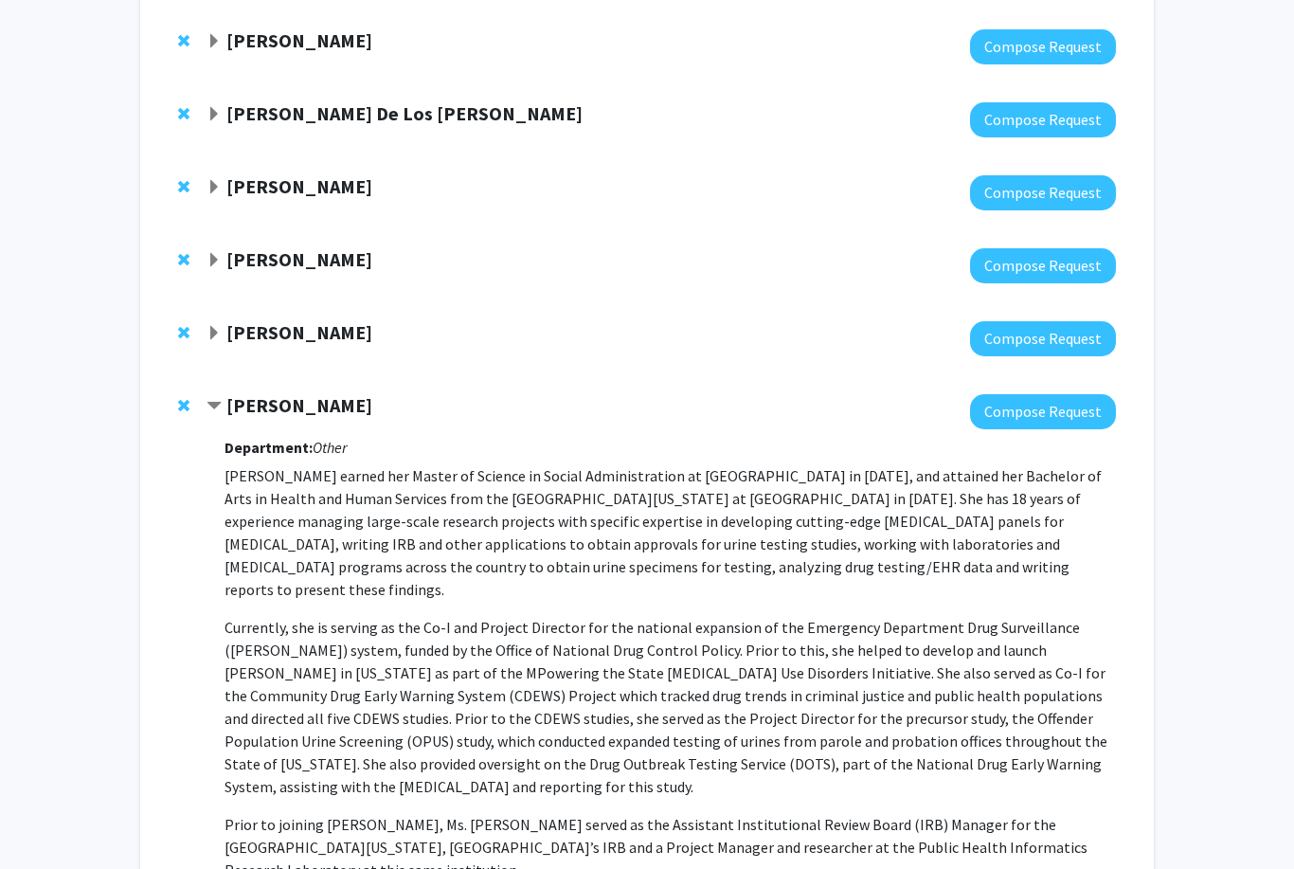
scroll to position [217, 0]
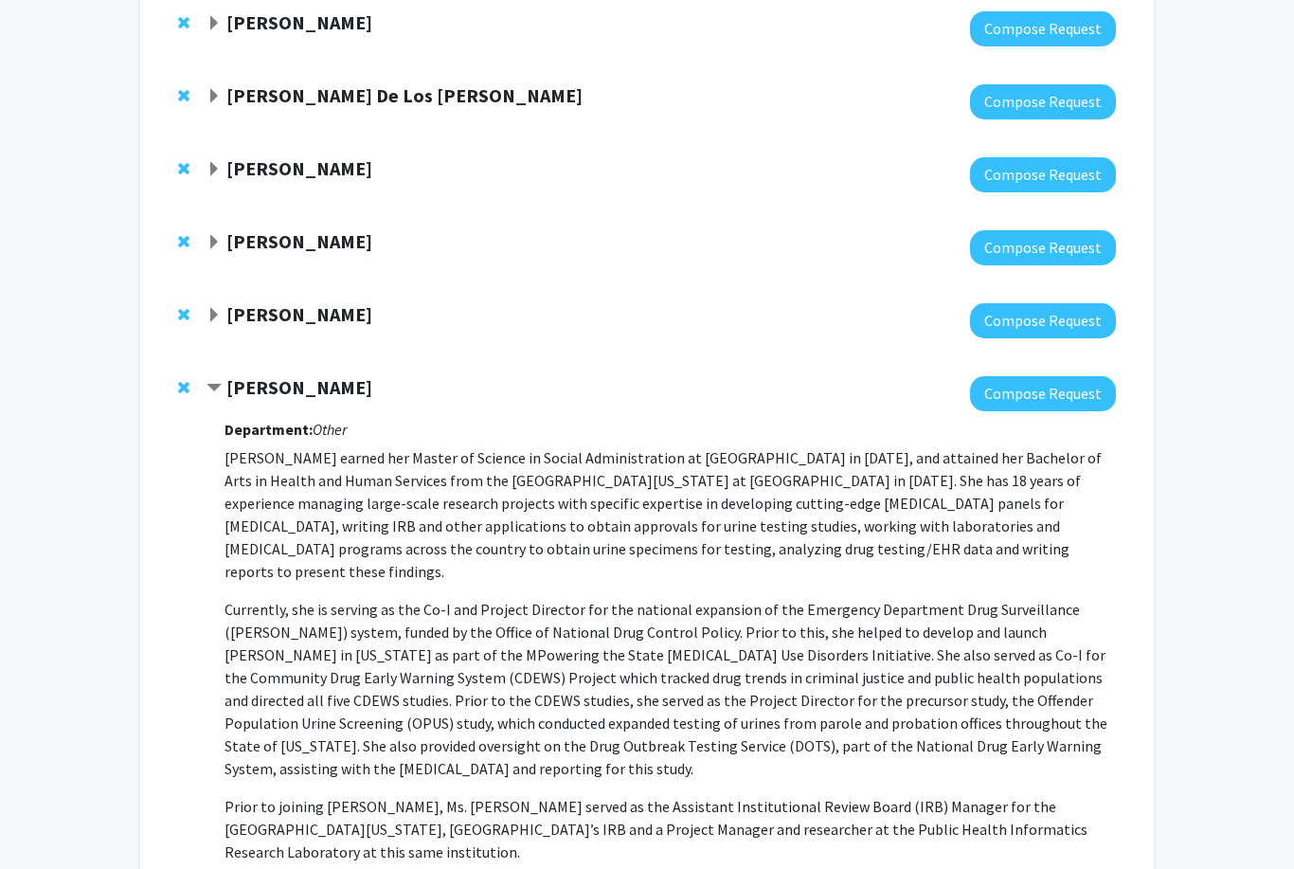
click at [281, 394] on strong "Amy Billing" at bounding box center [299, 387] width 146 height 24
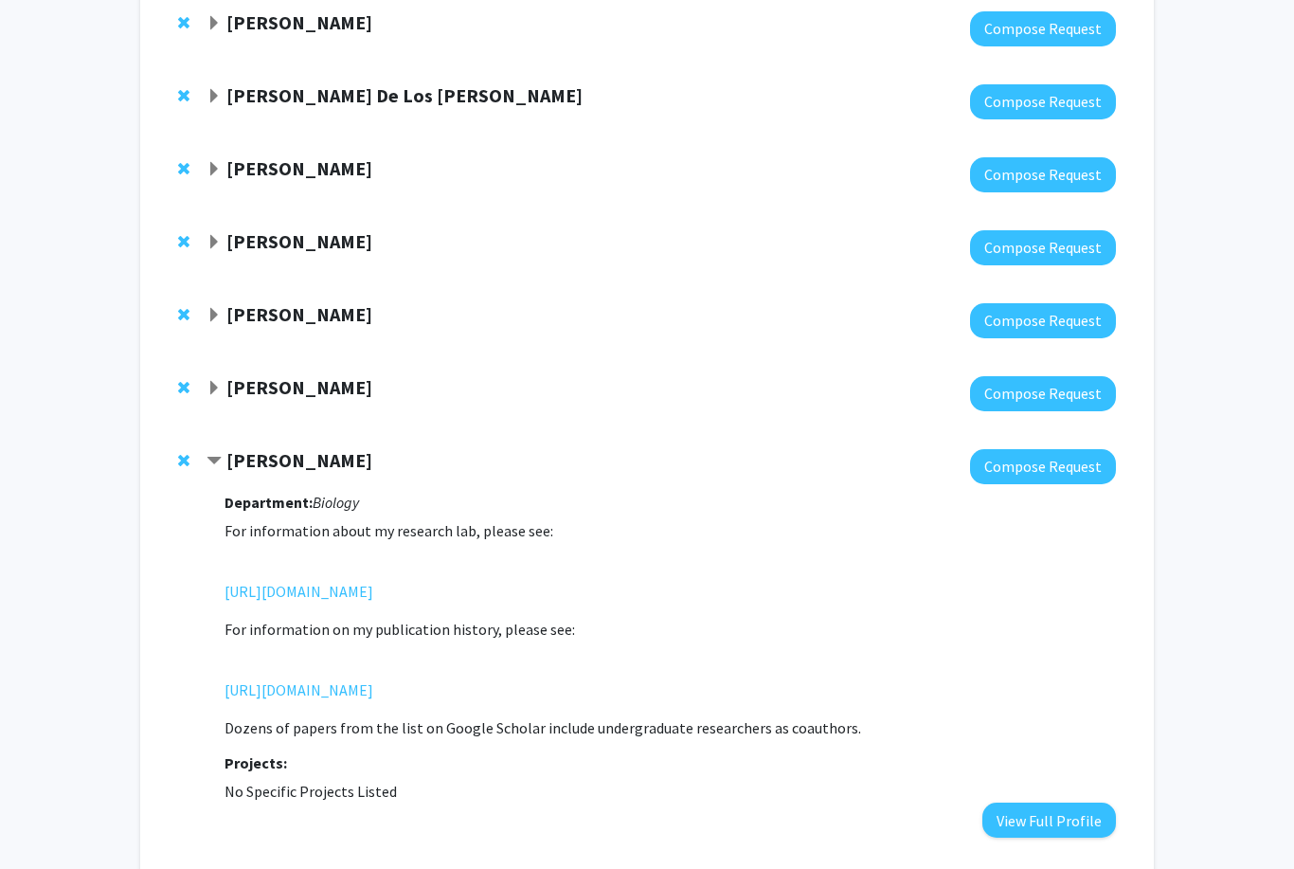
click at [303, 375] on strong "Amy Billing" at bounding box center [299, 387] width 146 height 24
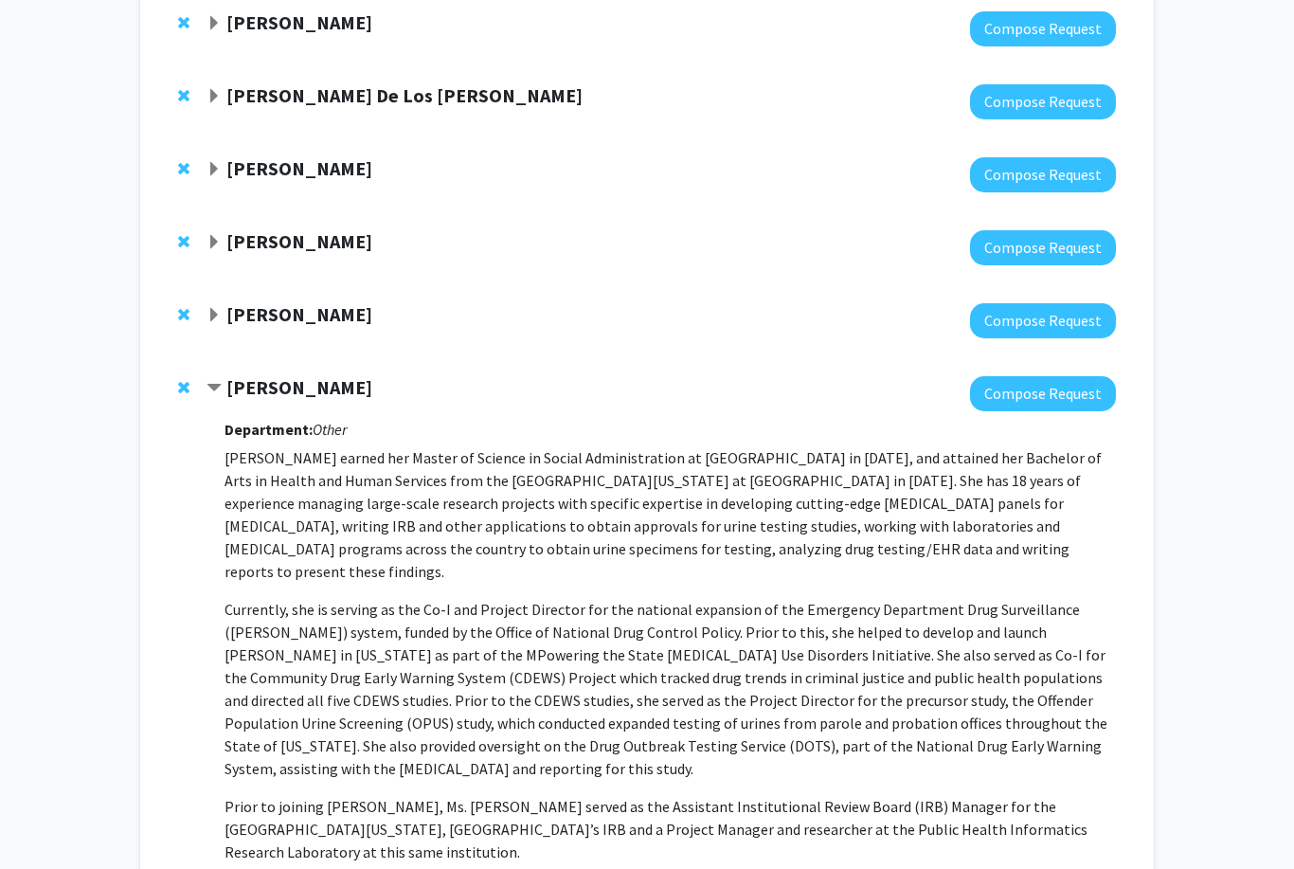
click at [1027, 395] on button "Compose Request" at bounding box center [1043, 393] width 146 height 35
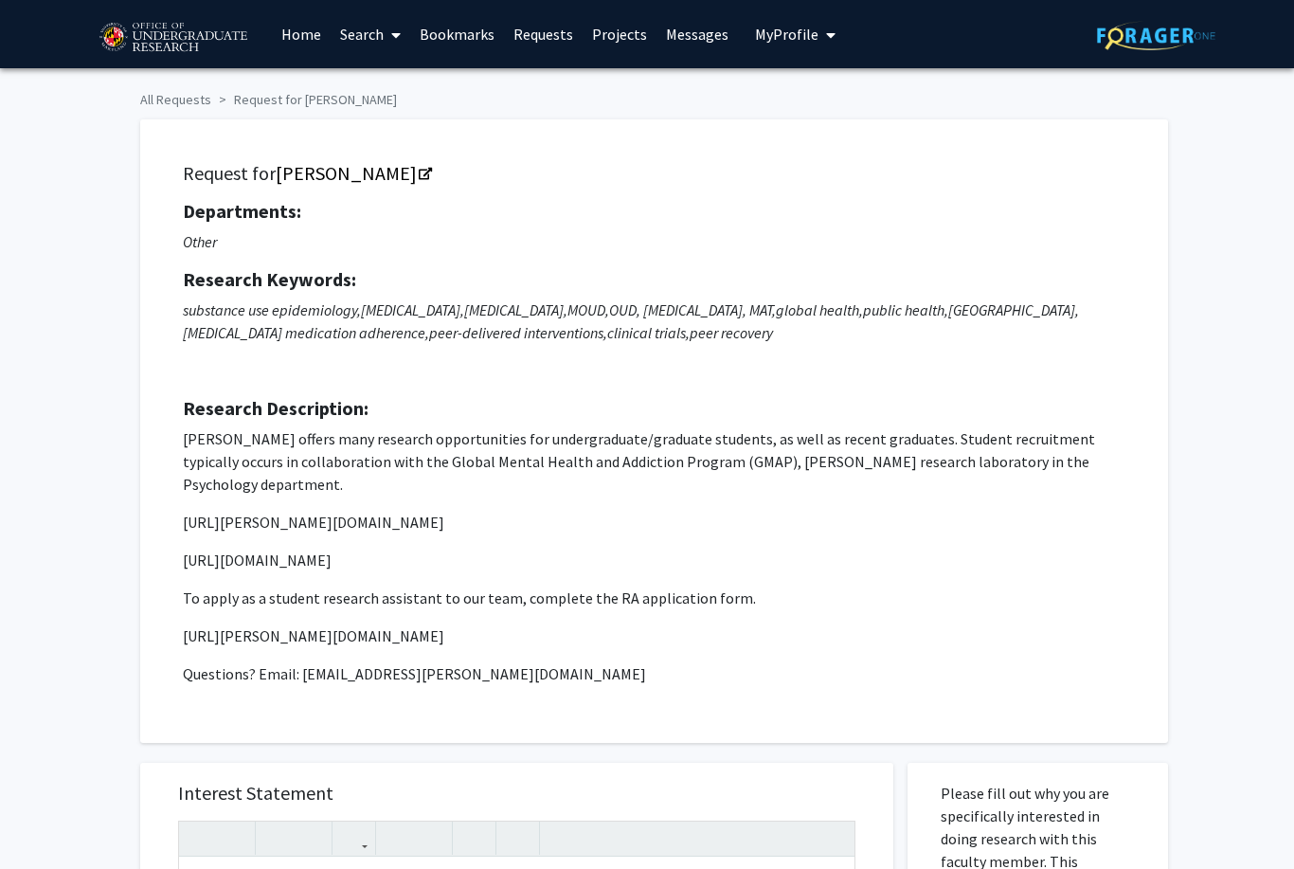
click at [768, 36] on span "My Profile" at bounding box center [786, 34] width 63 height 19
click at [782, 142] on link "Account Settings" at bounding box center [853, 146] width 171 height 23
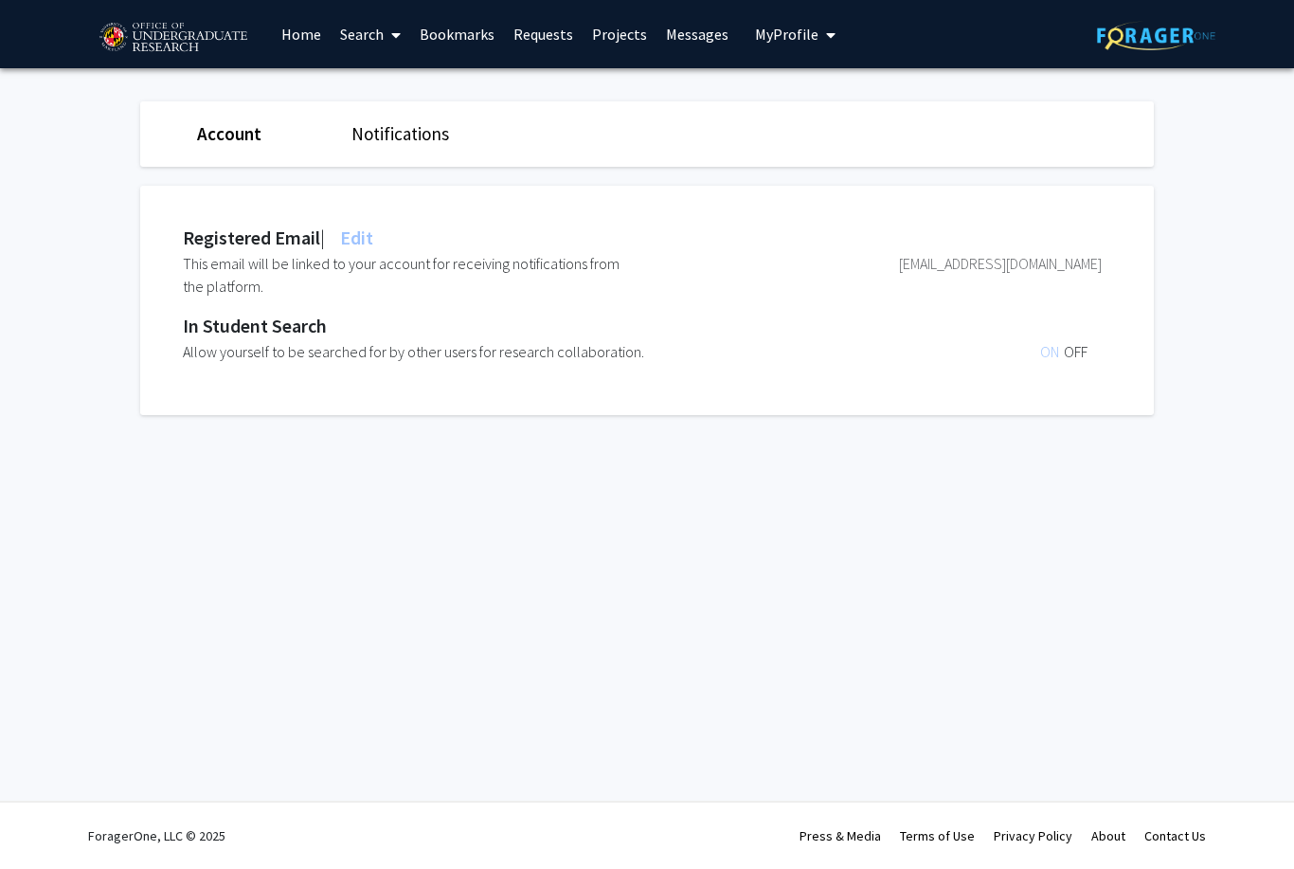
click at [243, 146] on div "Account Notifications" at bounding box center [647, 133] width 1042 height 65
click at [1046, 347] on span "ON" at bounding box center [1052, 351] width 24 height 19
click at [413, 135] on link "Notifications" at bounding box center [400, 133] width 98 height 23
click at [823, 47] on span "My profile dropdown to access profile and logout" at bounding box center [826, 35] width 17 height 66
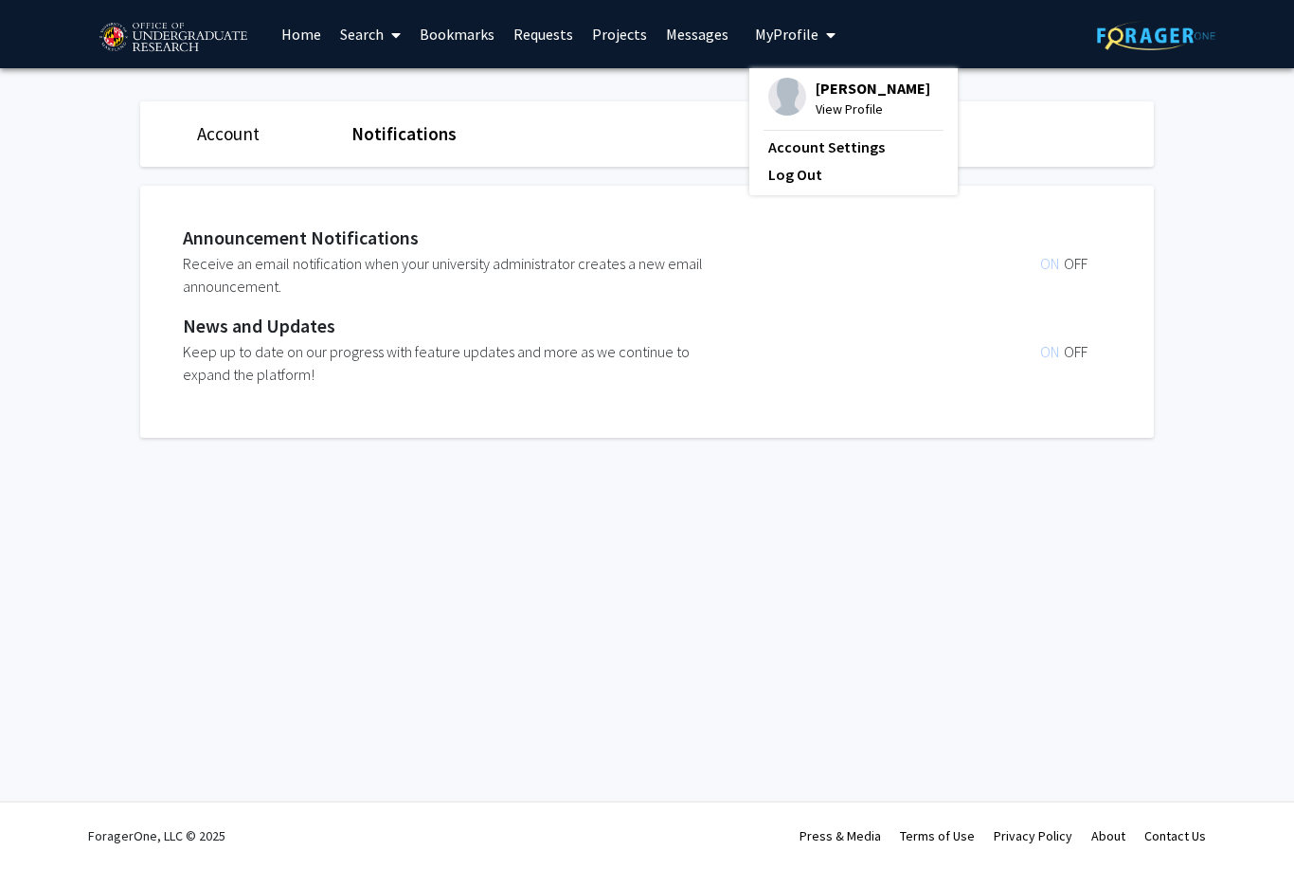
click at [836, 108] on span "View Profile" at bounding box center [873, 109] width 115 height 21
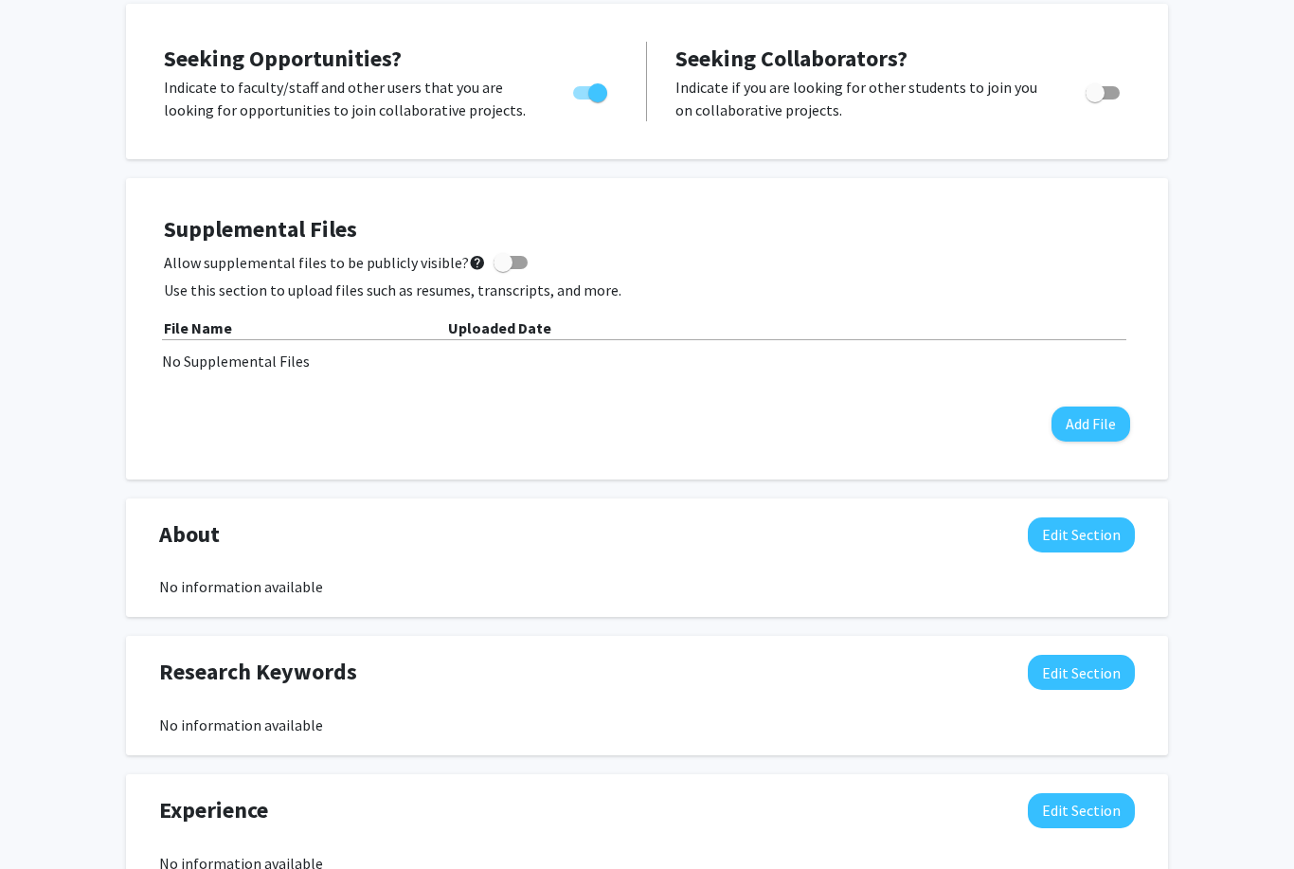
scroll to position [352, 0]
click at [1086, 422] on button "Add File" at bounding box center [1091, 423] width 79 height 35
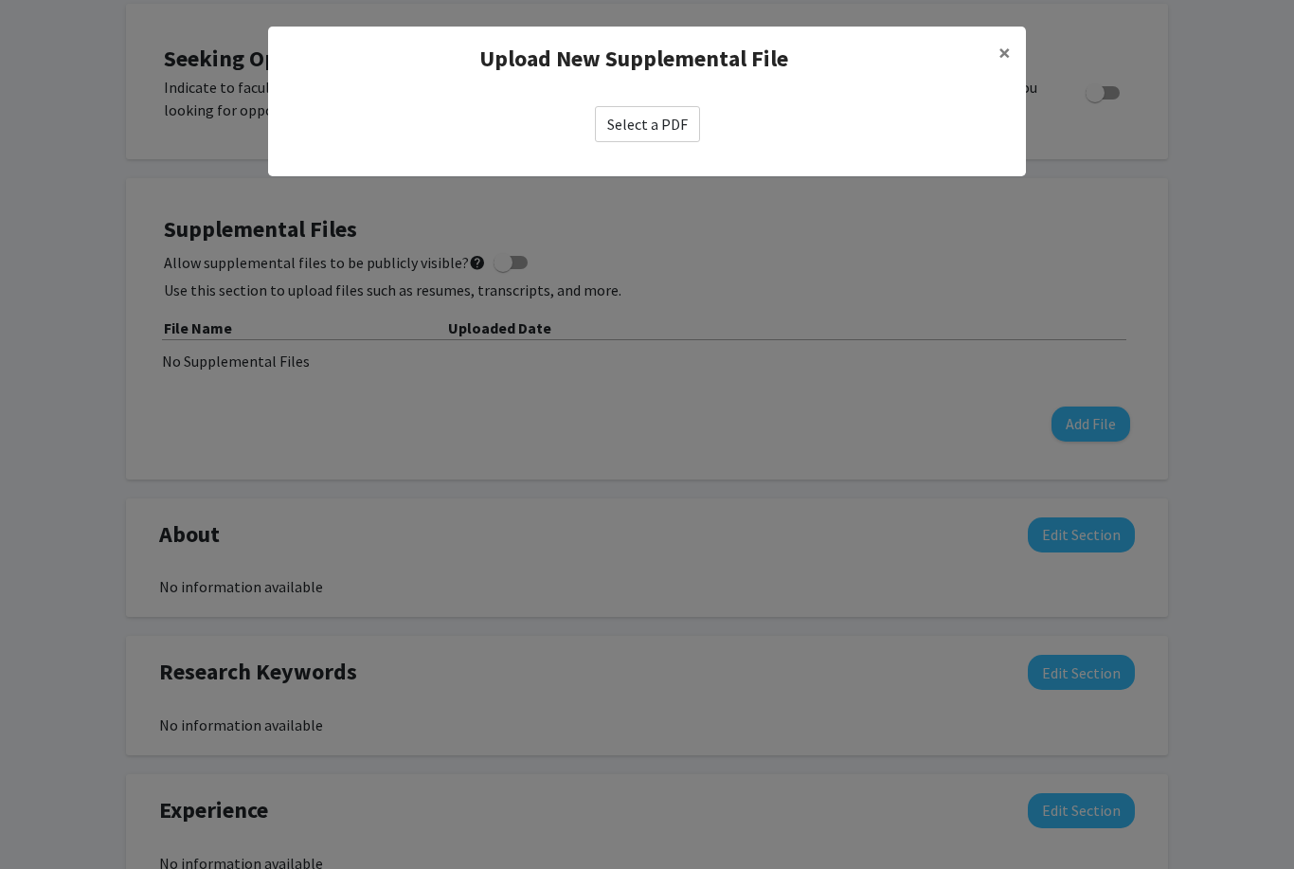
click at [657, 117] on label "Select a PDF" at bounding box center [647, 124] width 105 height 36
click at [0, 0] on input "Select a PDF" at bounding box center [0, 0] width 0 height 0
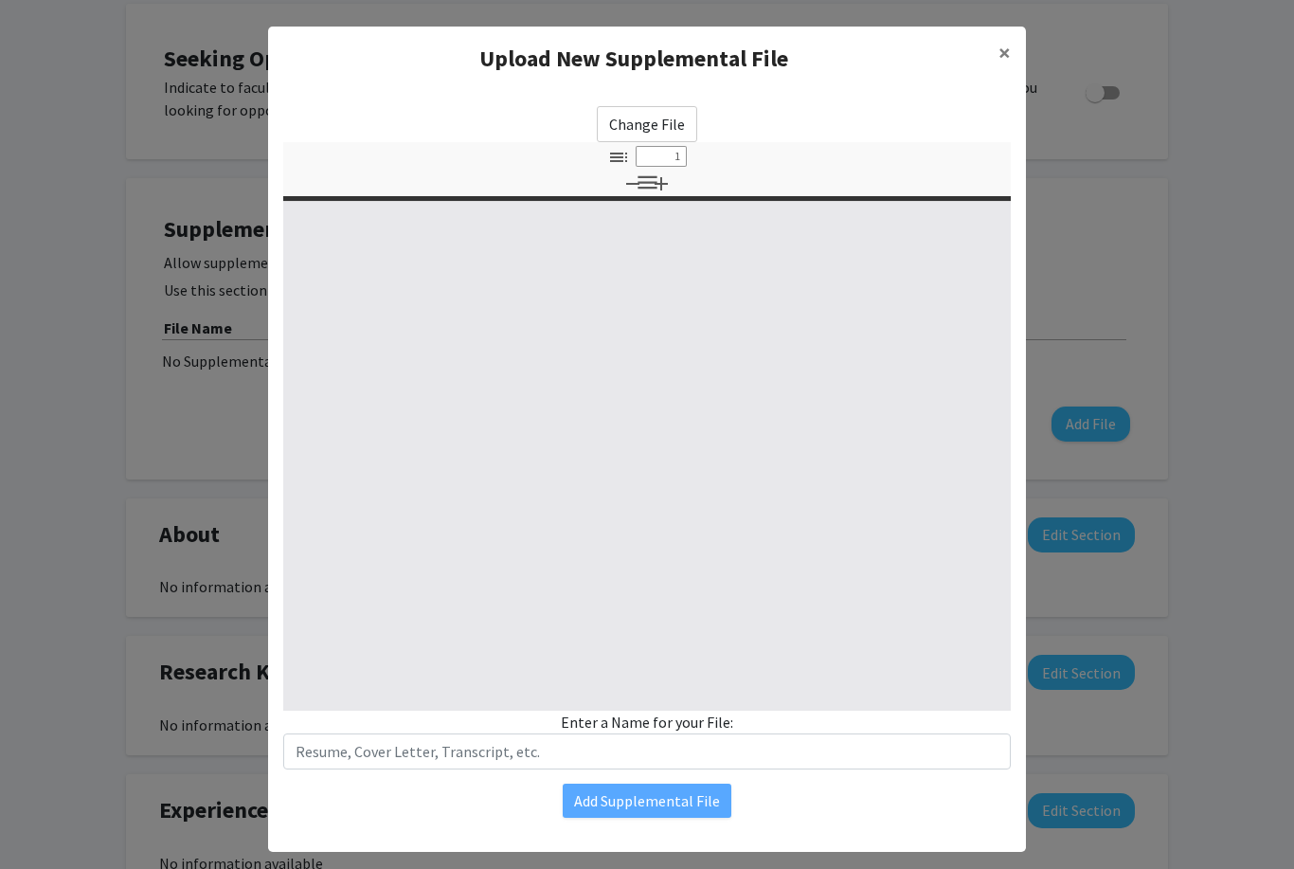
select select "custom"
type input "0"
select select "custom"
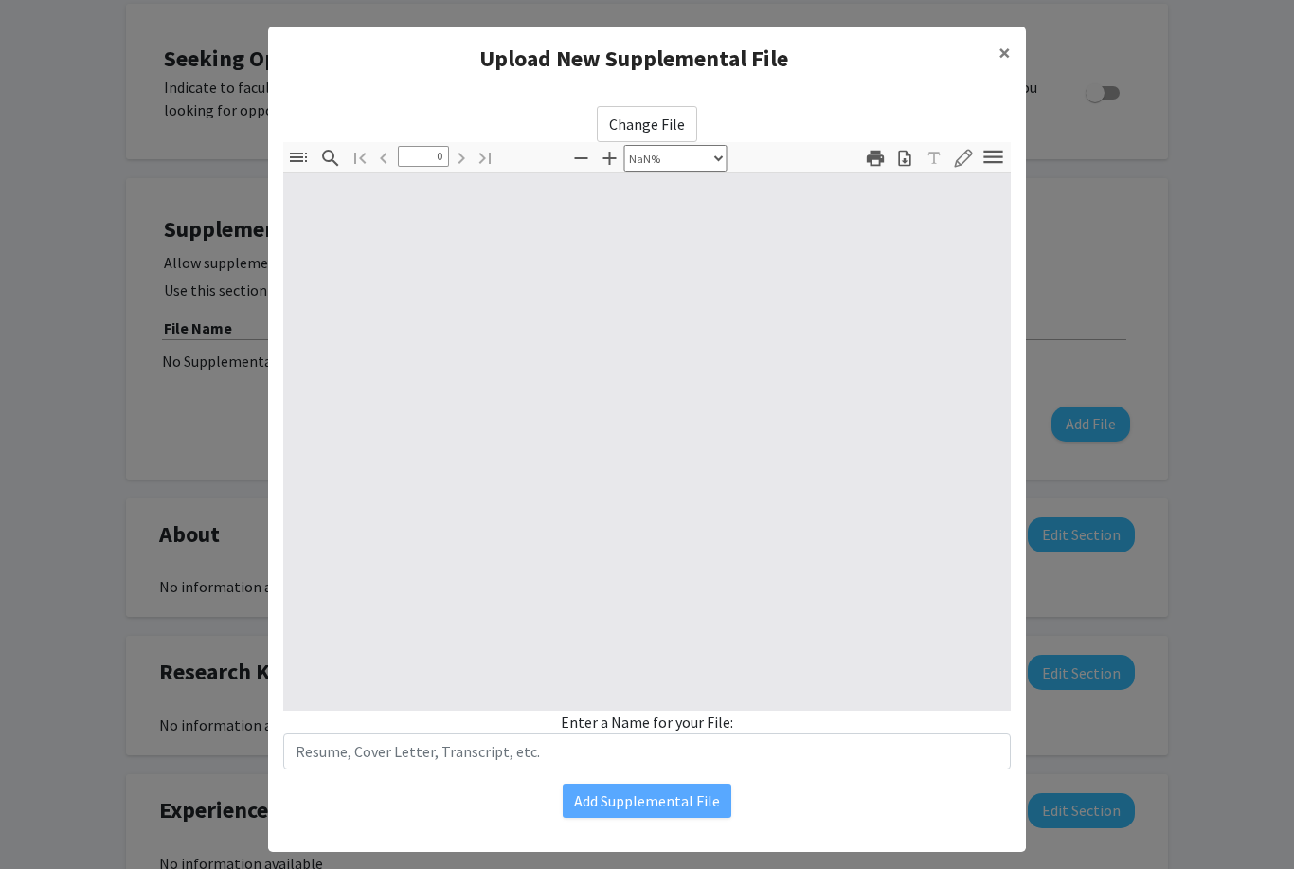
type input "1"
select select "auto"
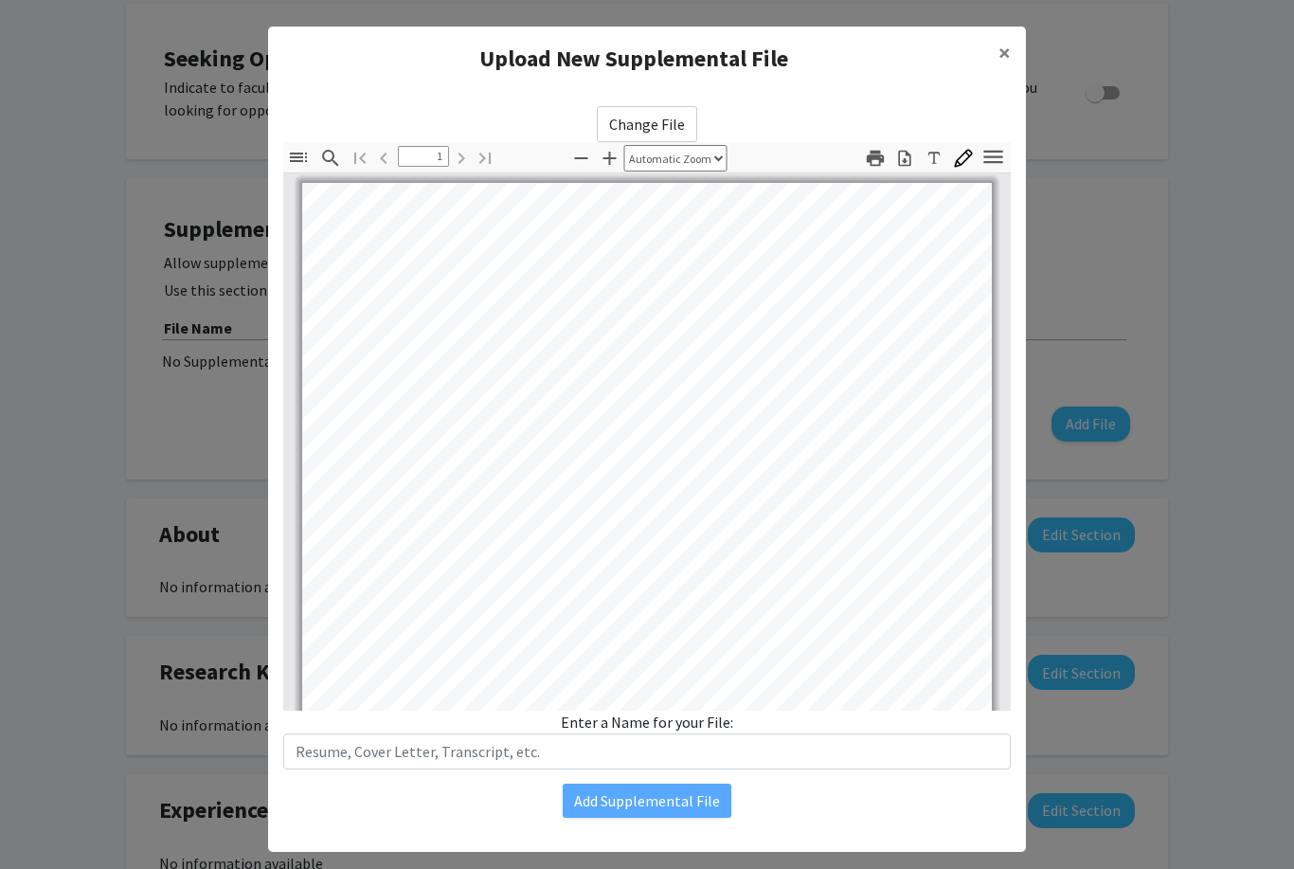
scroll to position [0, 0]
click at [1008, 56] on span "×" at bounding box center [1004, 52] width 12 height 29
